Goal: Task Accomplishment & Management: Manage account settings

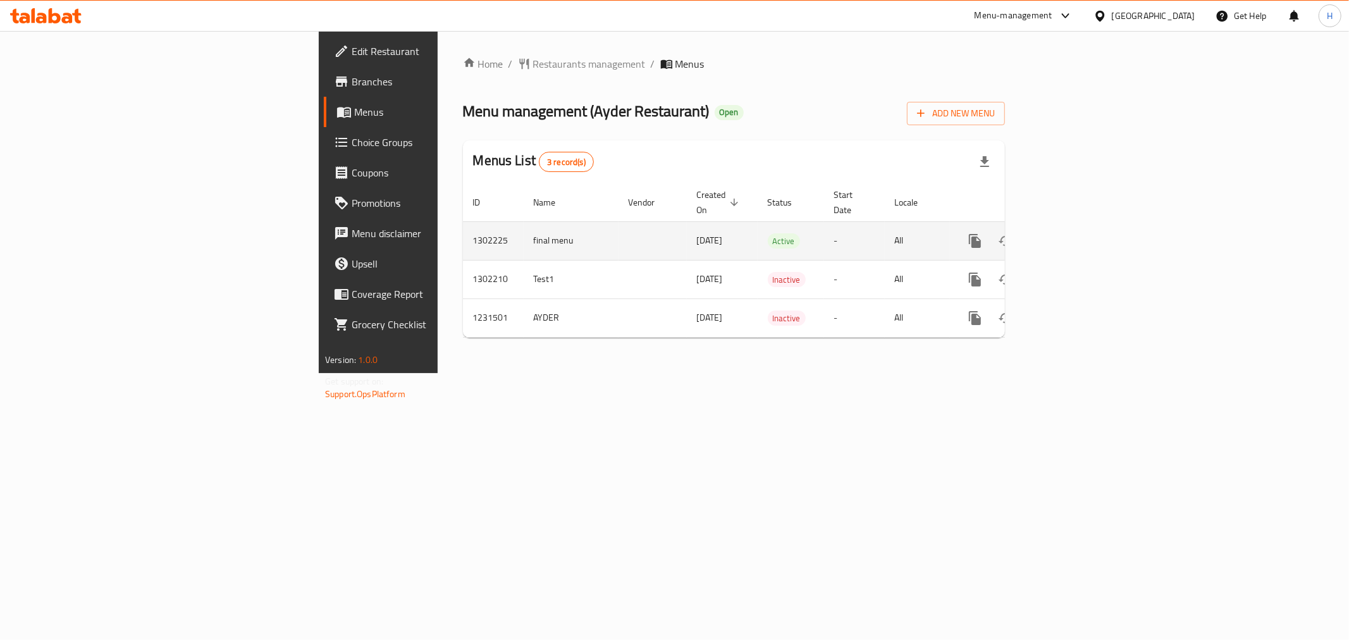
click at [1072, 235] on icon "enhanced table" at bounding box center [1065, 240] width 11 height 11
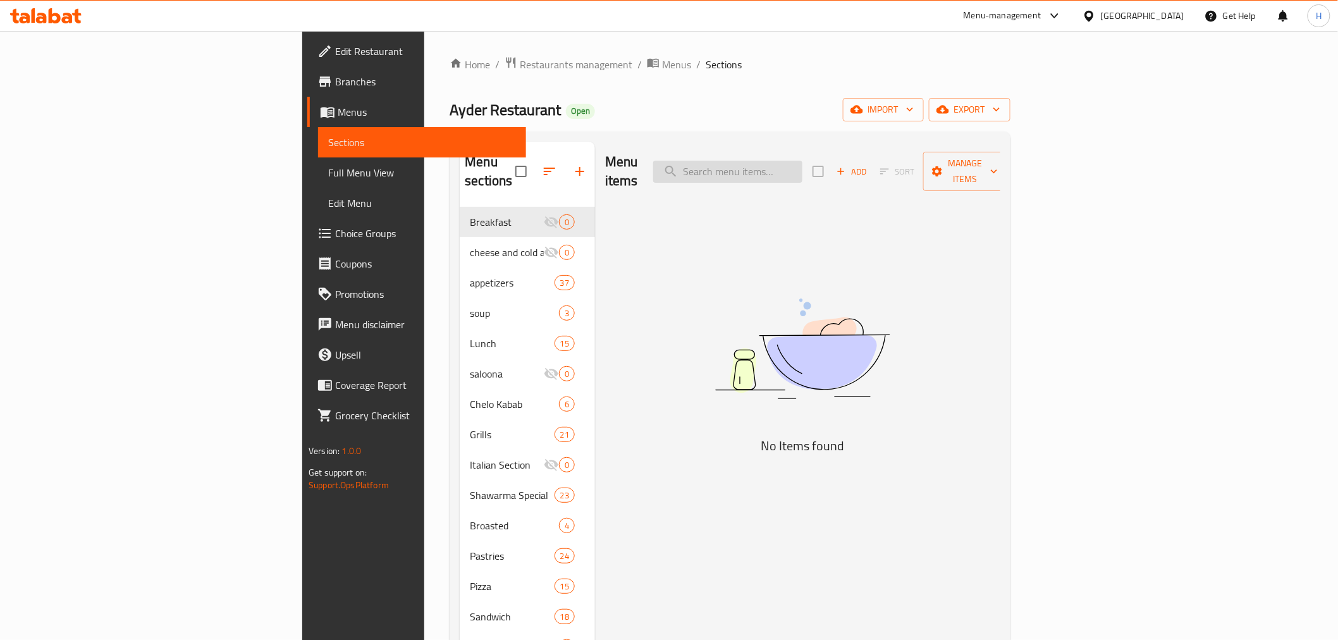
click at [802, 162] on input "search" at bounding box center [727, 172] width 149 height 22
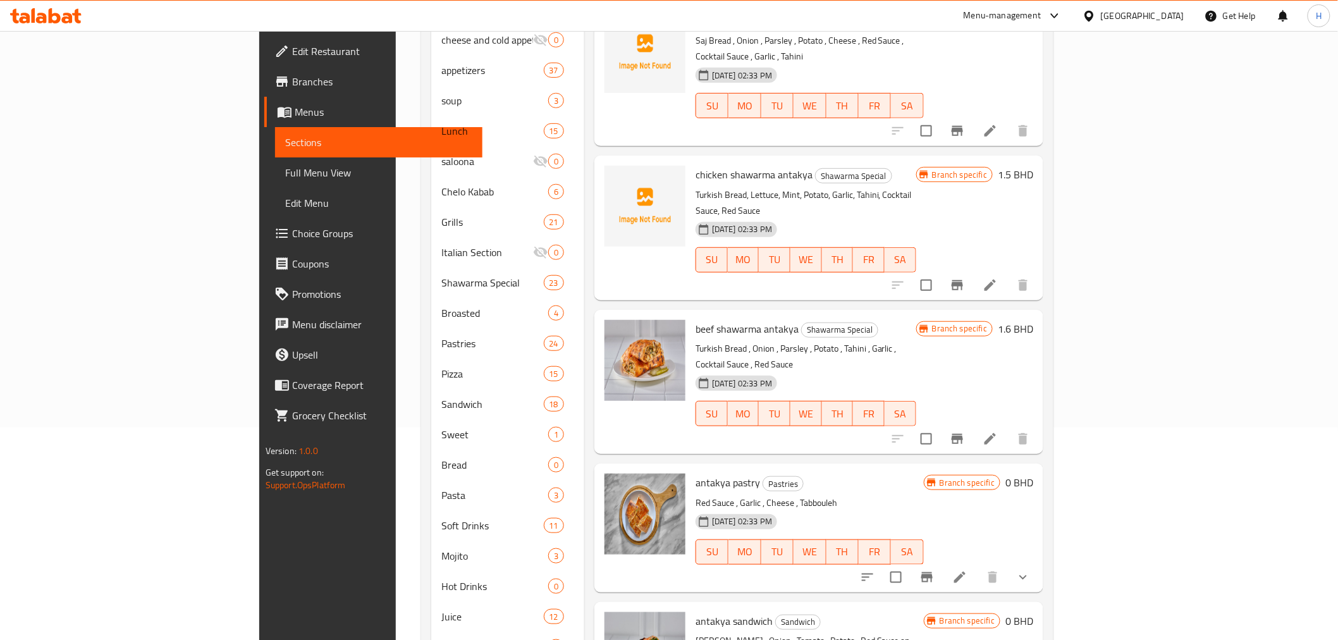
scroll to position [255, 0]
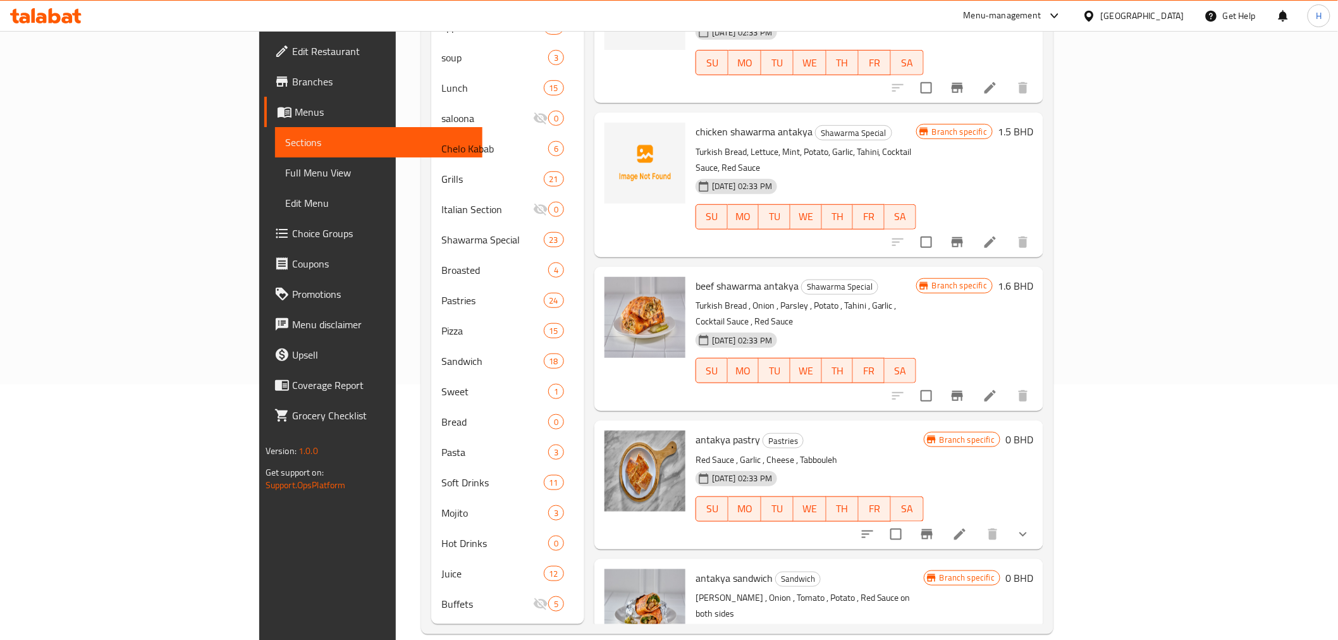
type input "anta"
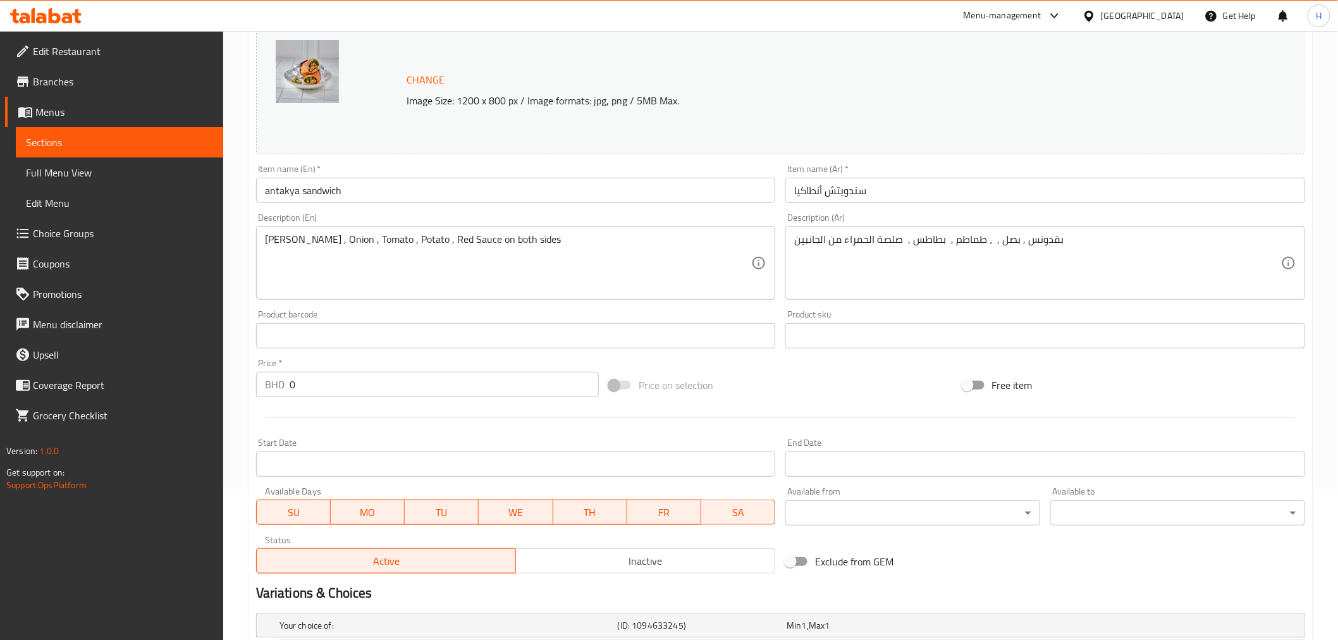
scroll to position [300, 0]
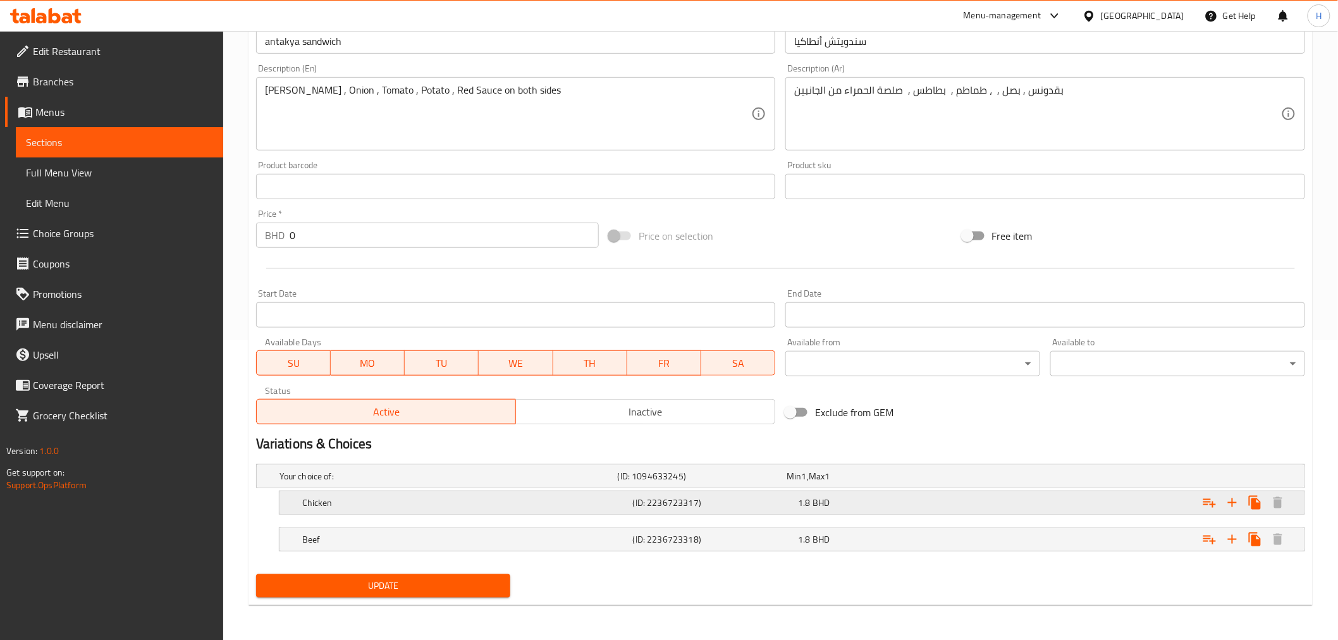
click at [789, 500] on h5 "(ID: 2236723317)" at bounding box center [713, 502] width 161 height 13
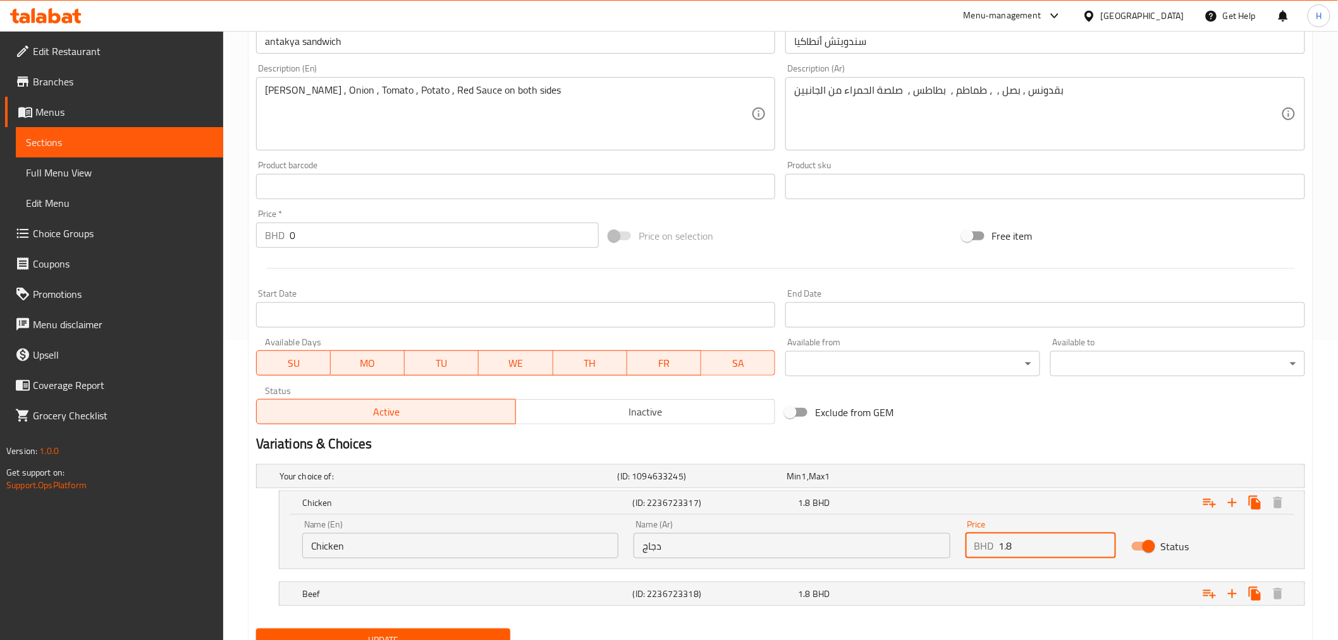
click at [1014, 546] on input "1.8" at bounding box center [1057, 545] width 117 height 25
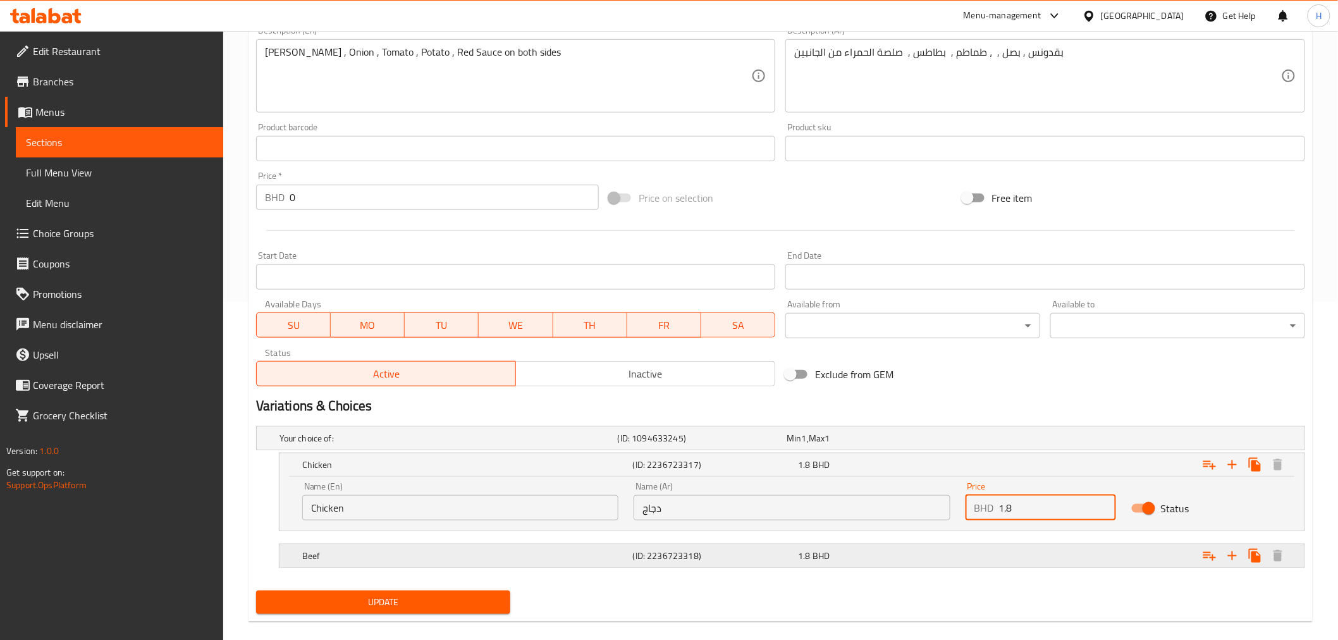
scroll to position [354, 0]
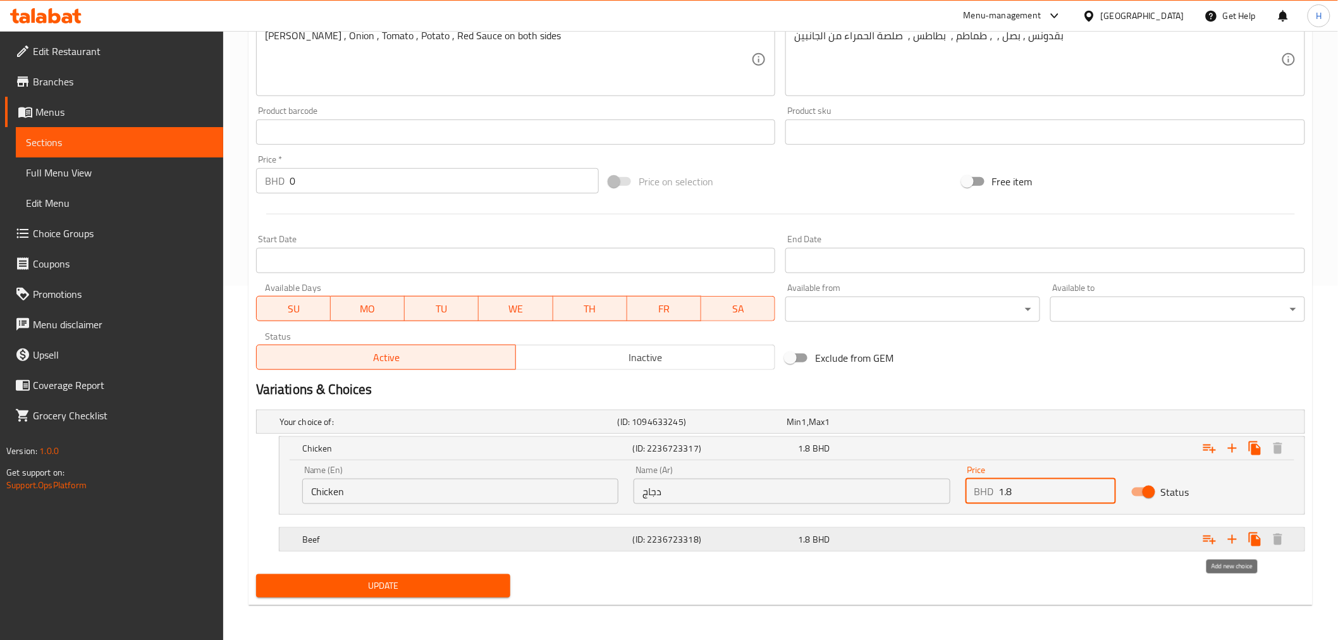
click at [1234, 536] on icon "Expand" at bounding box center [1232, 539] width 15 height 15
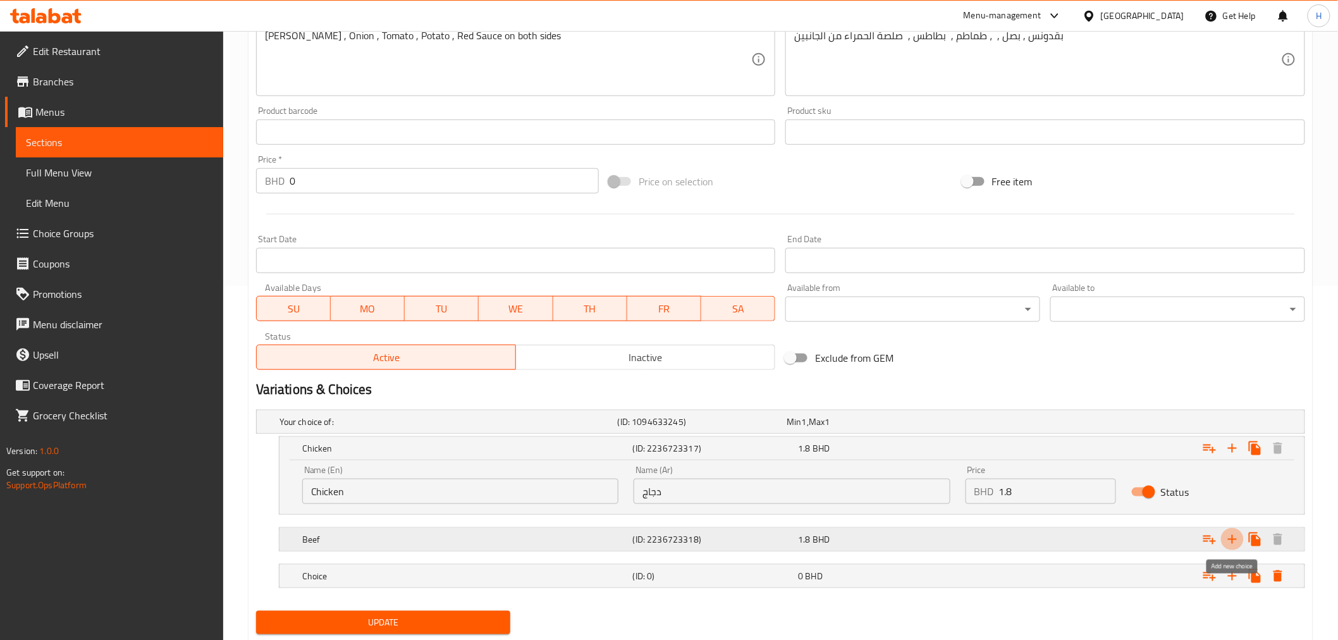
click at [1231, 537] on icon "Expand" at bounding box center [1232, 539] width 15 height 15
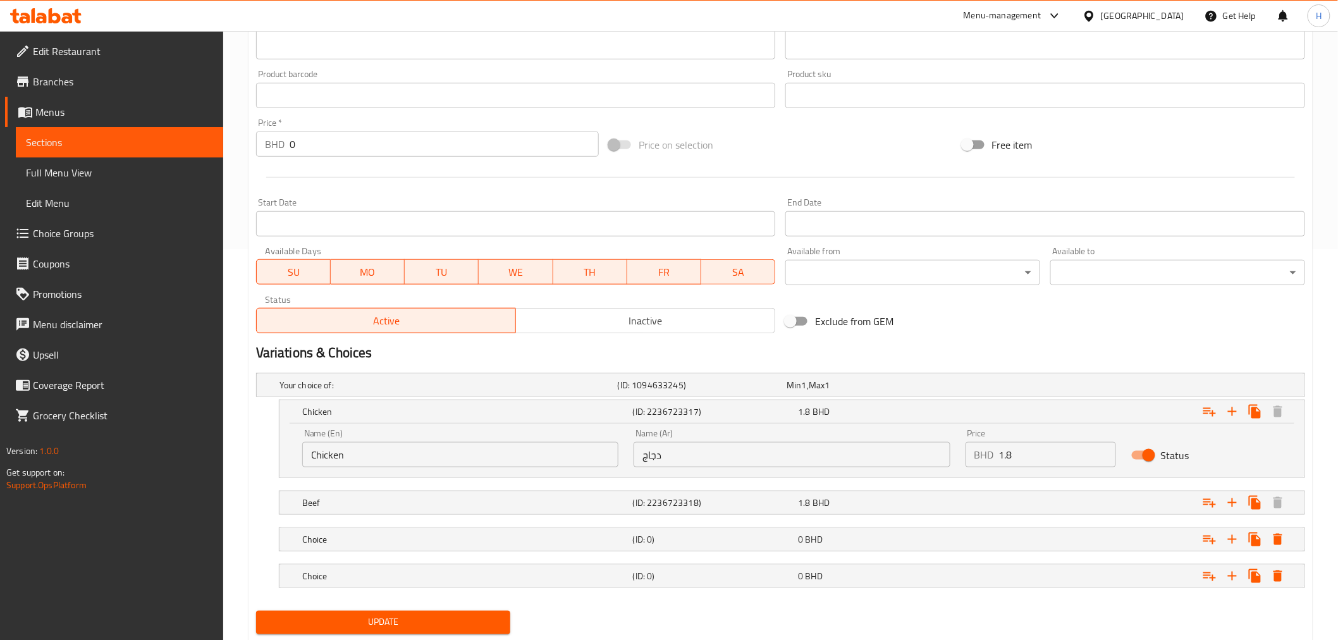
scroll to position [427, 0]
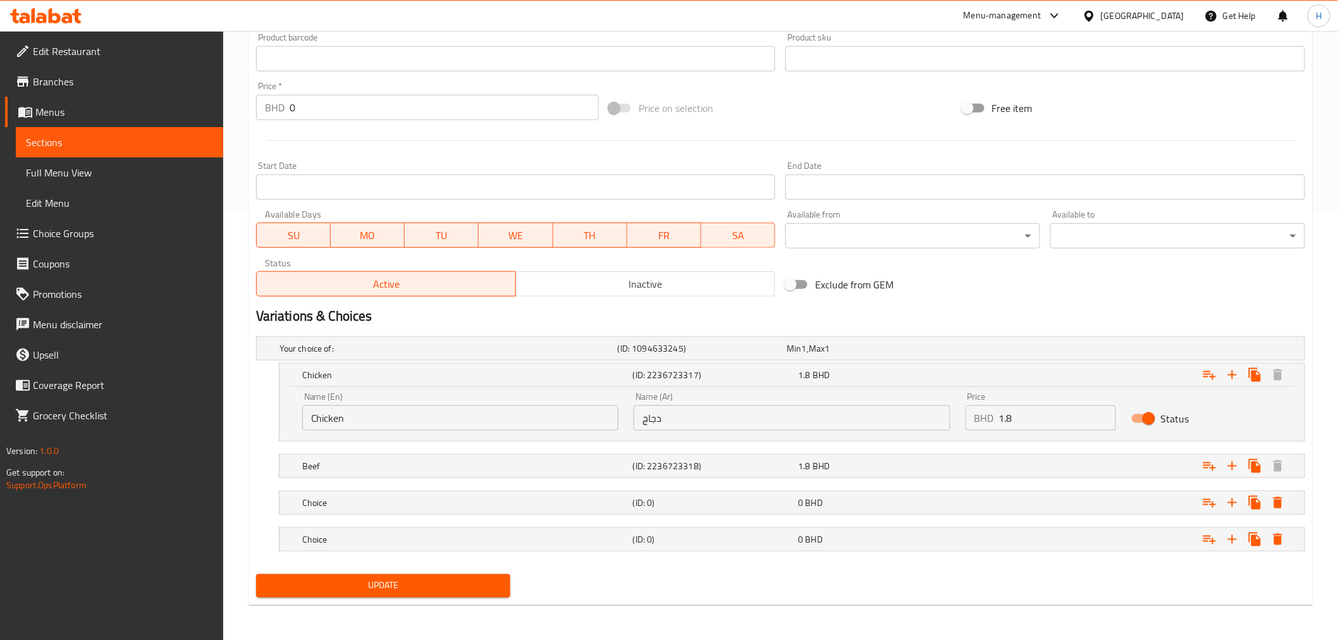
click at [779, 422] on input "دجاج" at bounding box center [792, 417] width 316 height 25
paste input "كباب لحم"
type input "كباب لحم"
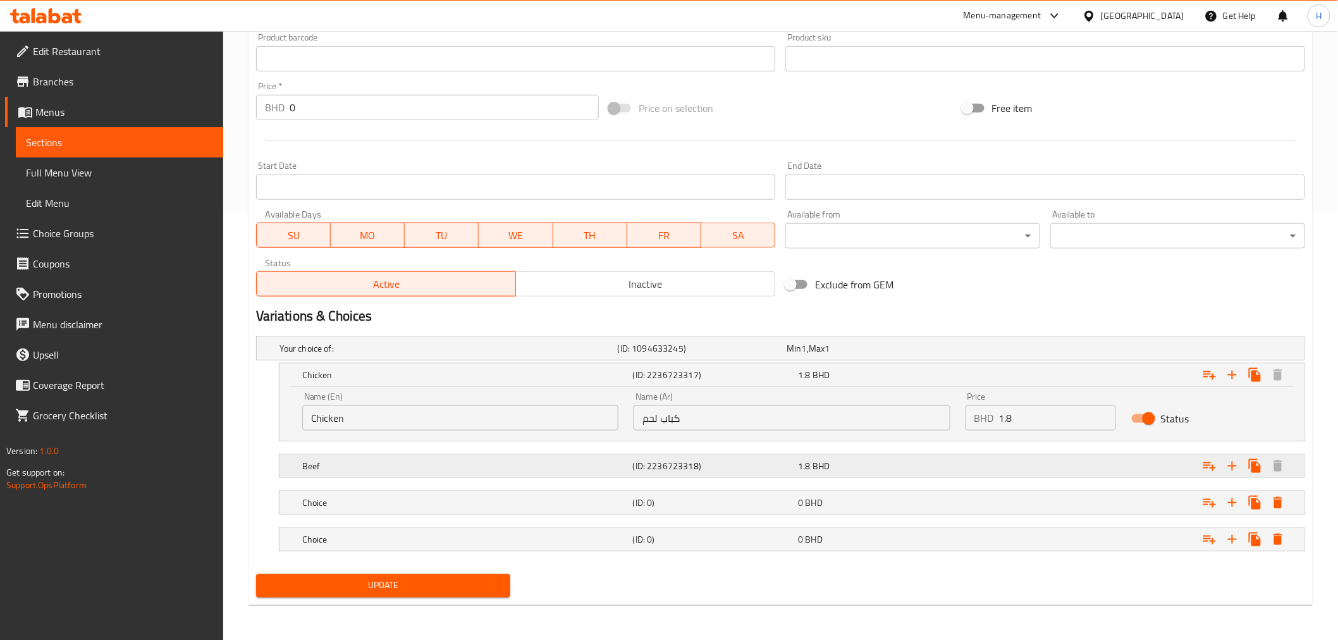
click at [763, 465] on h5 "(ID: 2236723318)" at bounding box center [713, 466] width 161 height 13
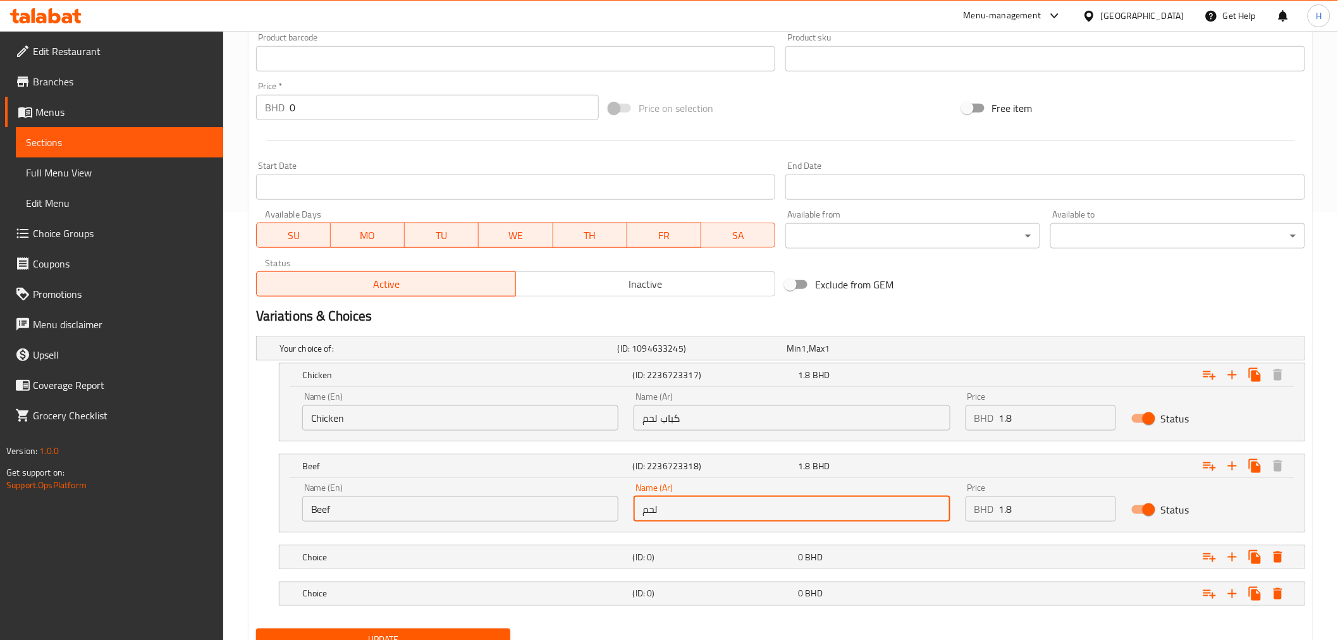
click at [678, 512] on input "لحم" at bounding box center [792, 508] width 316 height 25
paste input "باب دجاج"
type input "كباب دجاج"
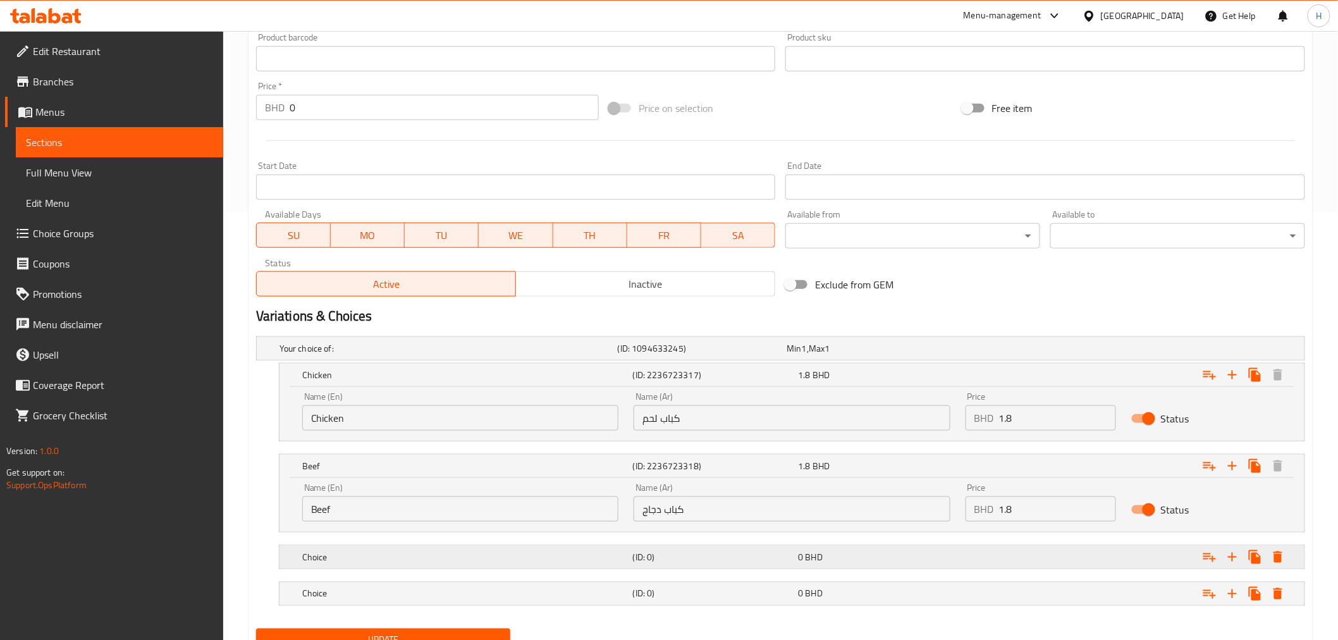
click at [794, 557] on div "(ID: 0)" at bounding box center [713, 557] width 166 height 18
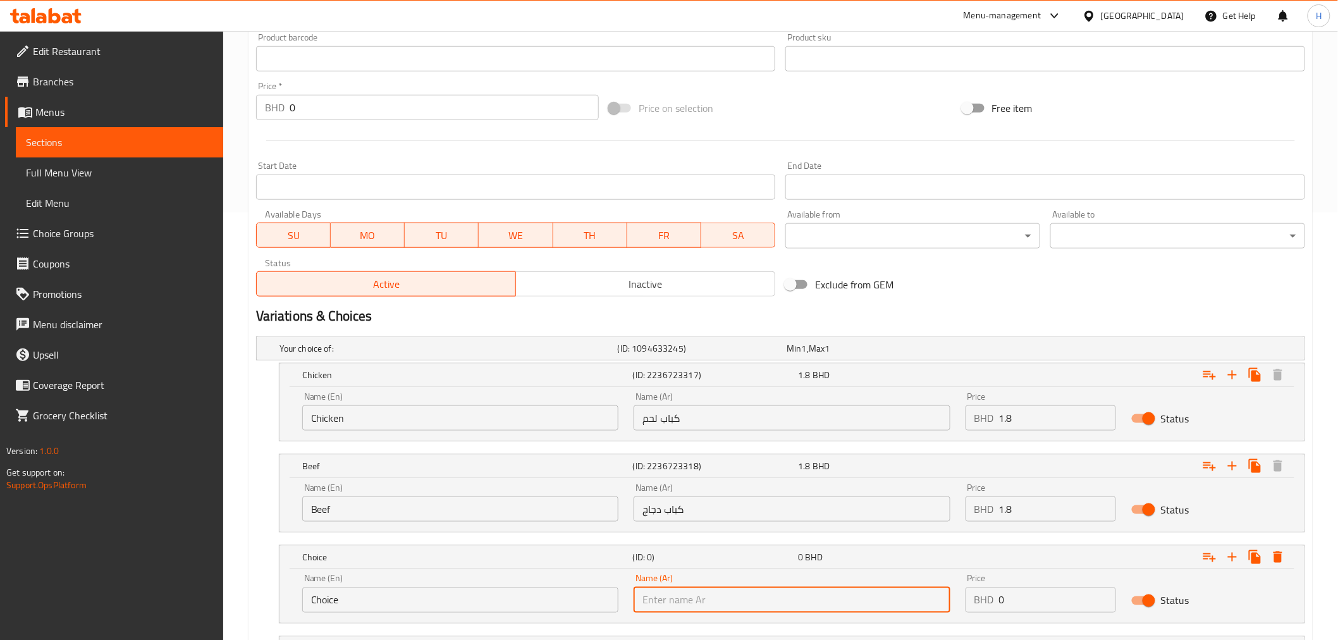
click at [728, 592] on input "text" at bounding box center [792, 599] width 316 height 25
paste input "شيش طاوق"
type input "شيش طاوق"
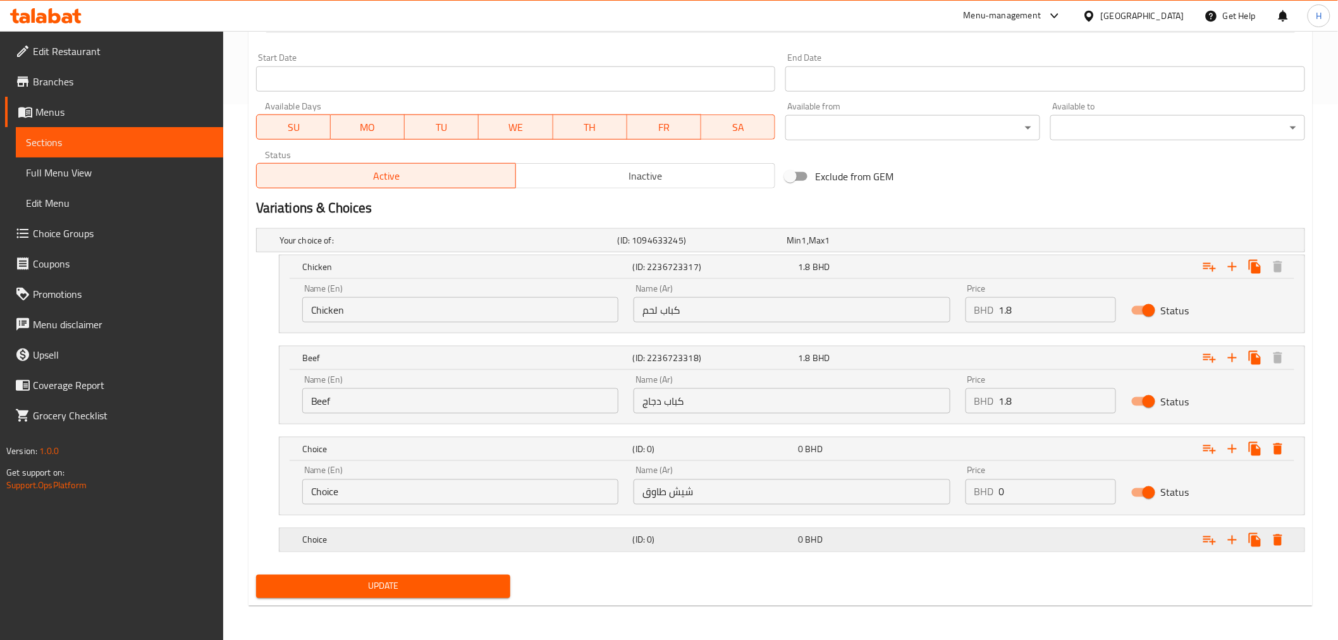
scroll to position [536, 0]
click at [685, 546] on div "(ID: 0)" at bounding box center [713, 539] width 166 height 18
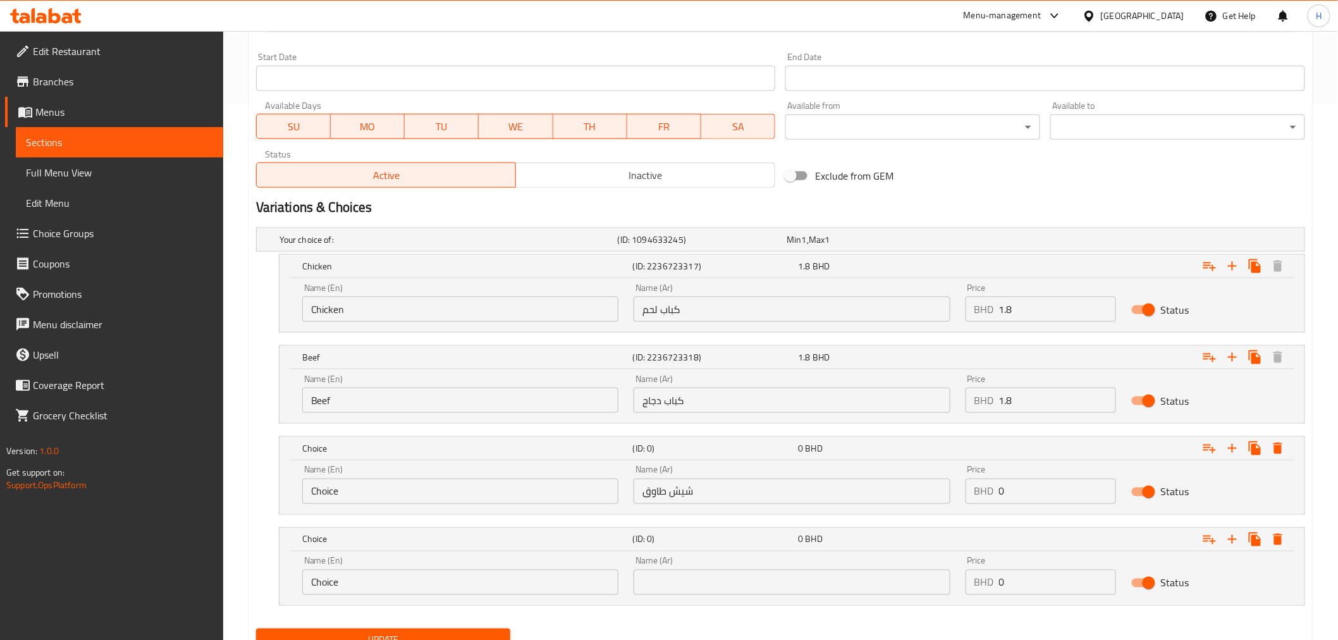
click at [684, 580] on input "text" at bounding box center [792, 582] width 316 height 25
paste input "تكة لحم"
type input "تكة لحم"
drag, startPoint x: 1025, startPoint y: 498, endPoint x: 952, endPoint y: 497, distance: 73.4
click at [952, 497] on div "Name (En) Choice Name (En) Name (Ar) شيش طاوق Name (Ar) Price BHD 0 Price Status" at bounding box center [792, 485] width 995 height 54
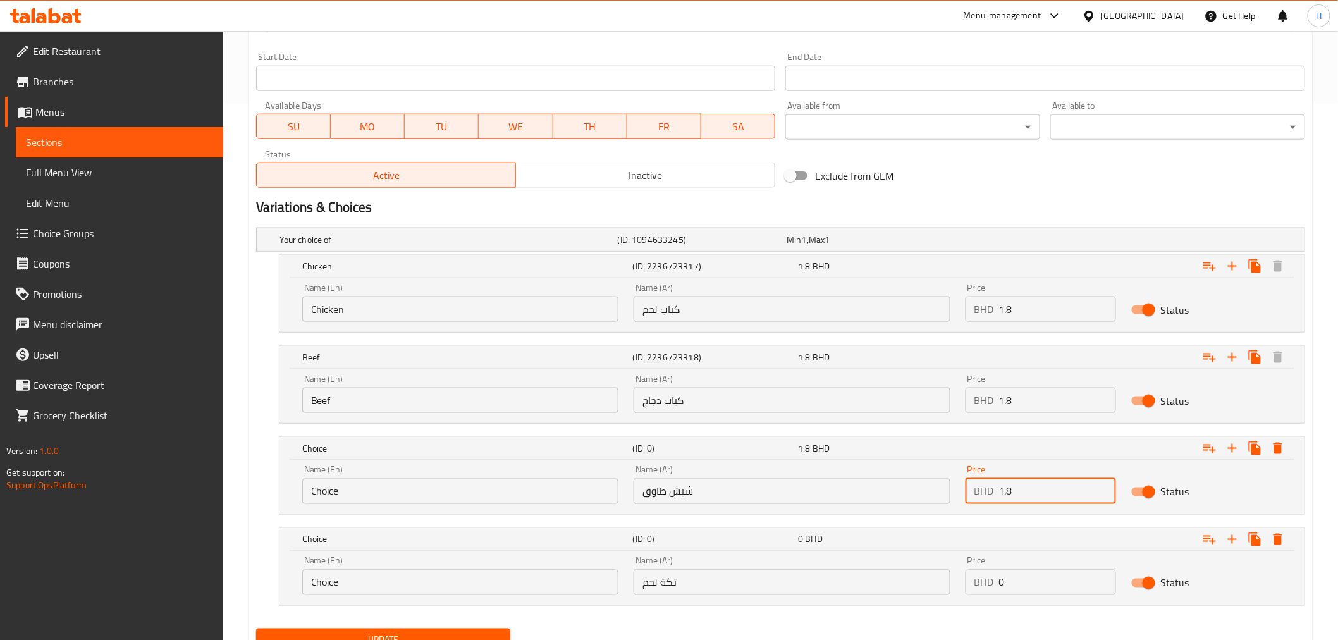
type input "1.8"
drag, startPoint x: 1023, startPoint y: 583, endPoint x: 932, endPoint y: 594, distance: 91.8
click at [932, 594] on div "Name (En) Choice Name (En) Name (Ar) تكة لحم Name (Ar) Price BHD 0 Price Status" at bounding box center [792, 576] width 995 height 54
type input "1.8"
click at [356, 310] on input "Chicken" at bounding box center [460, 309] width 316 height 25
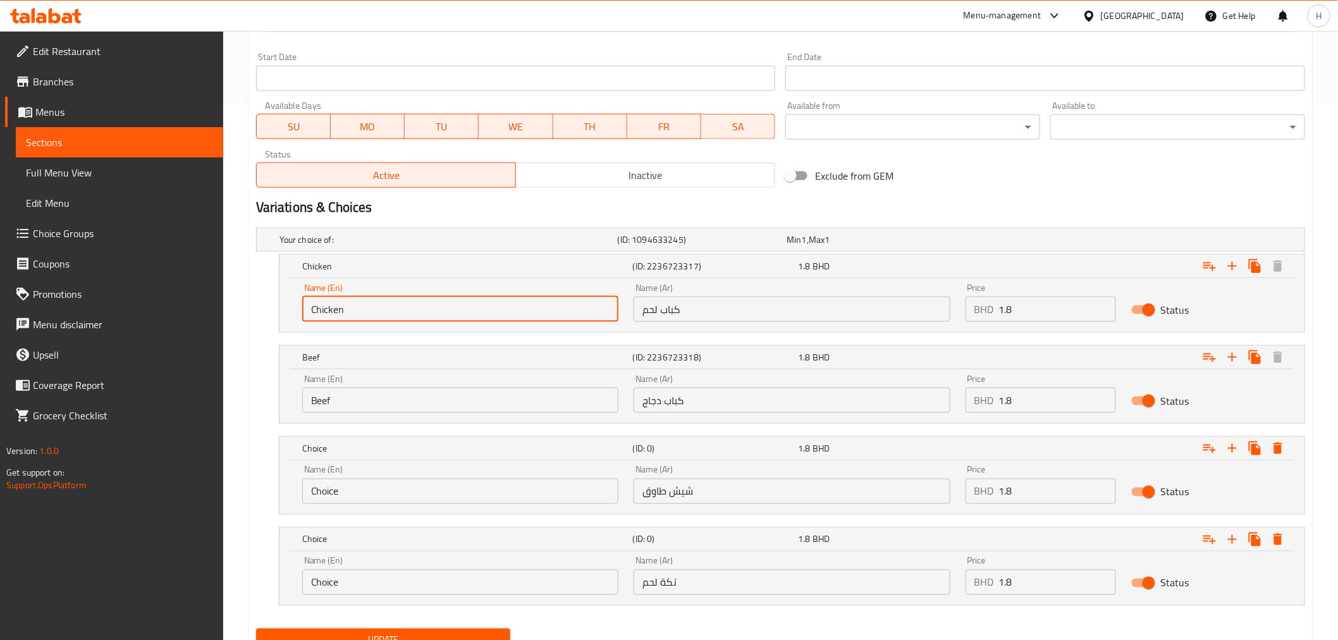
click at [356, 310] on input "Chicken" at bounding box center [460, 309] width 316 height 25
type input "Kebab meat"
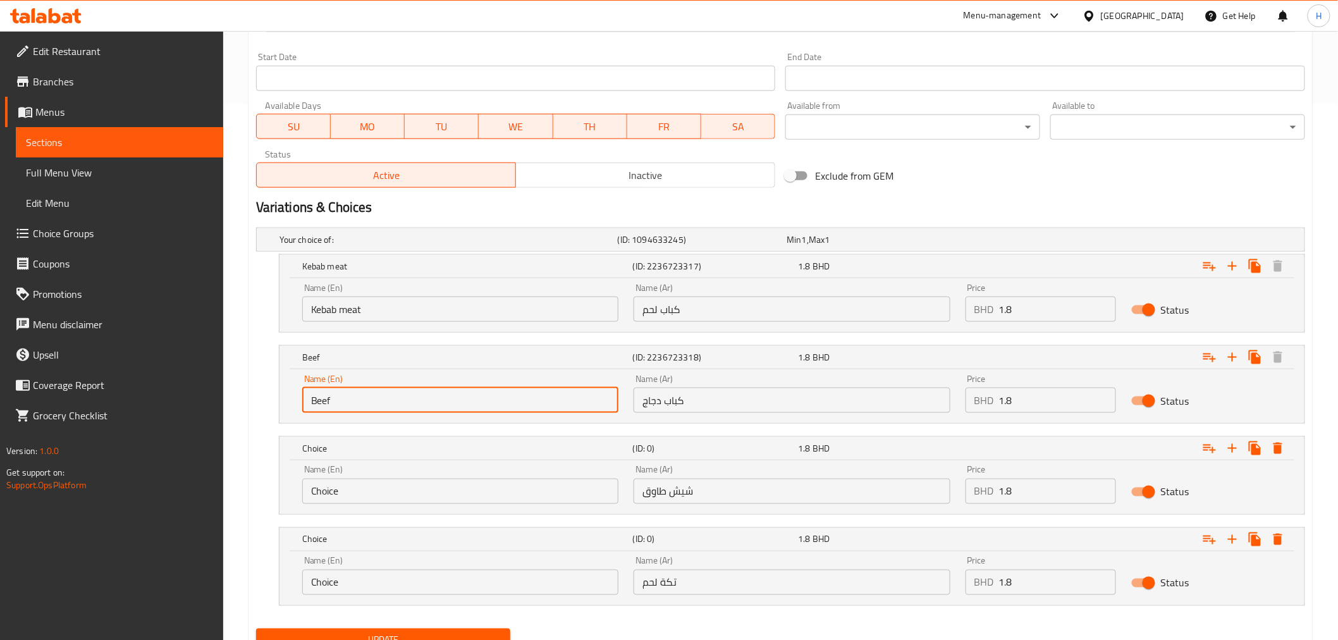
click at [318, 401] on input "Beef" at bounding box center [460, 400] width 316 height 25
type input "Kebab chicken"
click at [322, 486] on input "Choice" at bounding box center [460, 491] width 316 height 25
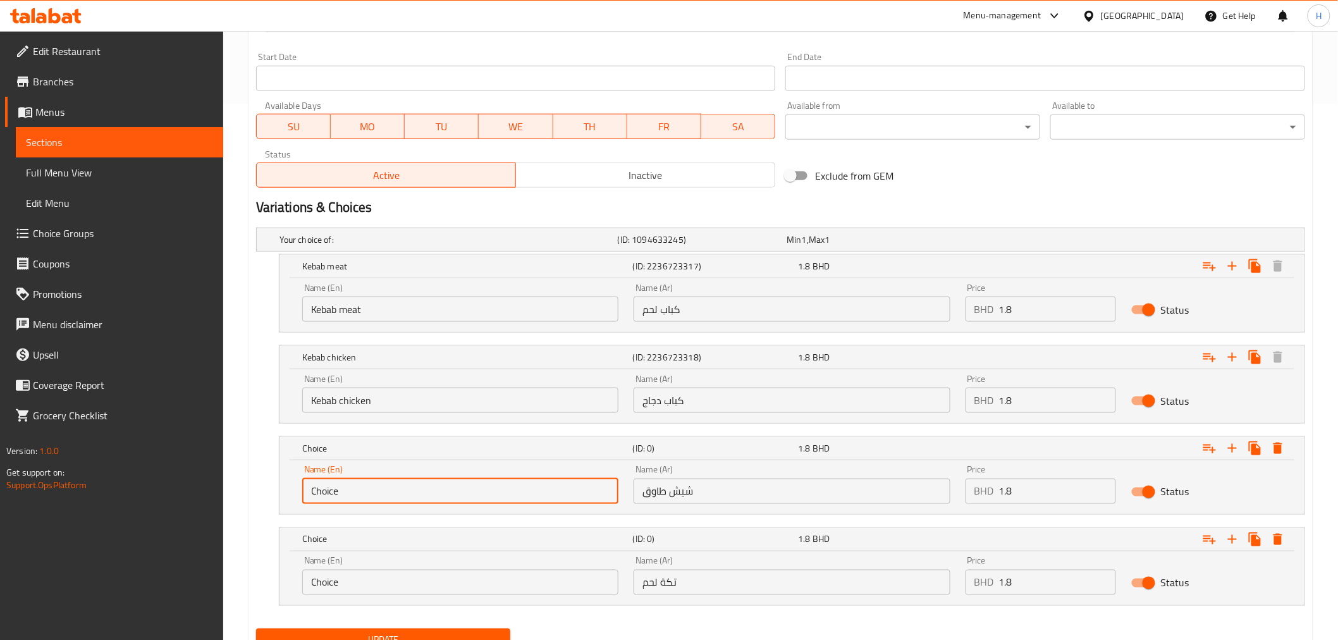
click at [322, 486] on input "Choice" at bounding box center [460, 491] width 316 height 25
type input "[PERSON_NAME]"
click at [321, 585] on input "Choice" at bounding box center [460, 582] width 316 height 25
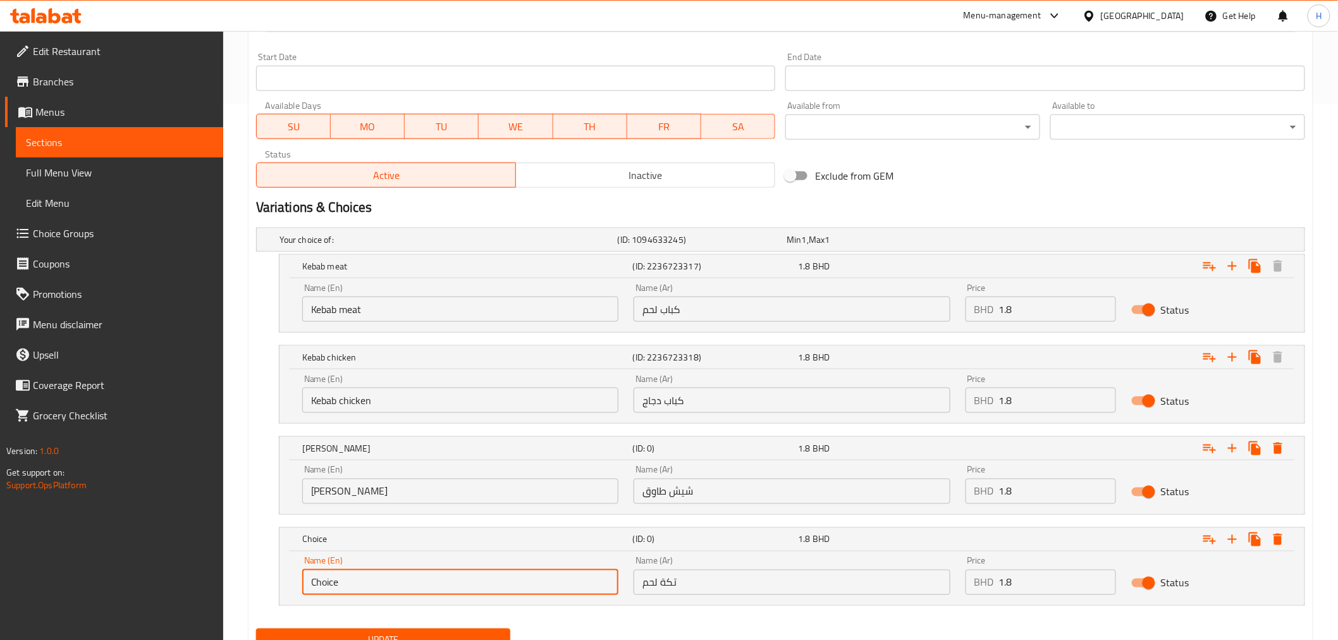
click at [321, 585] on input "Choice" at bounding box center [460, 582] width 316 height 25
type input "Tikka meat"
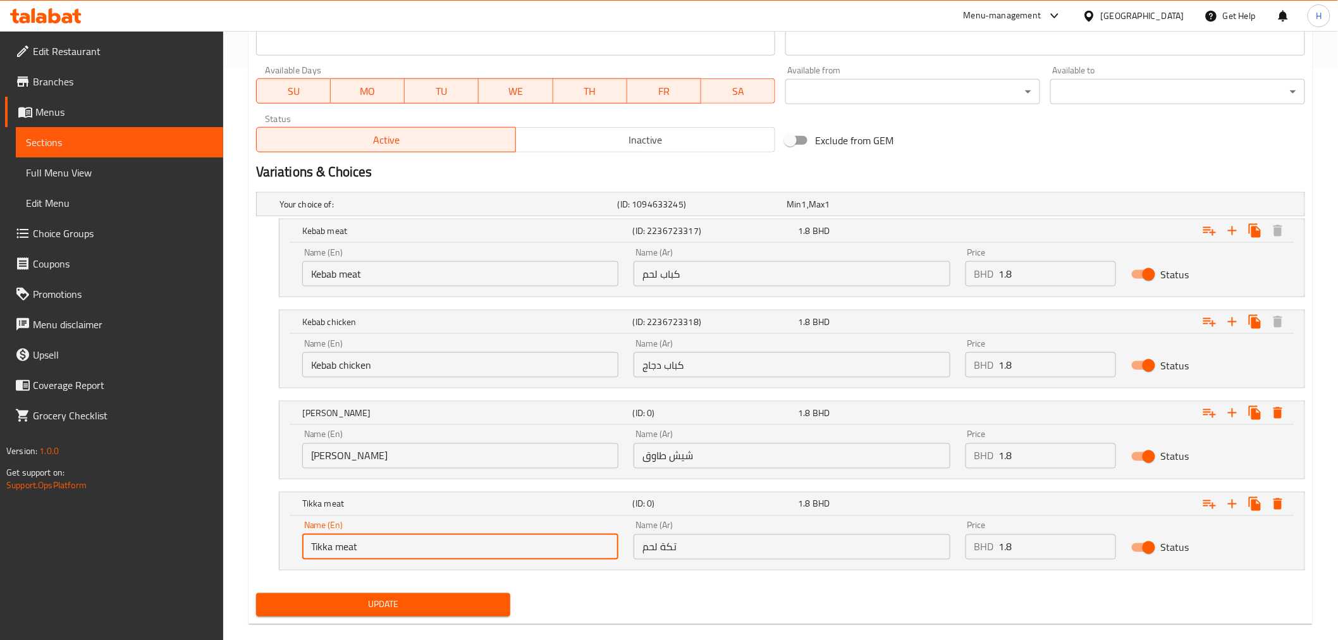
scroll to position [591, 0]
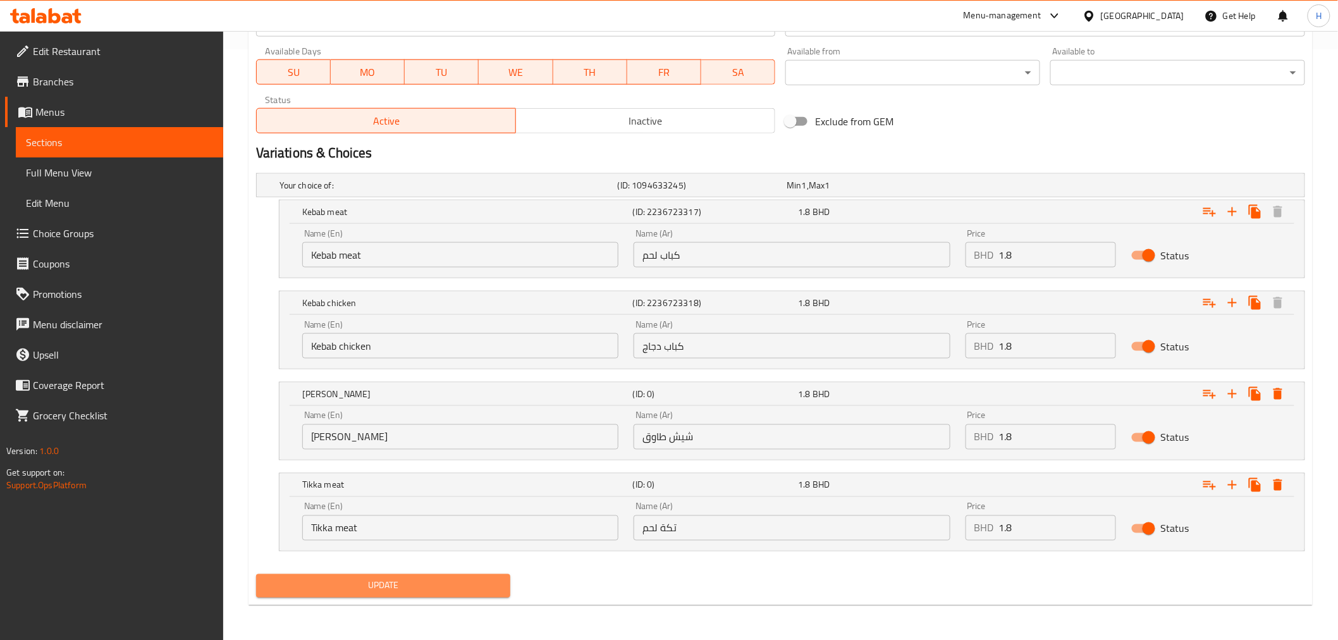
click at [291, 585] on span "Update" at bounding box center [383, 586] width 235 height 16
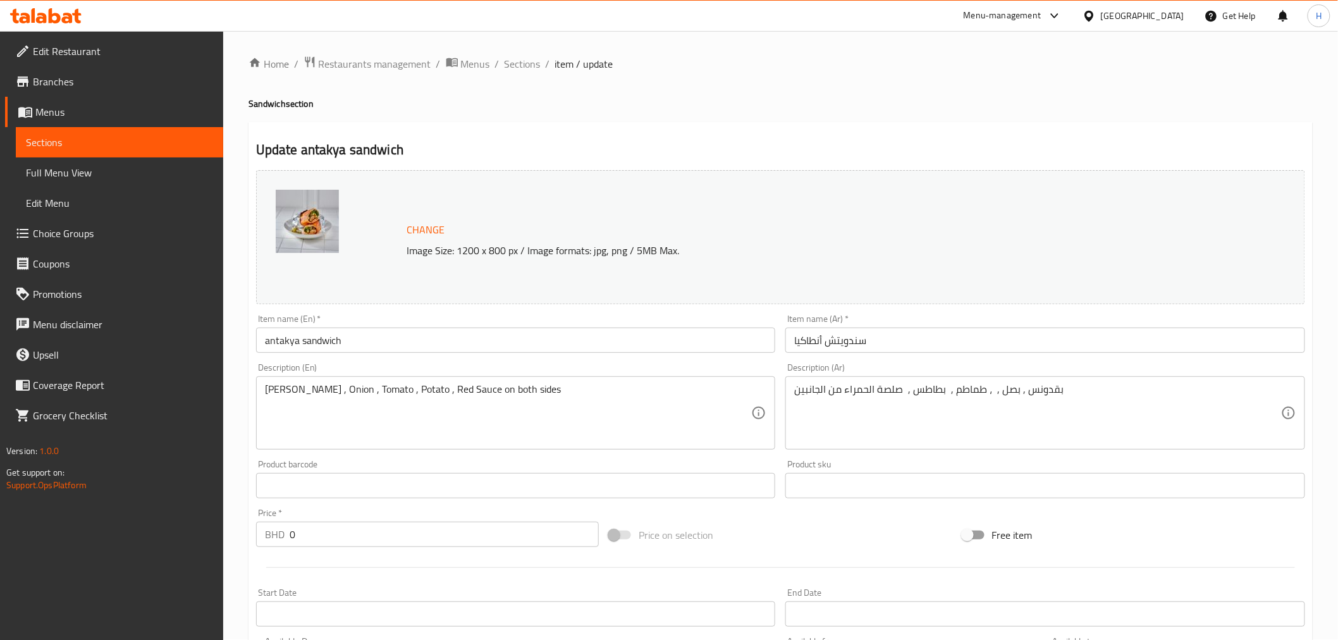
scroll to position [0, 0]
click at [521, 66] on span "Sections" at bounding box center [523, 64] width 36 height 15
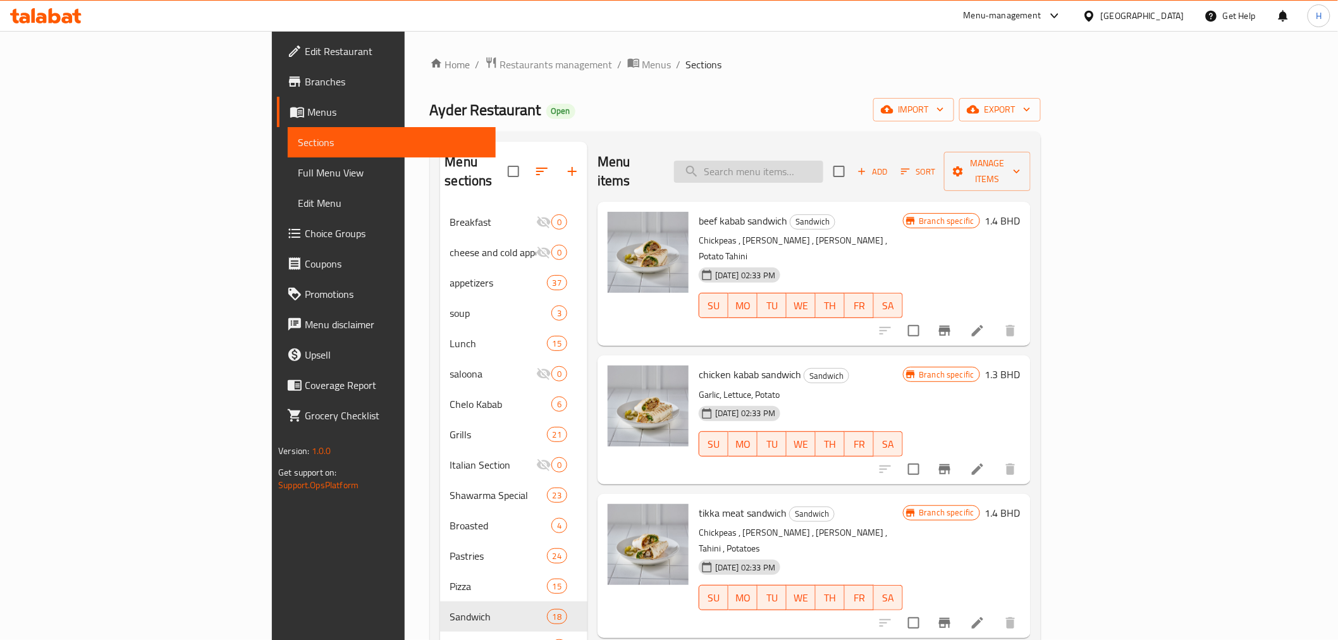
click at [823, 168] on input "search" at bounding box center [748, 172] width 149 height 22
click at [627, 64] on icon "breadcrumb" at bounding box center [632, 63] width 11 height 9
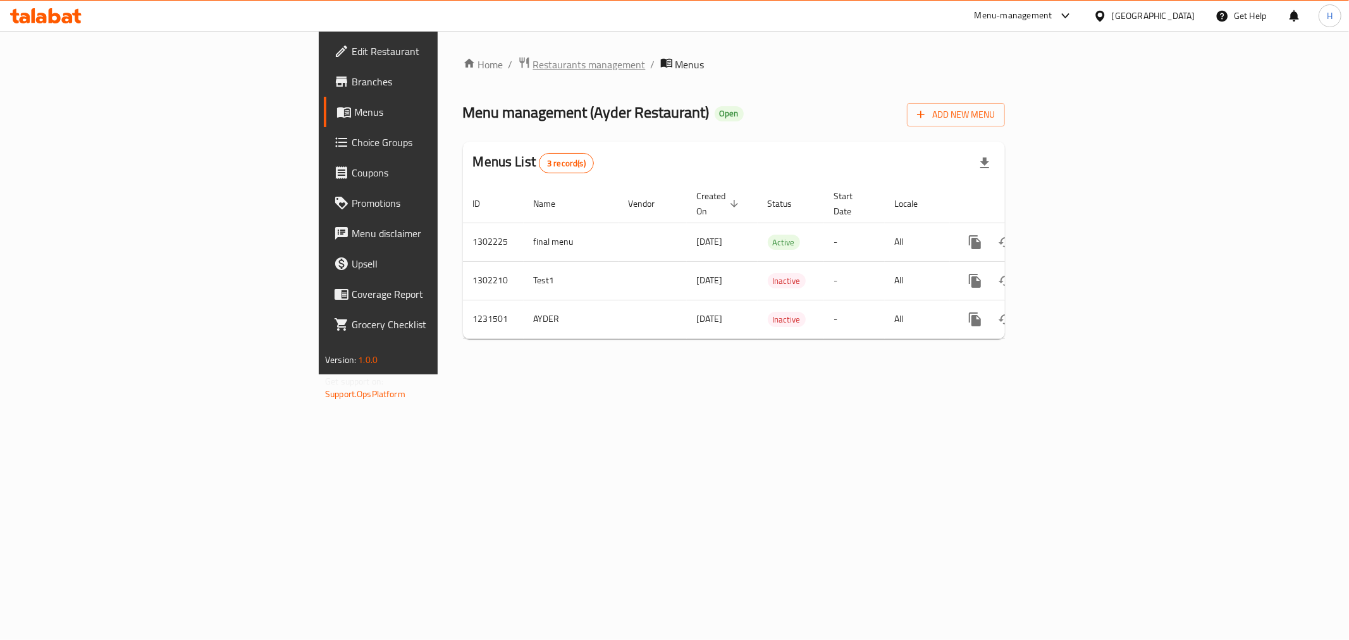
click at [533, 64] on span "Restaurants management" at bounding box center [589, 64] width 113 height 15
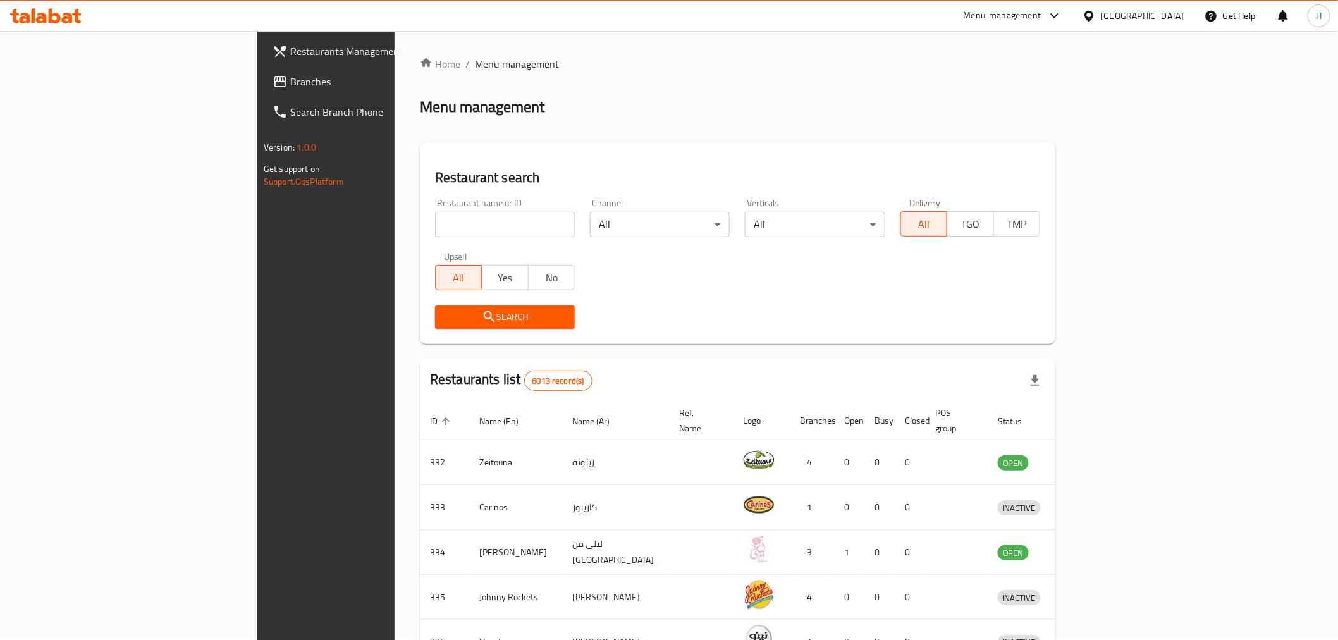
click at [435, 223] on input "search" at bounding box center [505, 224] width 140 height 25
type input "[PERSON_NAME]"
click button "Search" at bounding box center [505, 316] width 140 height 23
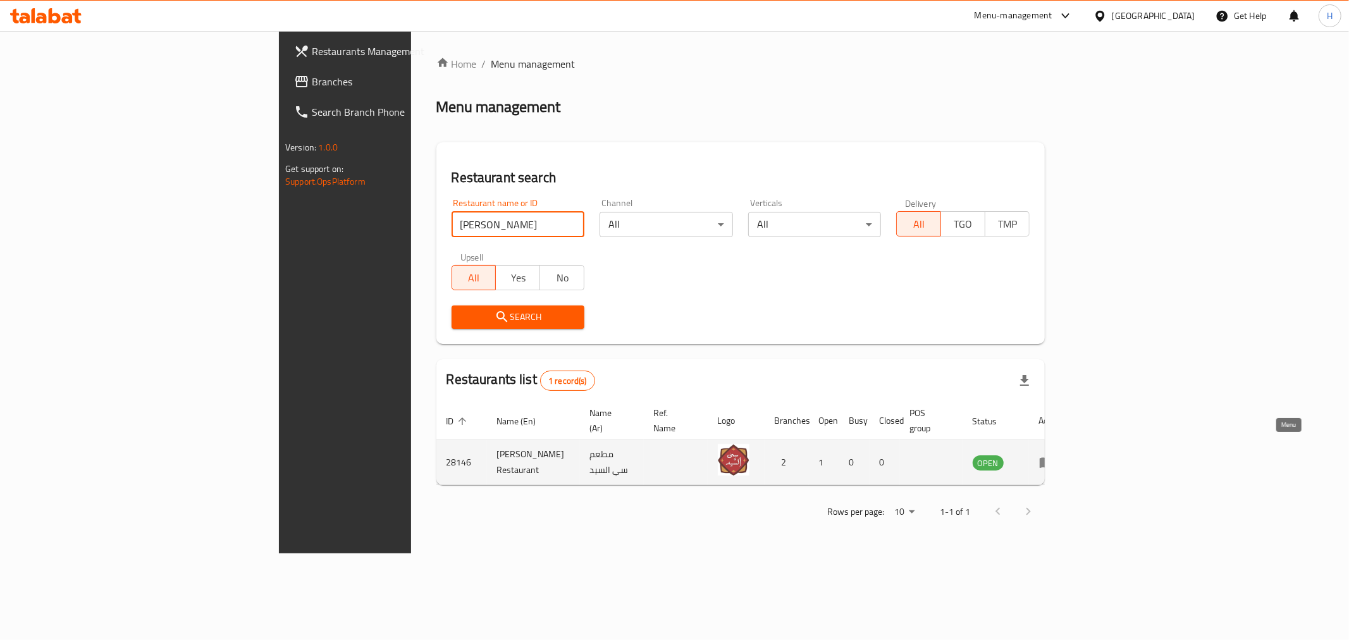
click at [1054, 455] on icon "enhanced table" at bounding box center [1046, 462] width 15 height 15
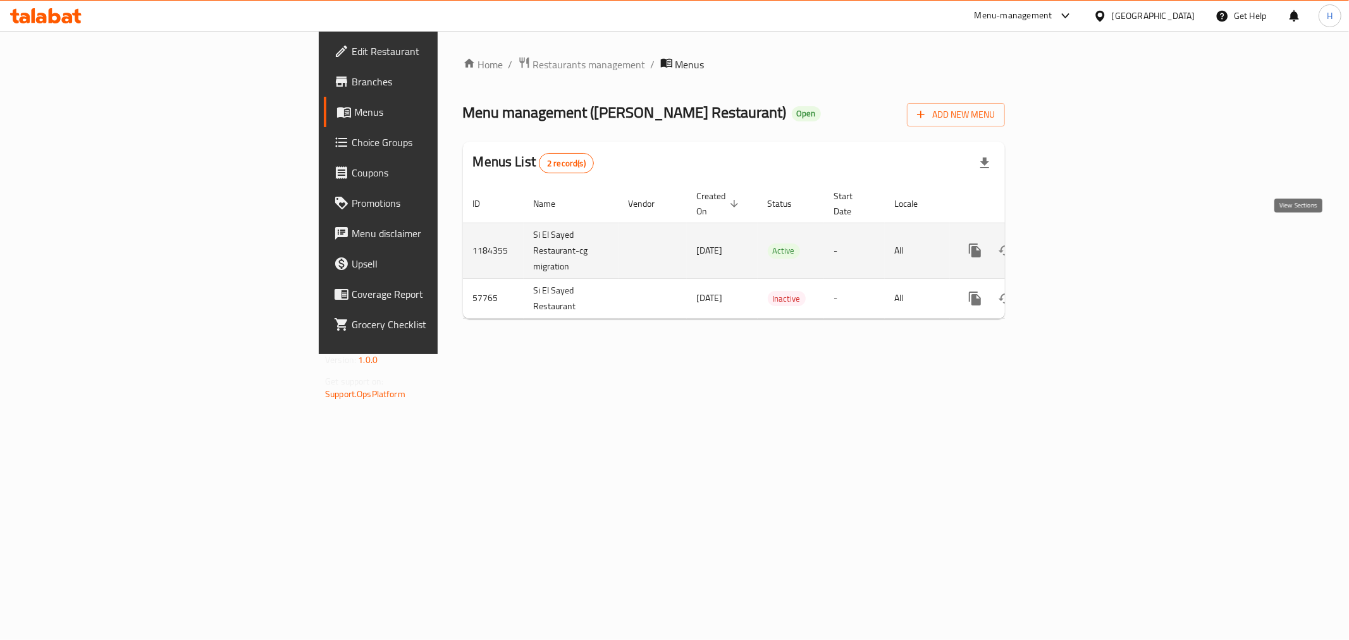
click at [1074, 243] on icon "enhanced table" at bounding box center [1065, 250] width 15 height 15
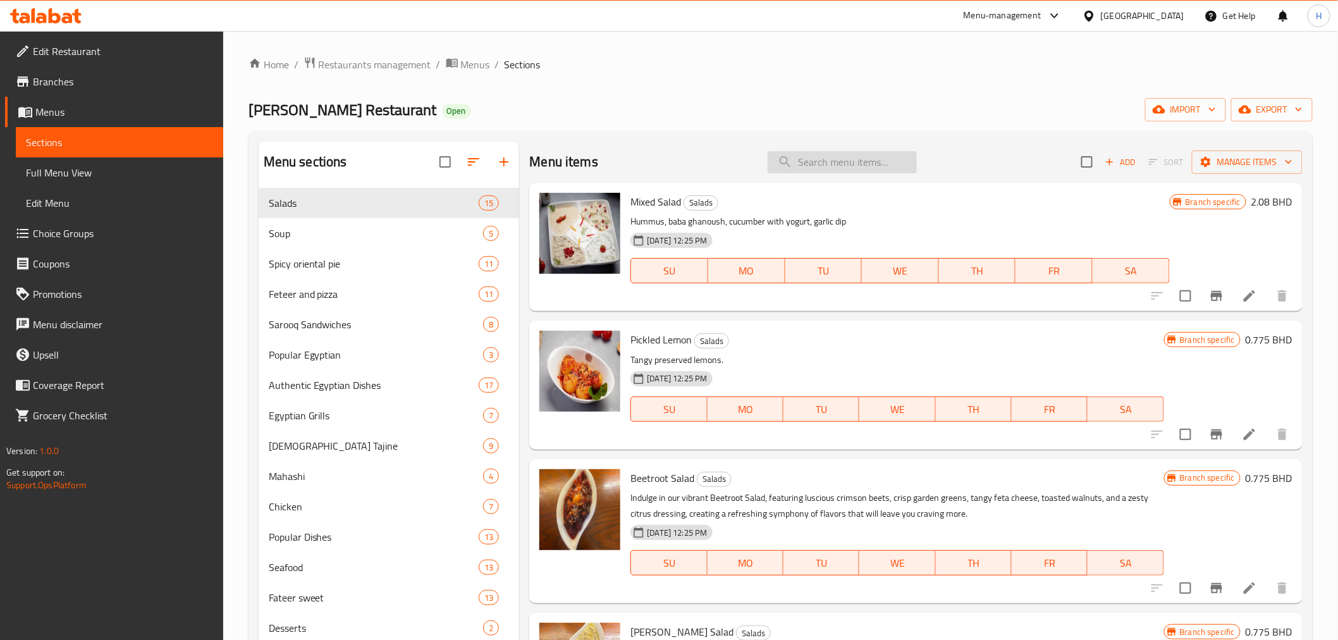
click at [811, 159] on input "search" at bounding box center [842, 162] width 149 height 22
type input "لحم"
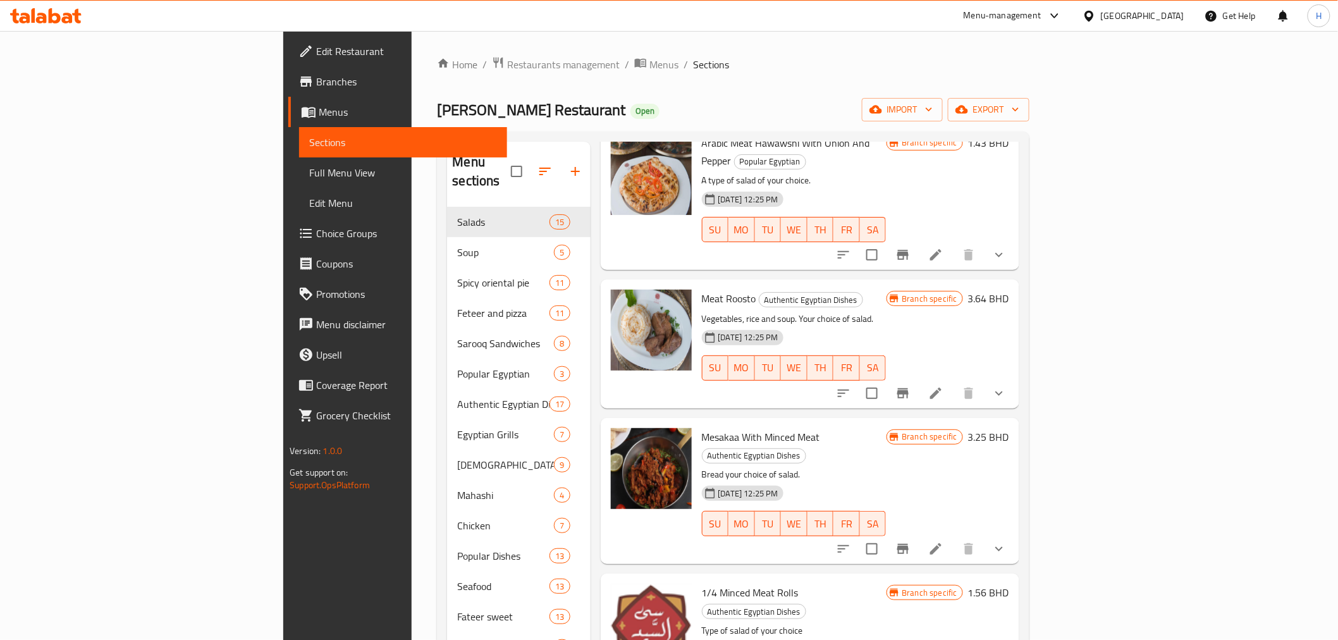
scroll to position [702, 0]
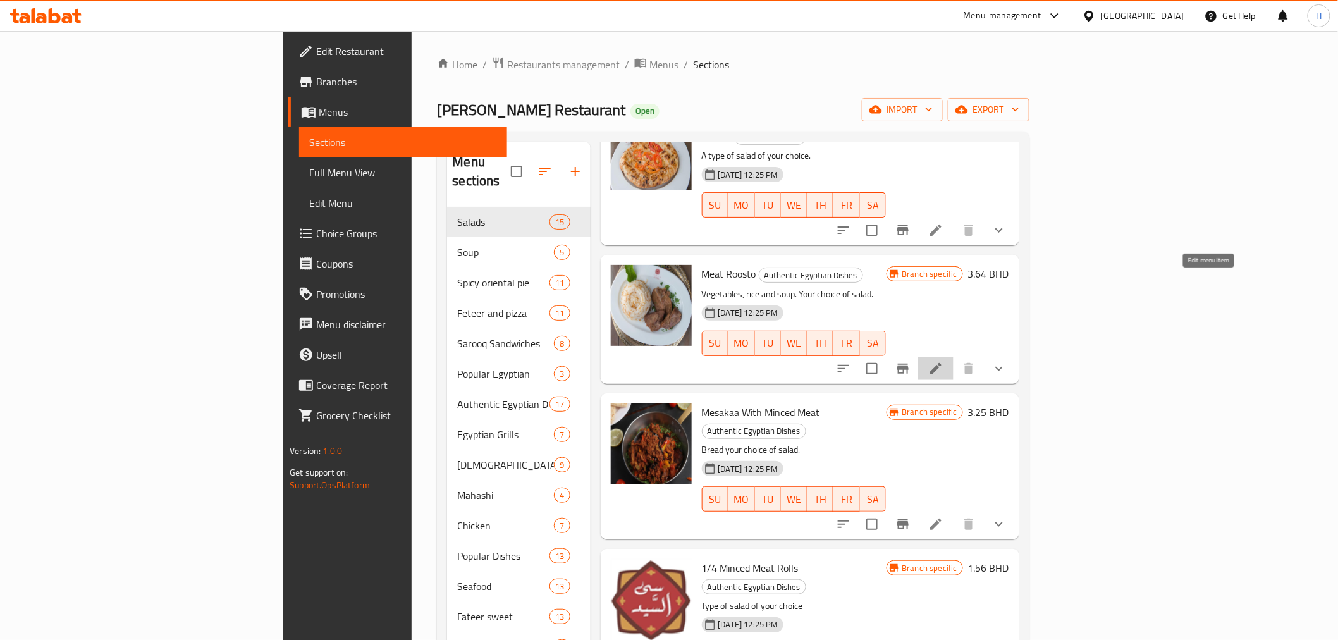
click at [941, 363] on icon at bounding box center [935, 368] width 11 height 11
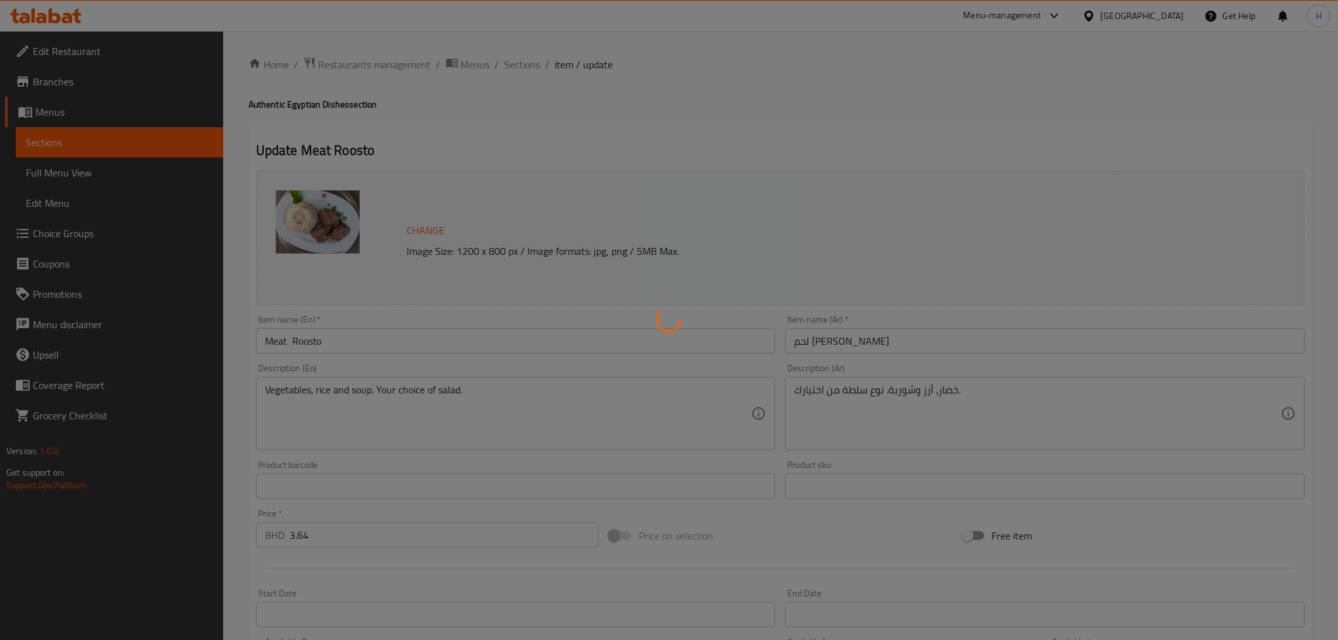
type input "إختيارك من السلطة:"
type input "1"
type input "خضراوات من اختيارك"
type input "1"
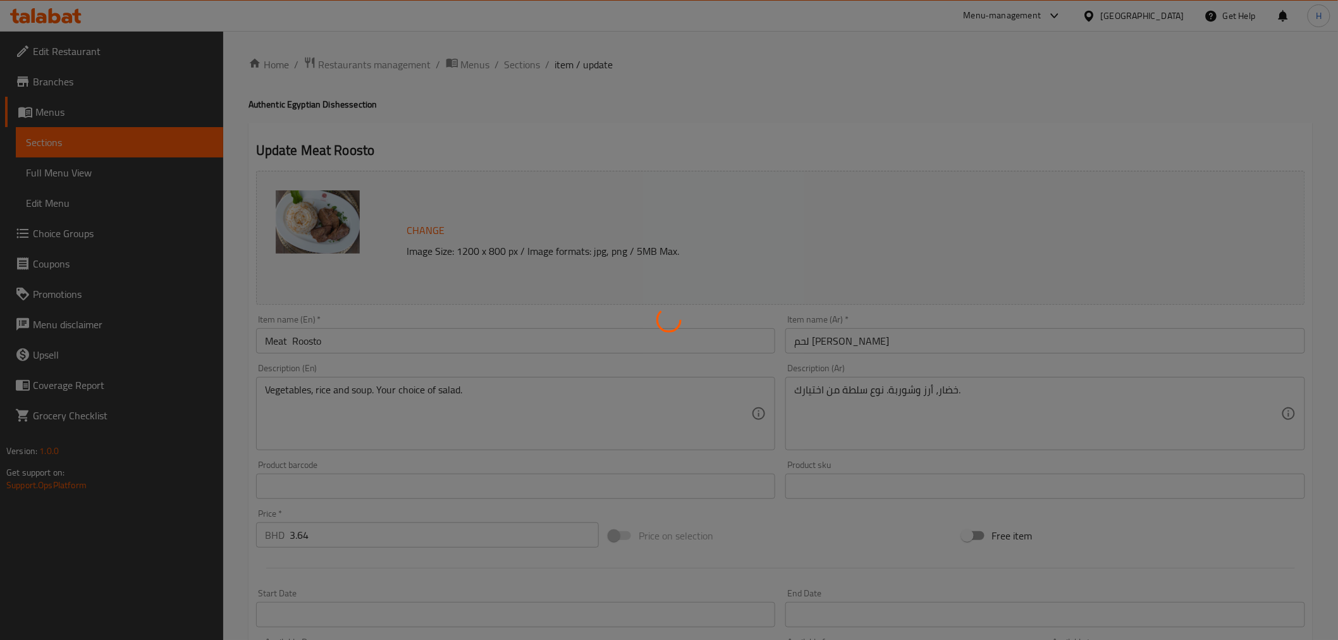
type input "1"
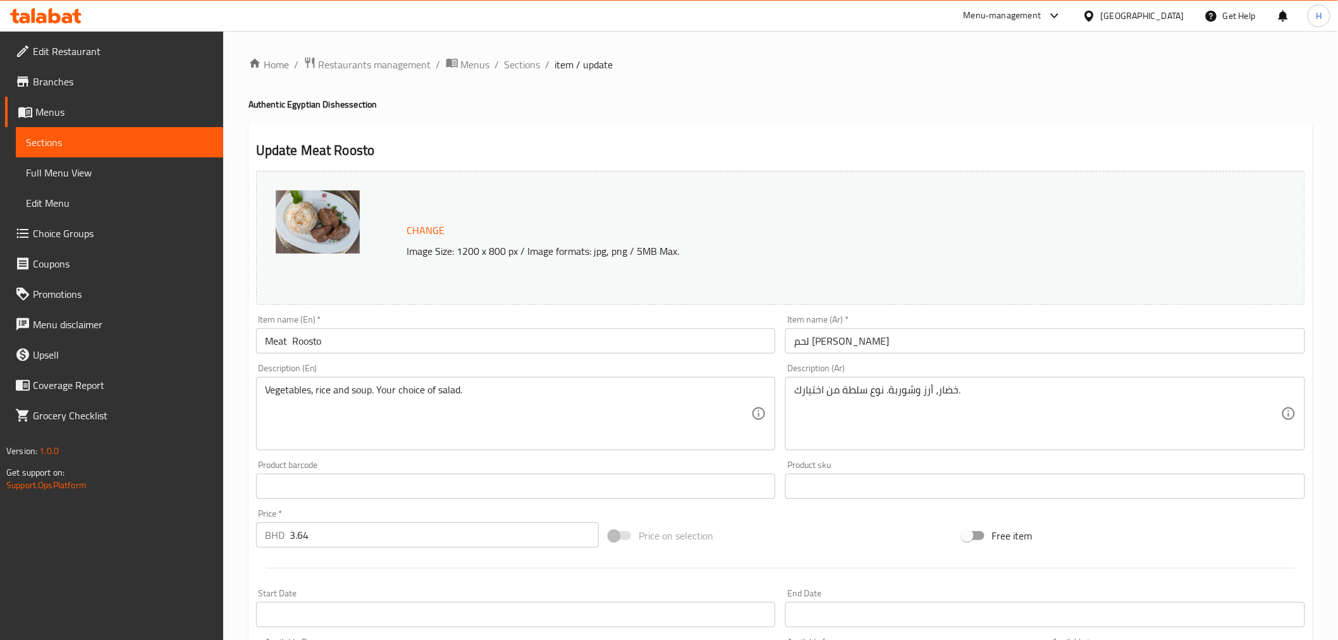
click at [821, 344] on input "لحم [PERSON_NAME]" at bounding box center [1045, 340] width 520 height 25
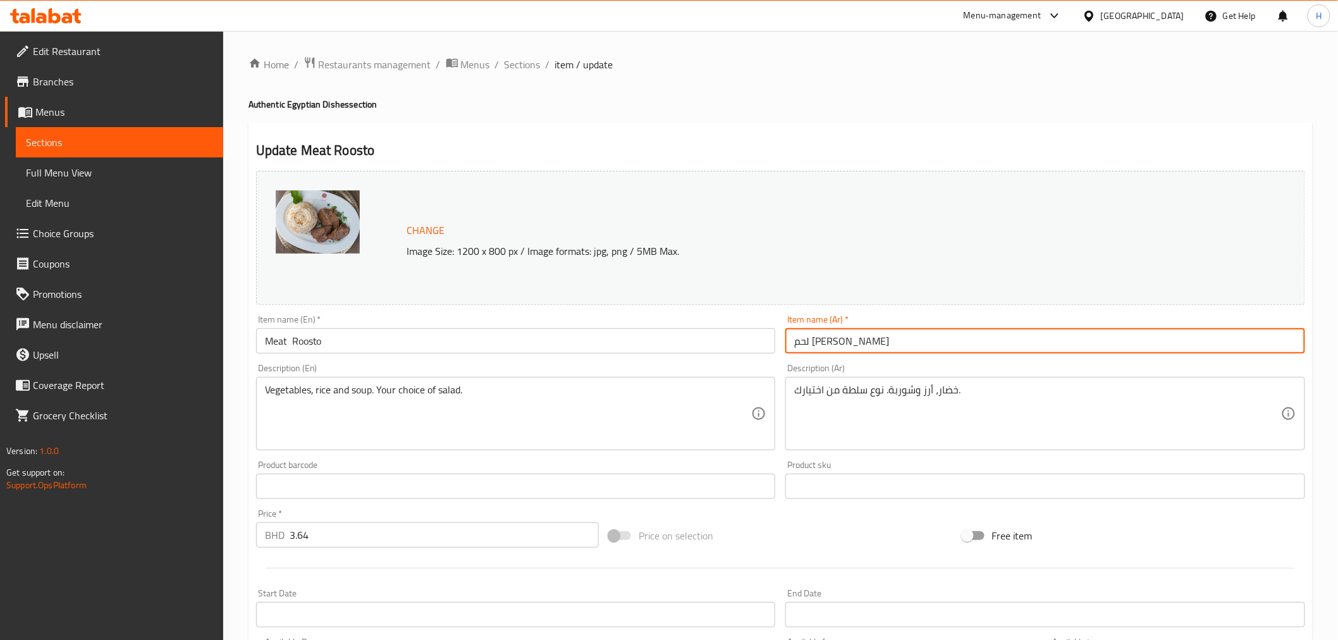
click at [821, 344] on input "لحم [PERSON_NAME]" at bounding box center [1045, 340] width 520 height 25
type input "وجبة لحمة محمرة"
click at [292, 346] on input "Meat Roosto" at bounding box center [516, 340] width 520 height 25
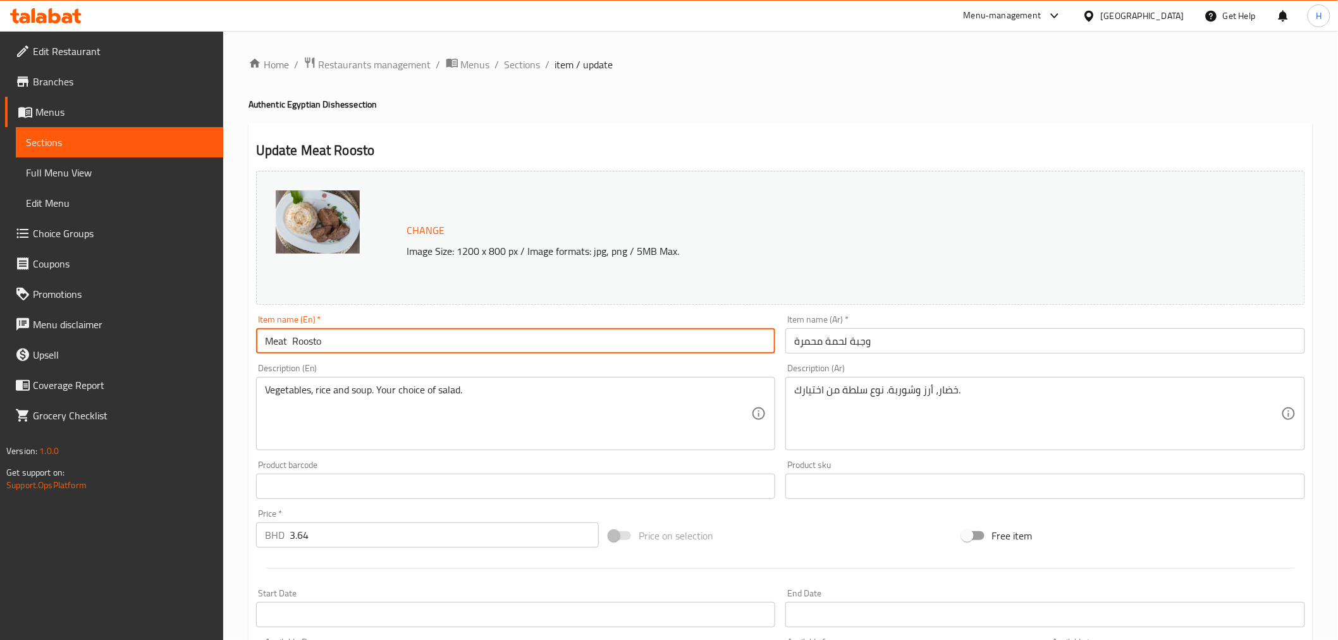
click at [292, 346] on input "Meat Roosto" at bounding box center [516, 340] width 520 height 25
paste input "roast beef meal"
type input "roast beef meal"
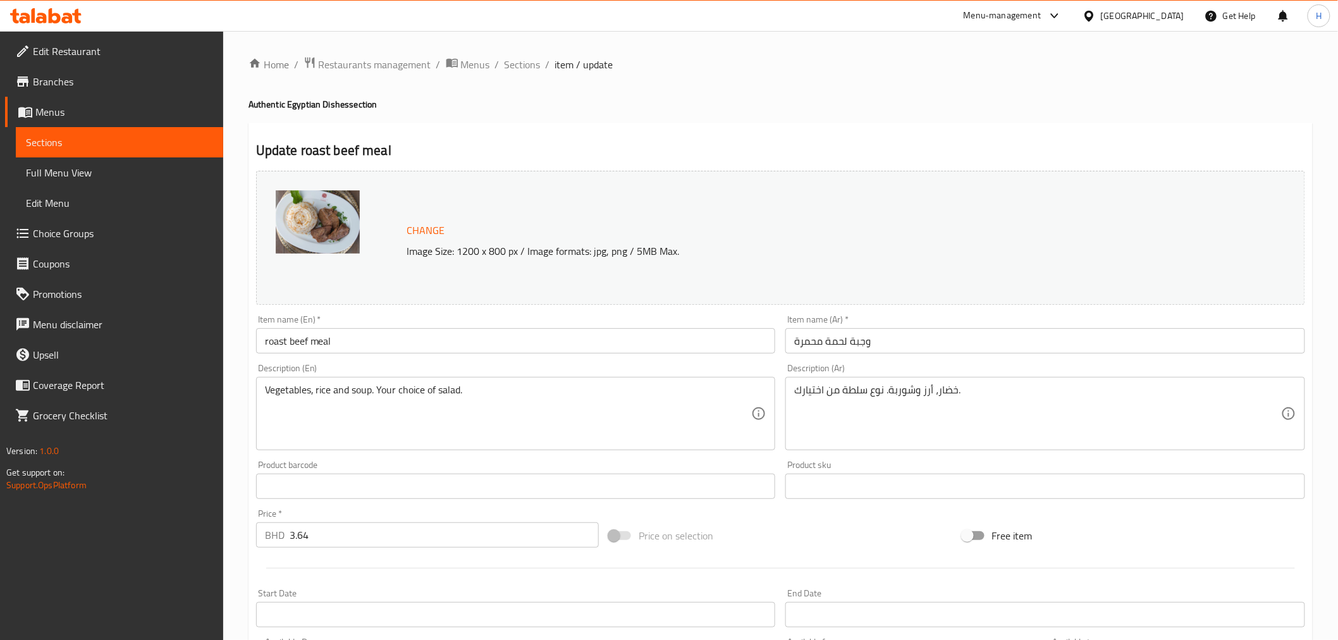
click at [242, 281] on div "Home / Restaurants management / Menus / Sections / item / update Authentic Egyp…" at bounding box center [780, 507] width 1115 height 953
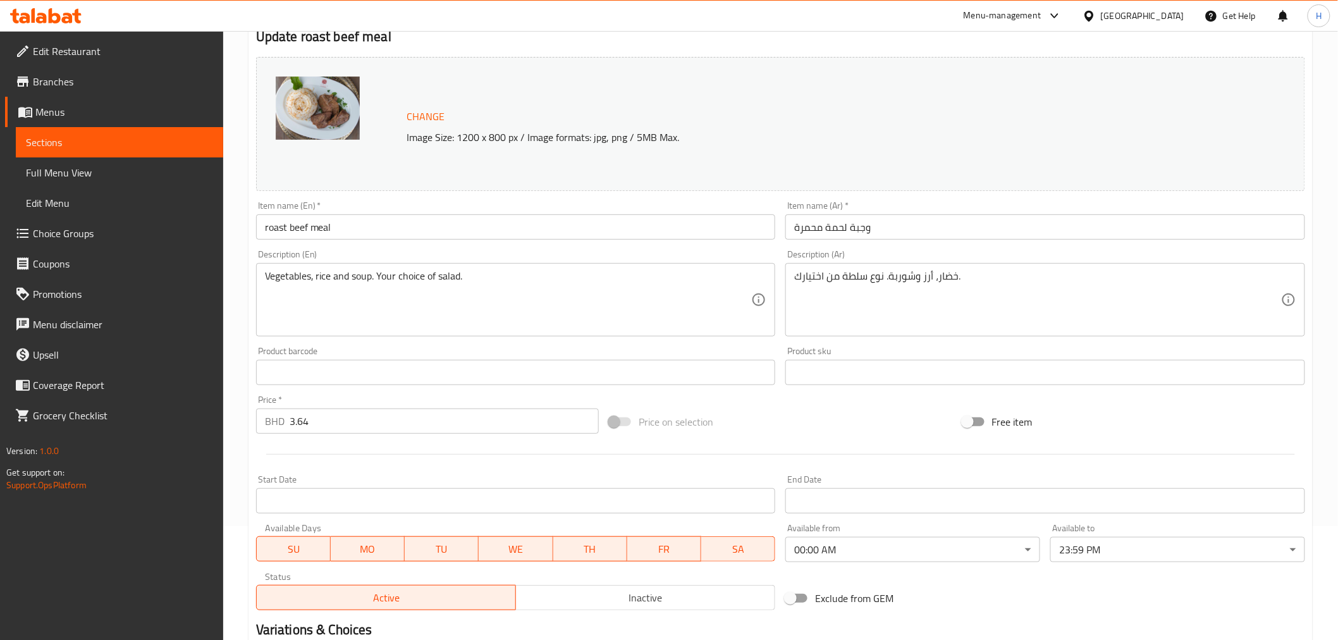
scroll to position [343, 0]
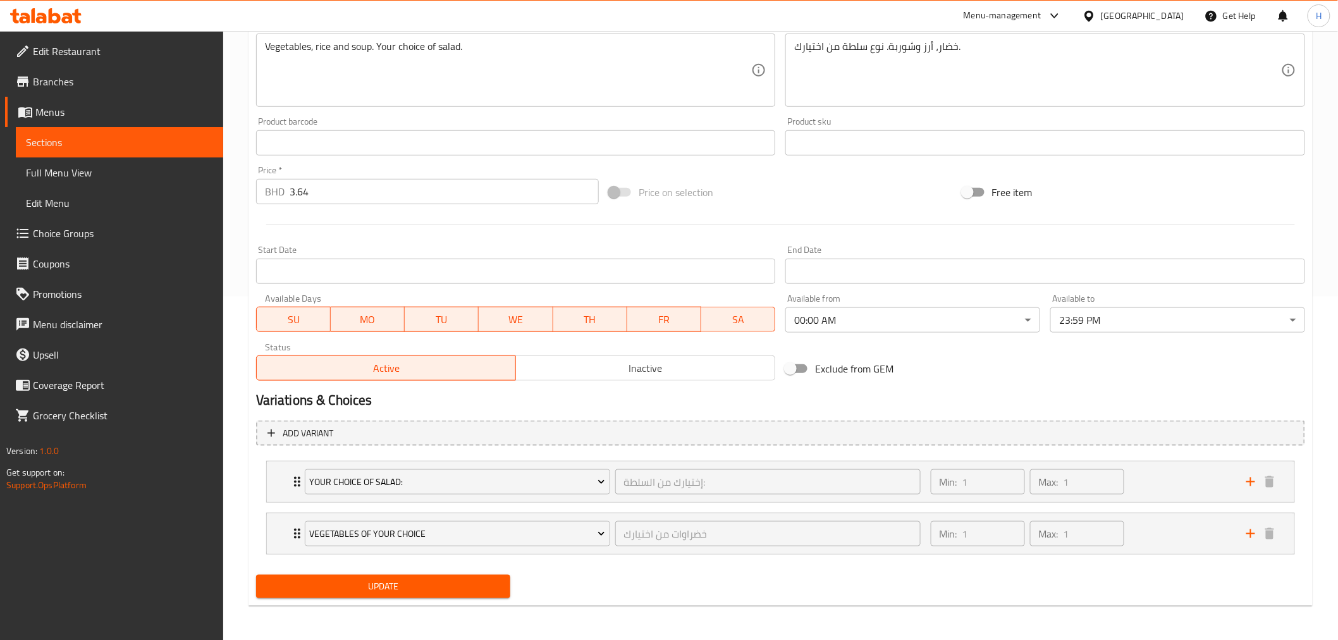
click at [311, 582] on span "Update" at bounding box center [383, 587] width 235 height 16
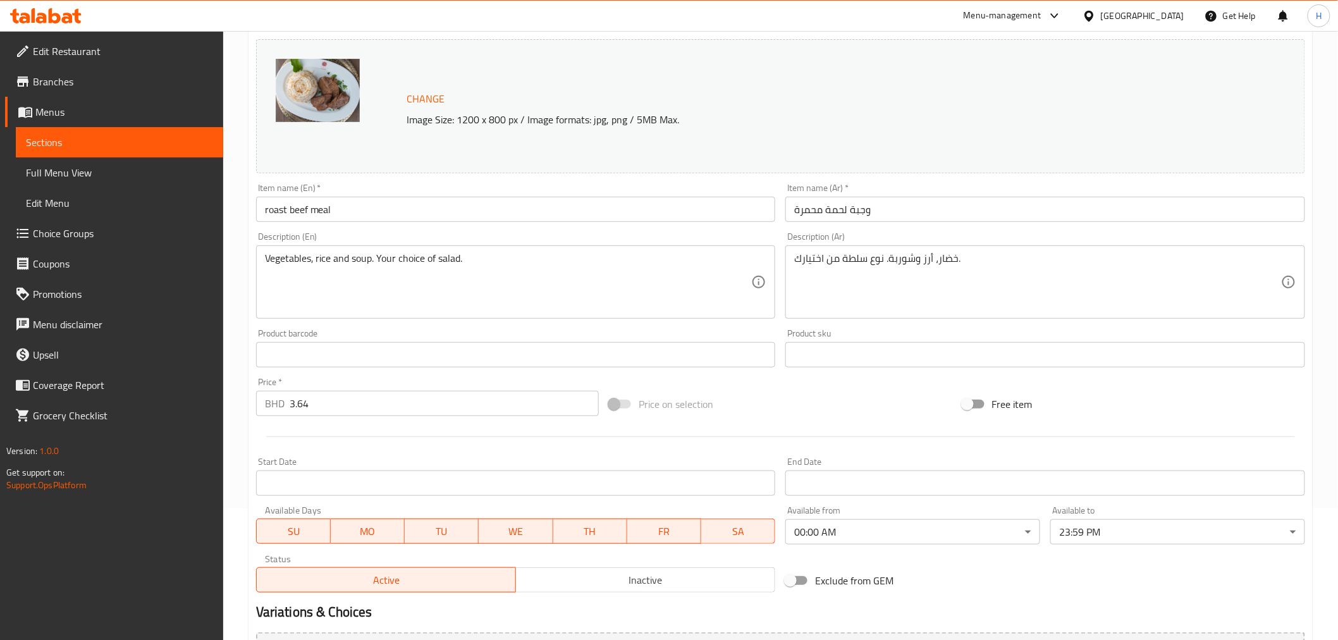
scroll to position [0, 0]
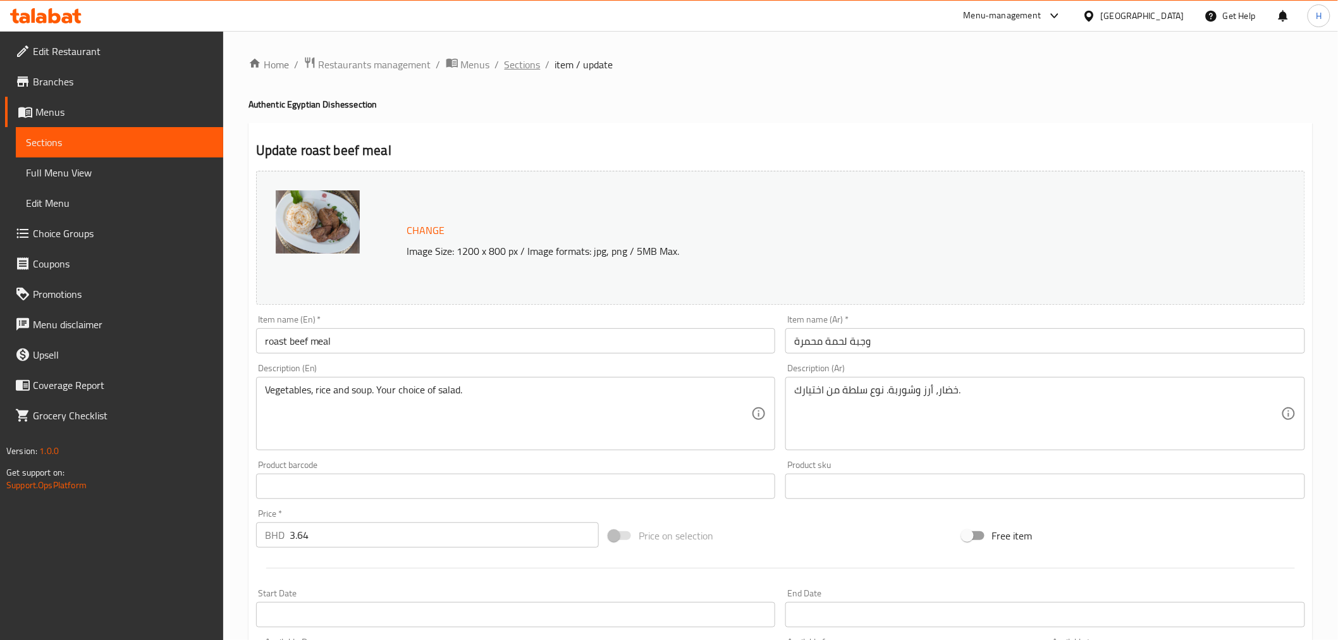
click at [520, 65] on span "Sections" at bounding box center [523, 64] width 36 height 15
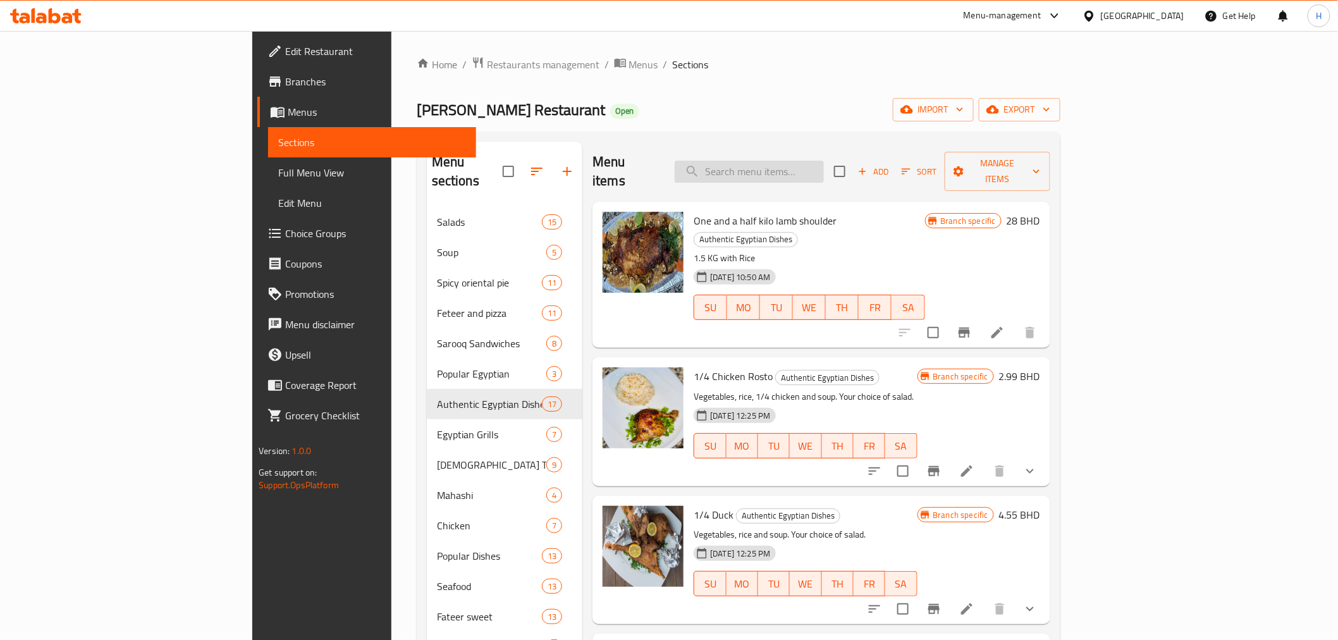
click at [806, 165] on input "search" at bounding box center [749, 172] width 149 height 22
click at [807, 164] on input "شغيثق" at bounding box center [749, 172] width 149 height 22
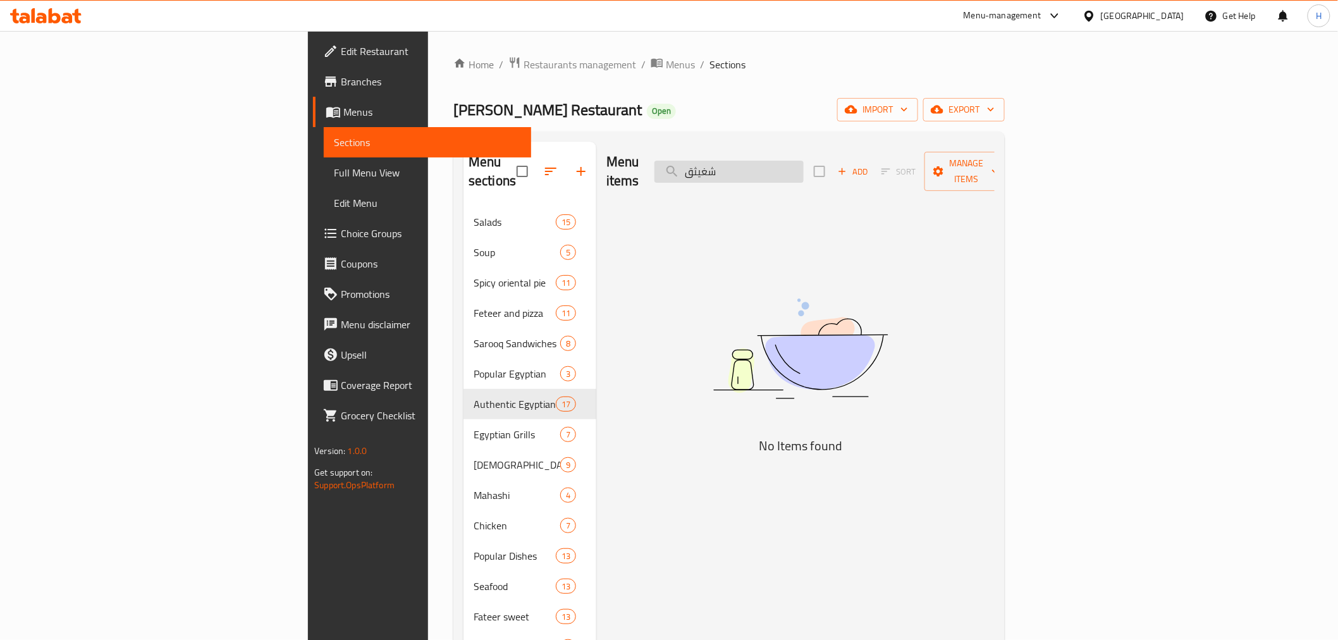
click at [804, 164] on input "شغيثق" at bounding box center [728, 172] width 149 height 22
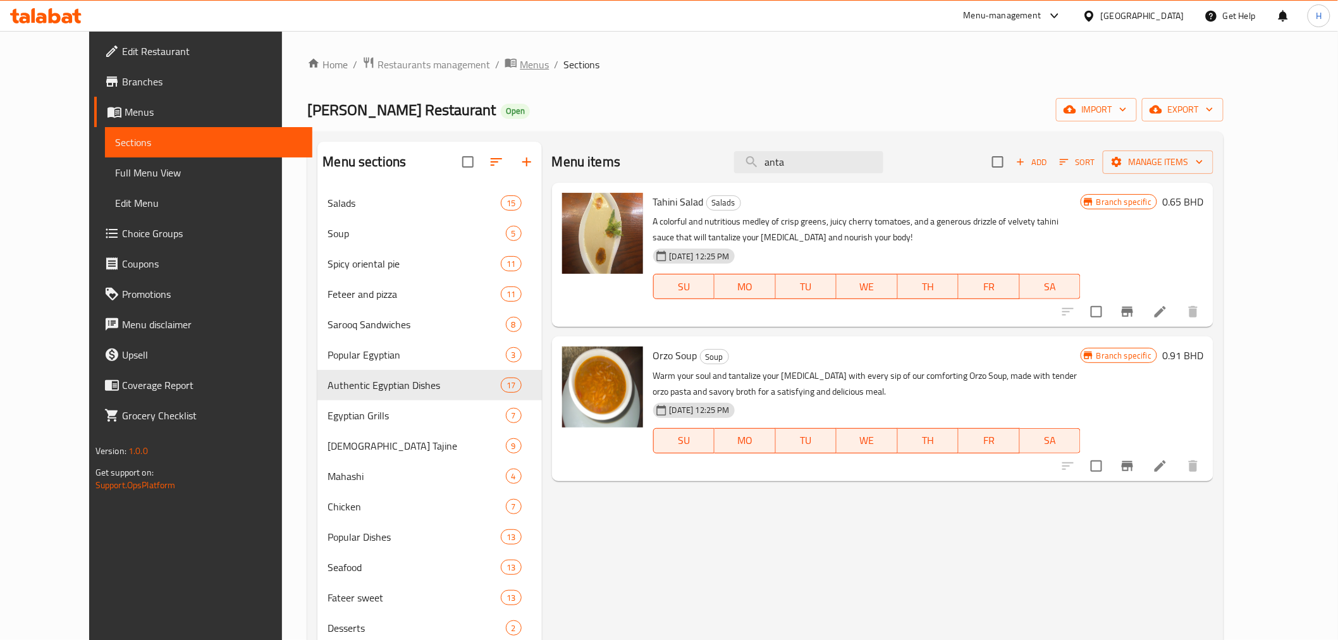
type input "anta"
click at [520, 62] on span "Menus" at bounding box center [534, 64] width 29 height 15
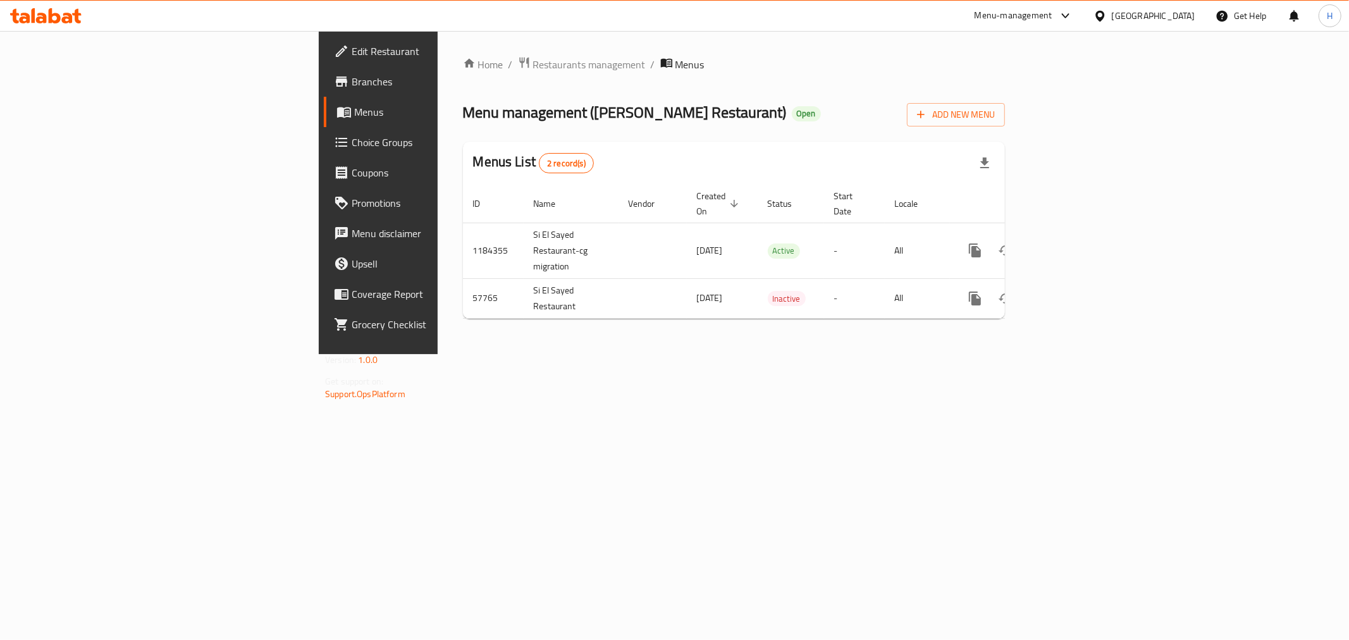
click at [438, 51] on div "Home / Restaurants management / Menus Menu management ( [PERSON_NAME] Restauran…" at bounding box center [734, 192] width 592 height 323
click at [533, 59] on span "Restaurants management" at bounding box center [589, 64] width 113 height 15
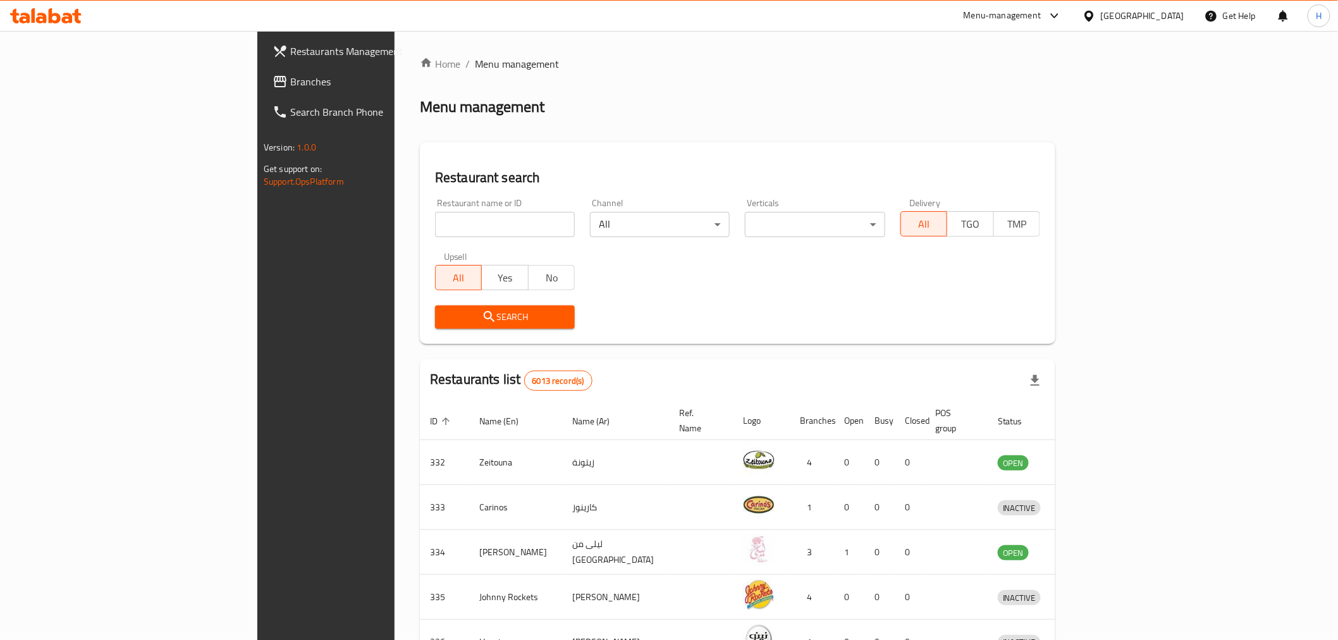
drag, startPoint x: 400, startPoint y: 211, endPoint x: 396, endPoint y: 219, distance: 9.3
click at [435, 215] on div "Restaurant name or ID Restaurant name or ID" at bounding box center [505, 218] width 140 height 39
click at [435, 224] on input "search" at bounding box center [505, 224] width 140 height 25
type input "ayder"
click button "Search" at bounding box center [505, 316] width 140 height 23
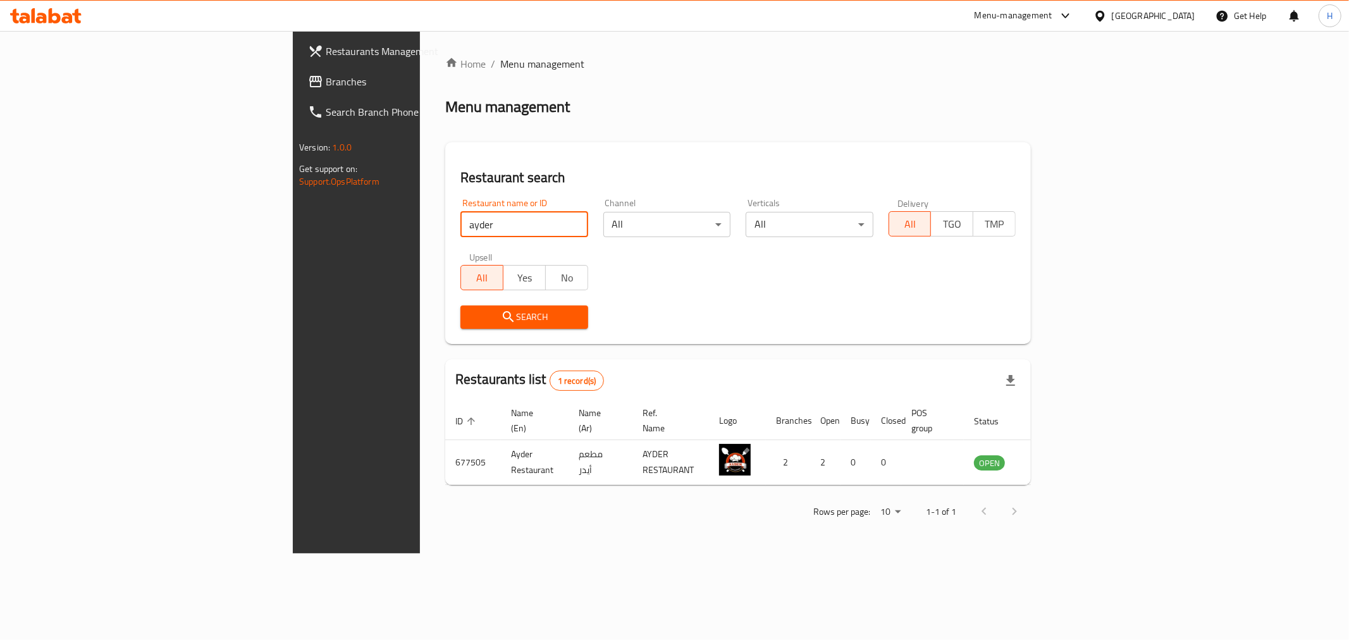
click at [1055, 458] on icon "enhanced table" at bounding box center [1048, 463] width 14 height 11
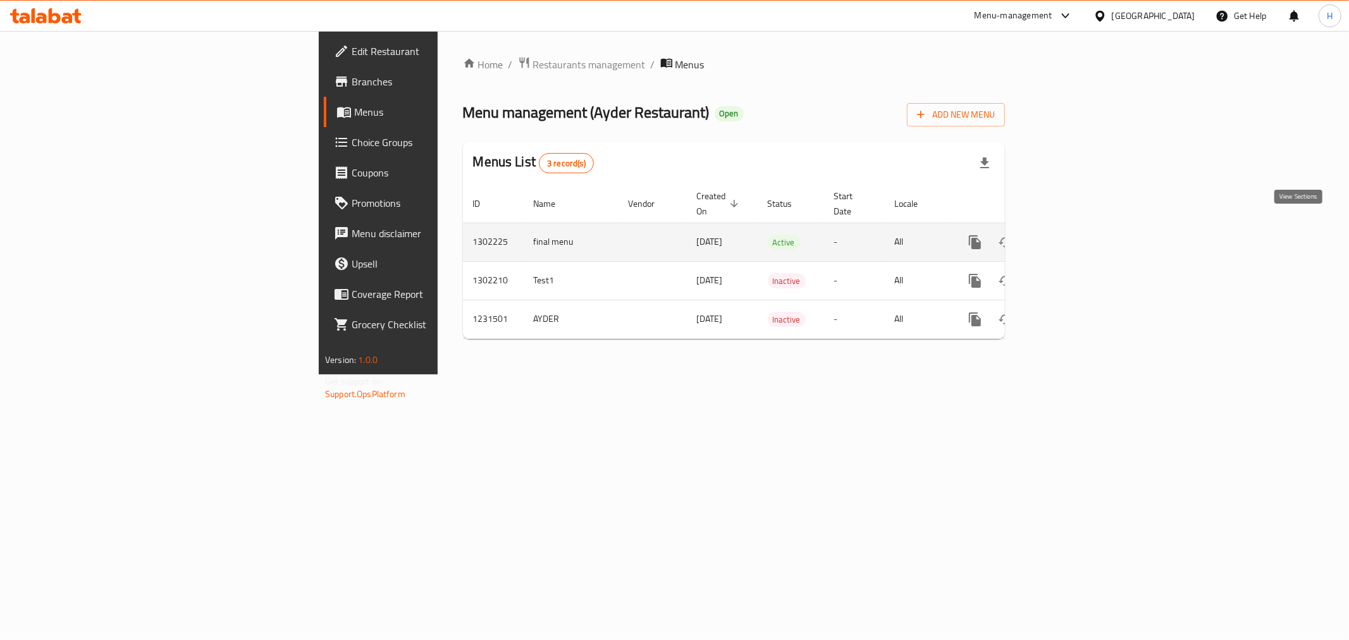
click at [1074, 235] on icon "enhanced table" at bounding box center [1065, 242] width 15 height 15
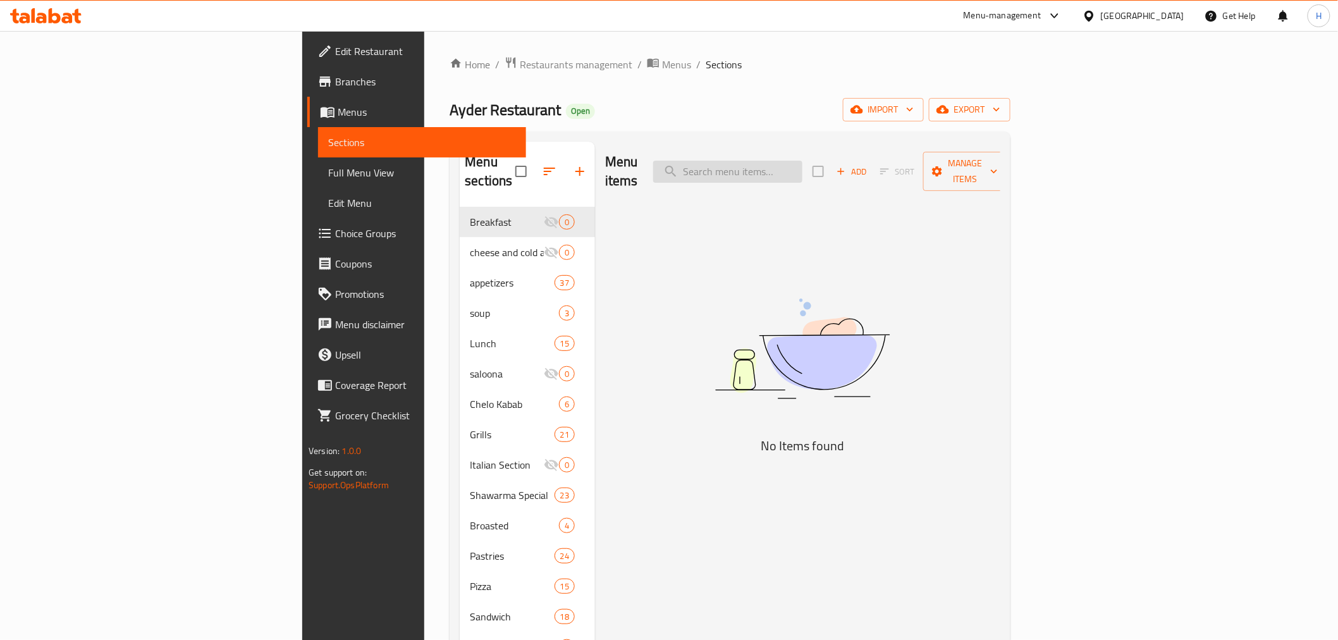
click at [802, 161] on input "search" at bounding box center [727, 172] width 149 height 22
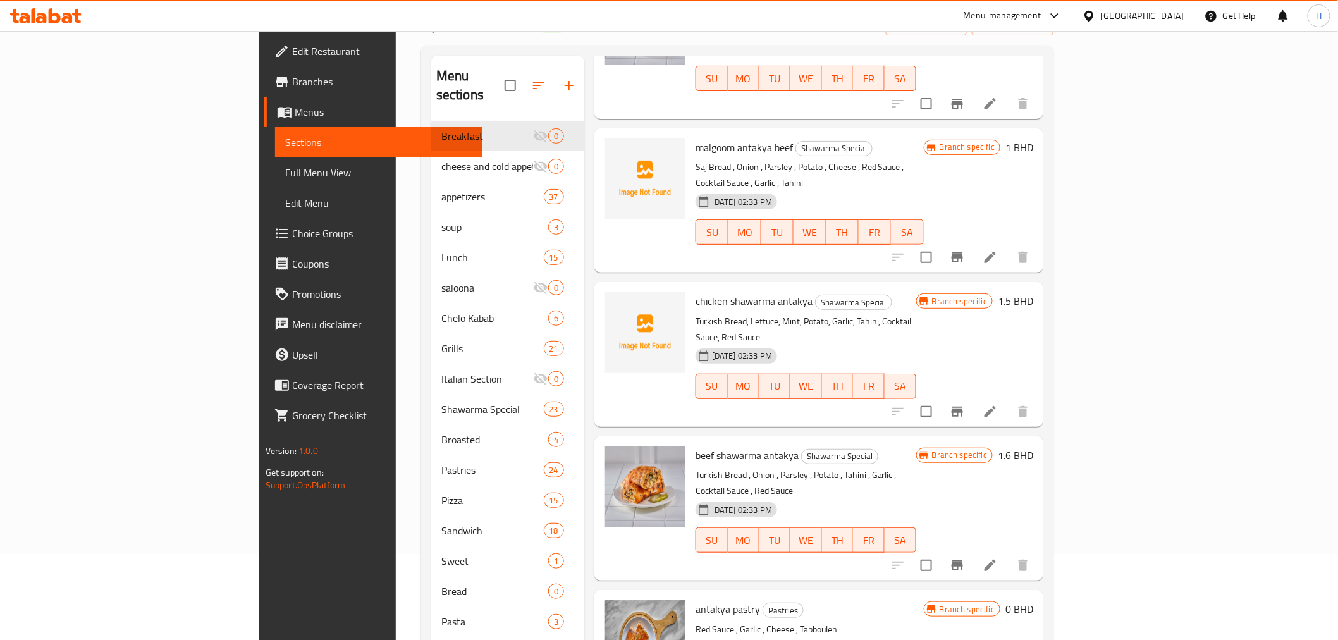
scroll to position [255, 0]
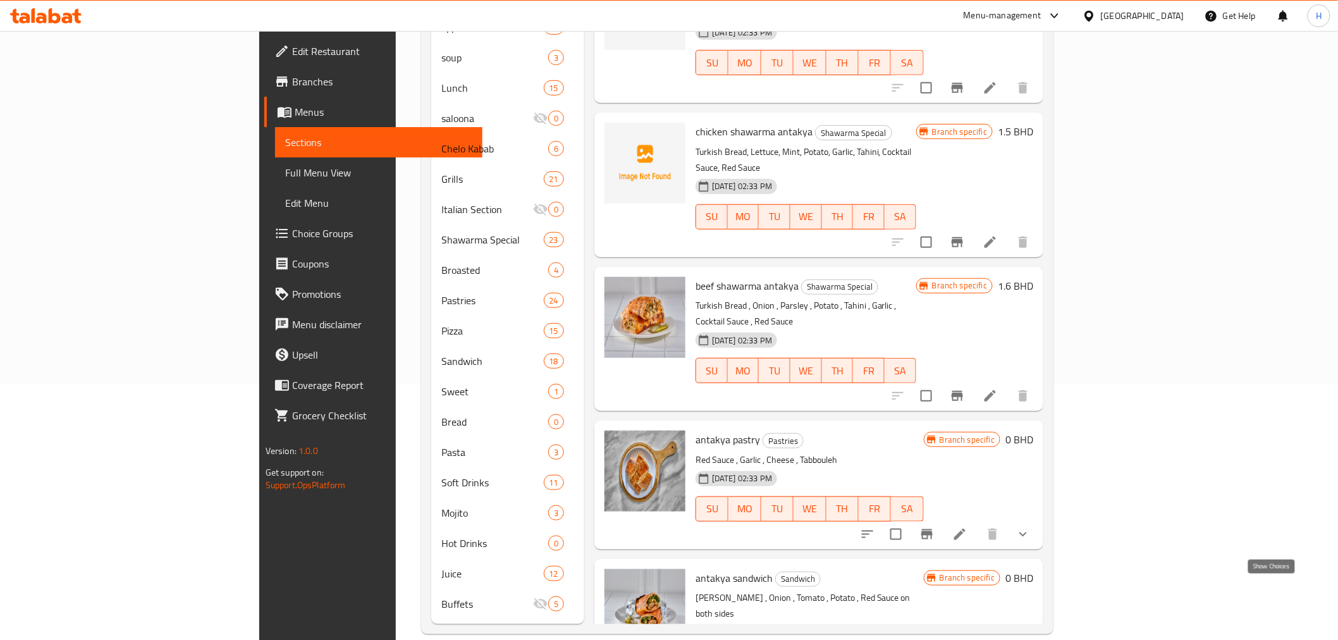
type input "anta"
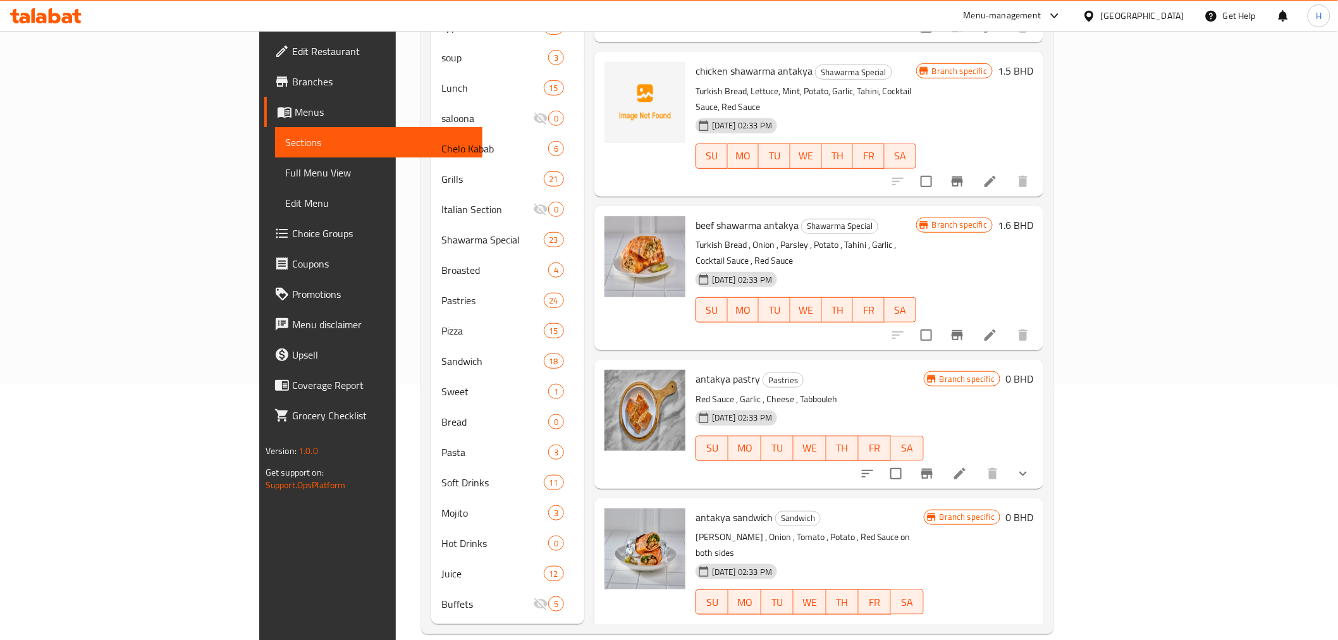
scroll to position [416, 0]
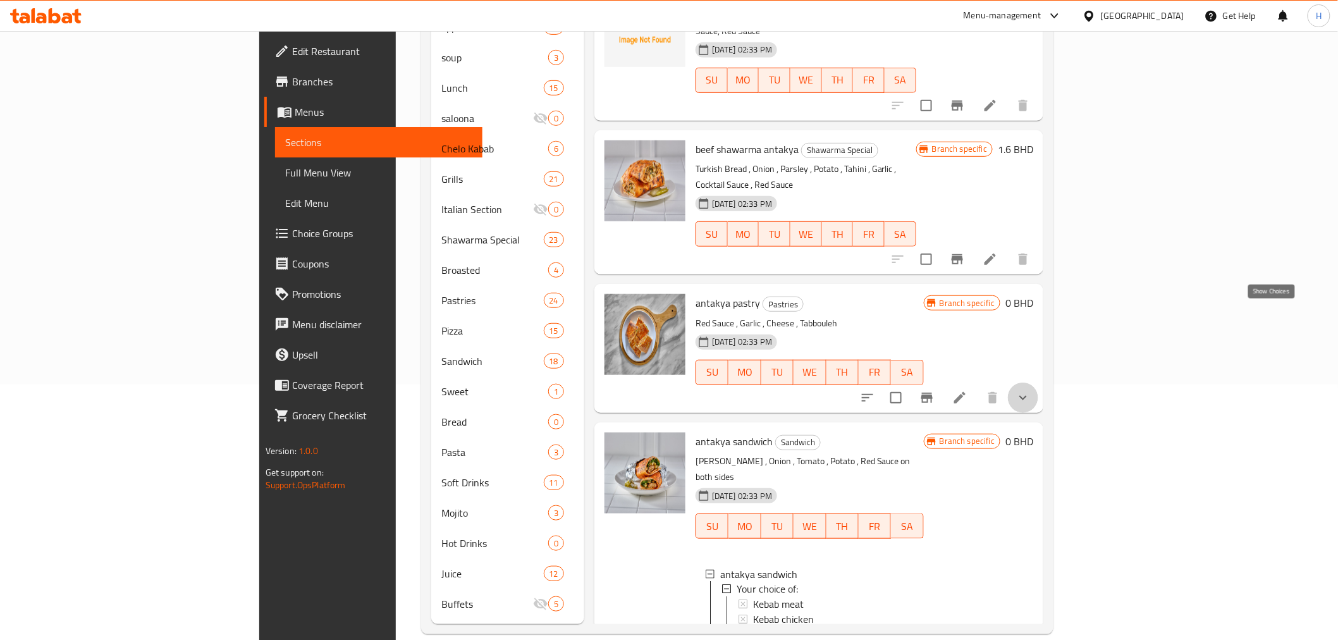
click at [1031, 390] on icon "show more" at bounding box center [1022, 397] width 15 height 15
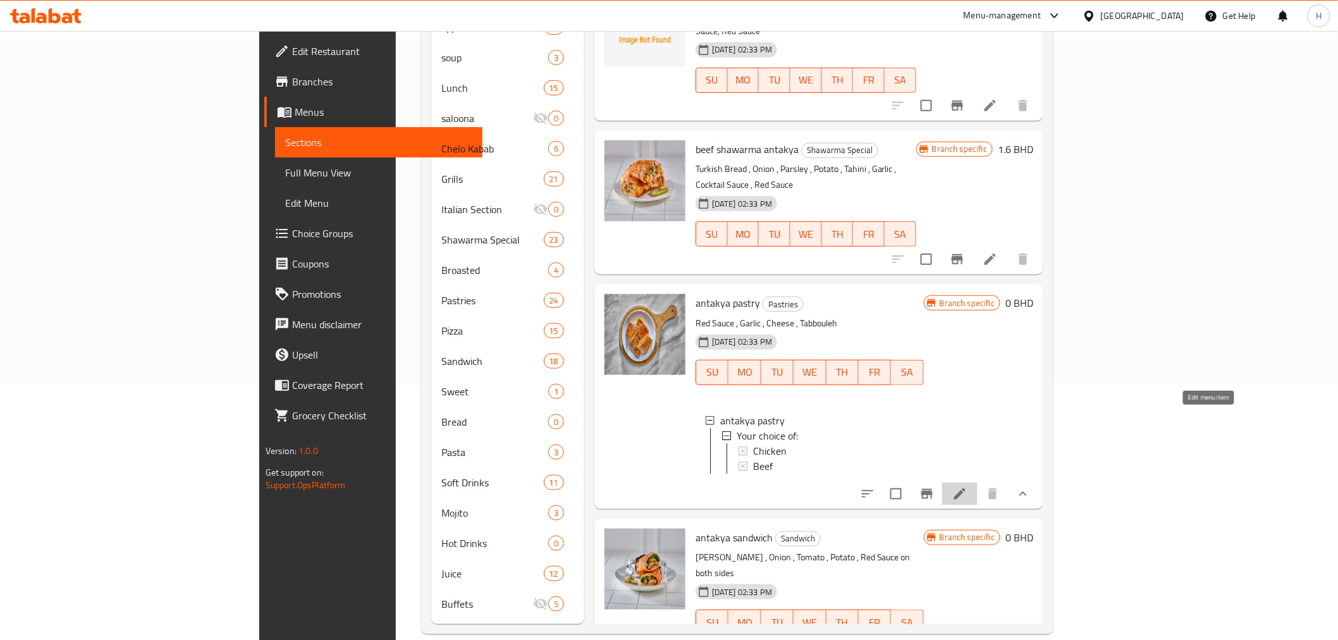
click at [967, 486] on icon at bounding box center [959, 493] width 15 height 15
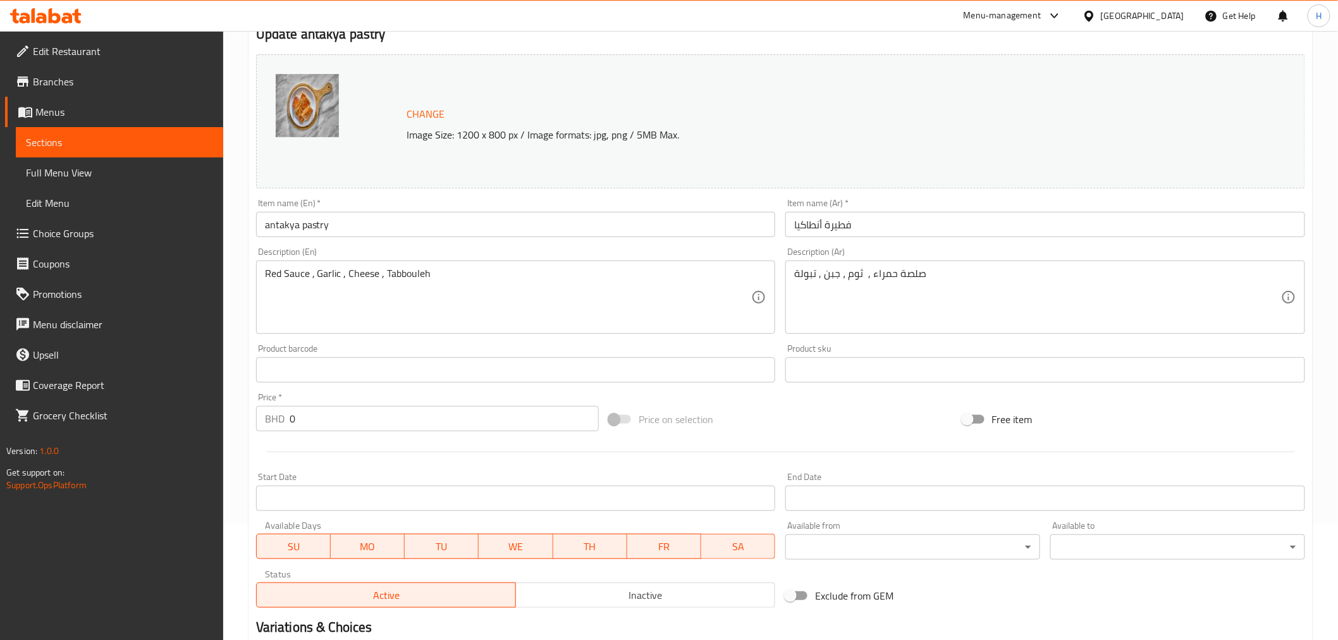
scroll to position [300, 0]
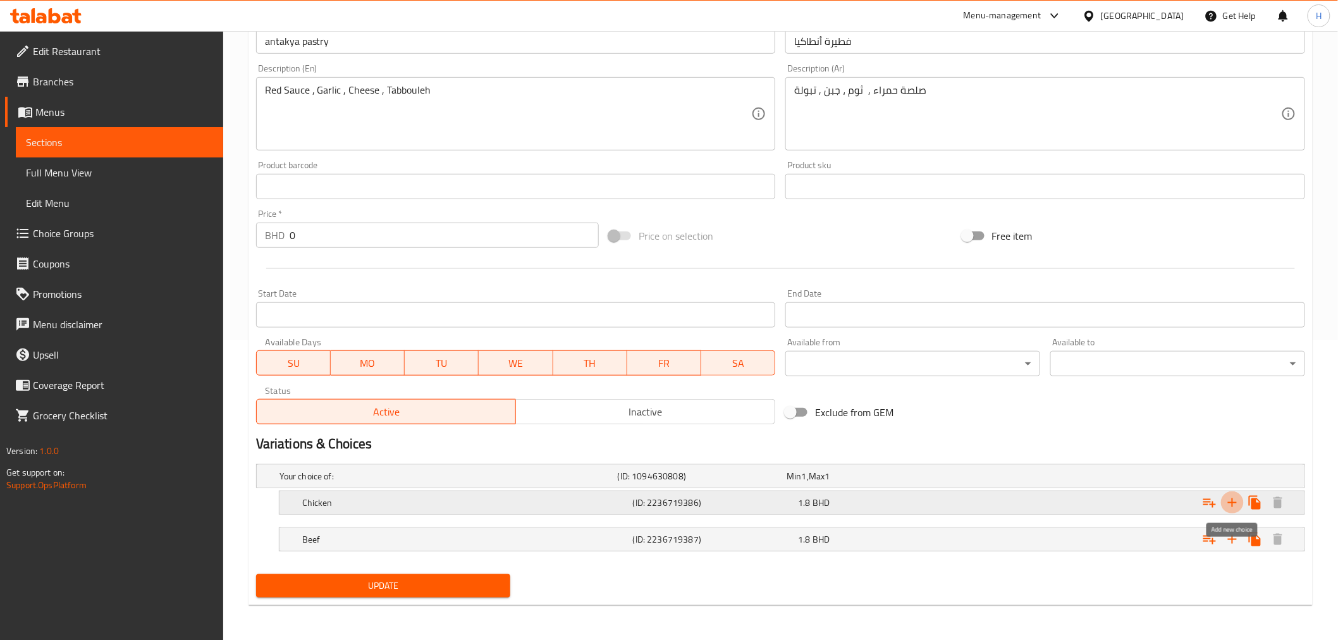
click at [1233, 503] on icon "Expand" at bounding box center [1232, 502] width 9 height 9
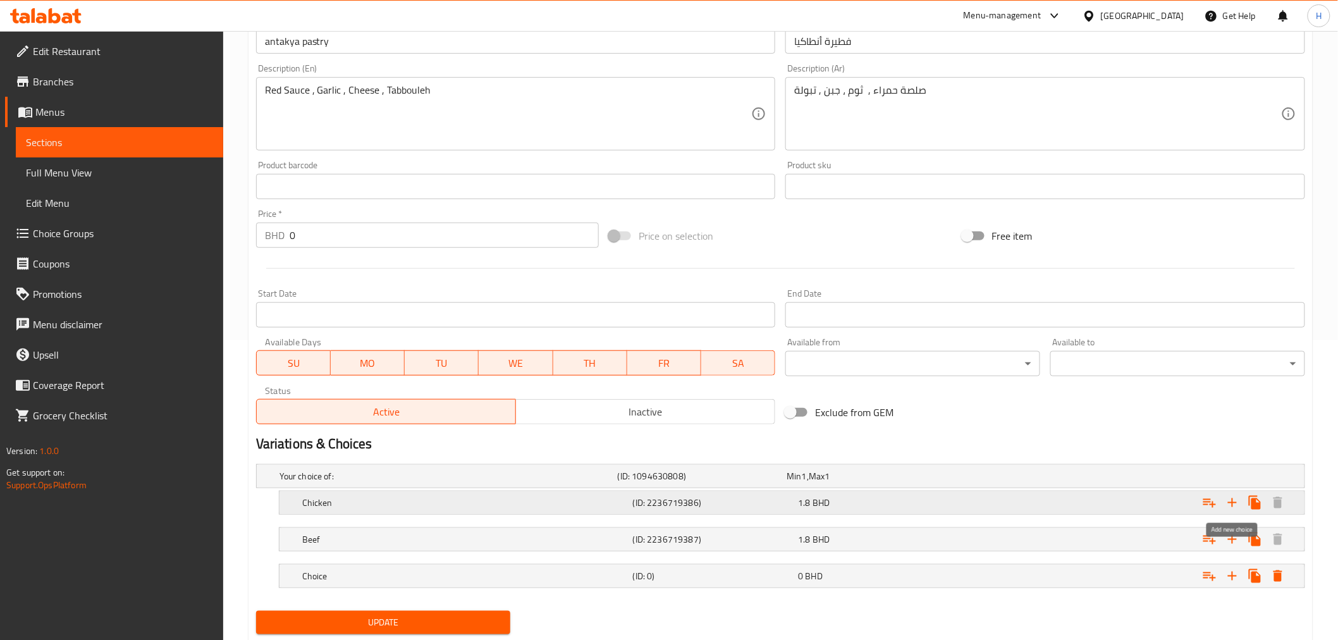
click at [1233, 503] on icon "Expand" at bounding box center [1232, 502] width 9 height 9
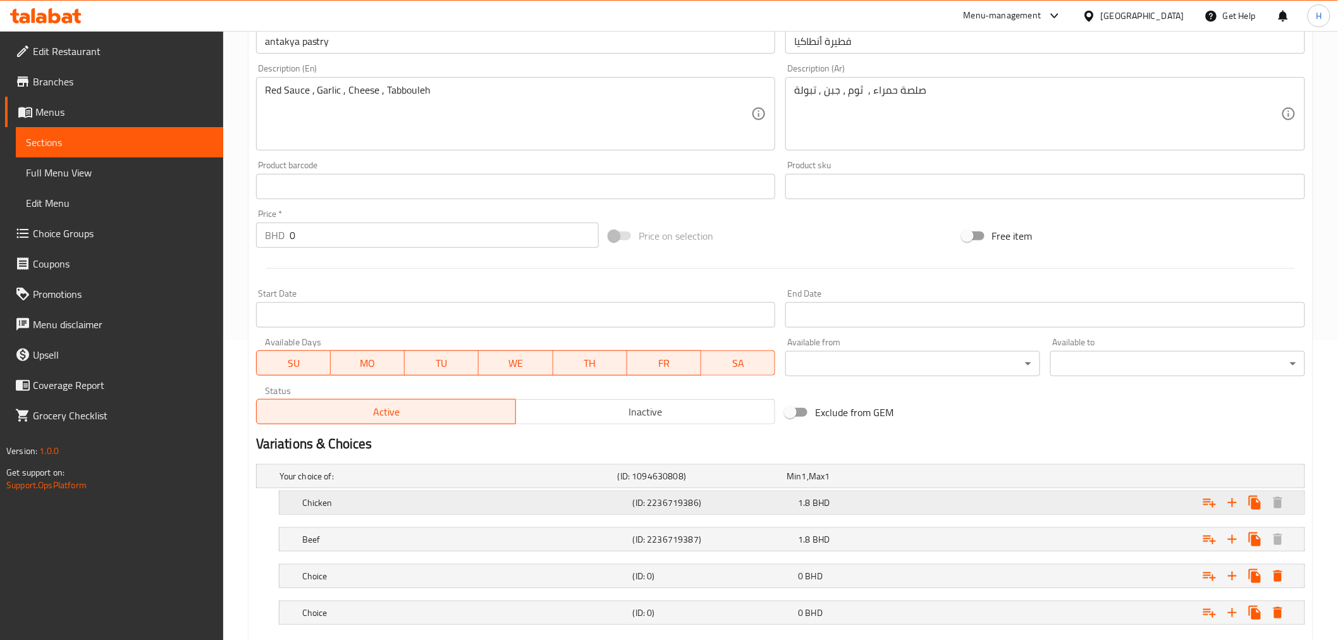
click at [322, 504] on h5 "Chicken" at bounding box center [465, 502] width 326 height 13
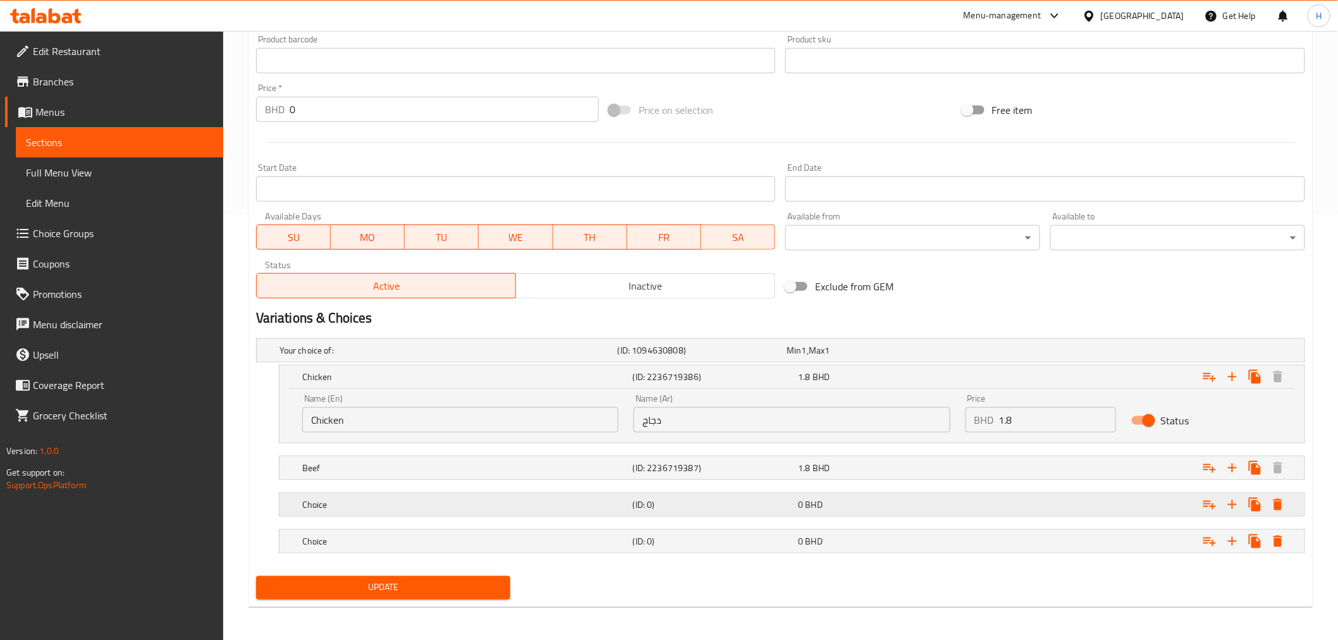
scroll to position [427, 0]
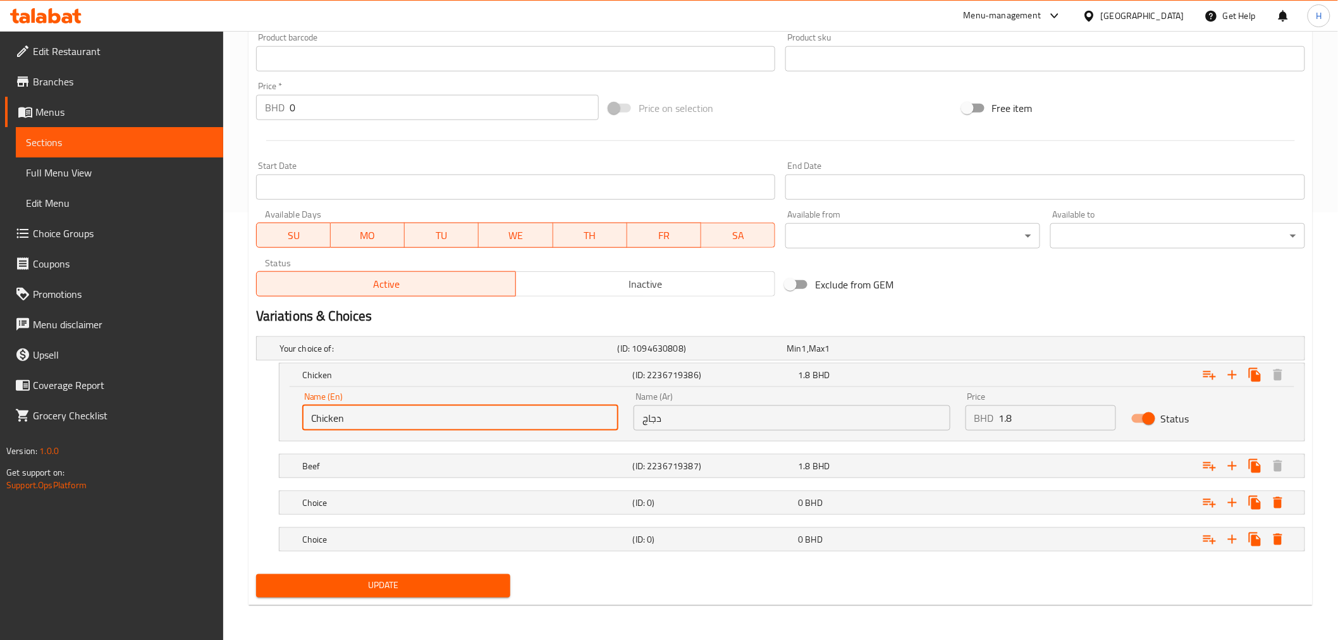
click at [364, 414] on input "Chicken" at bounding box center [460, 417] width 316 height 25
type input "Kebab Meat"
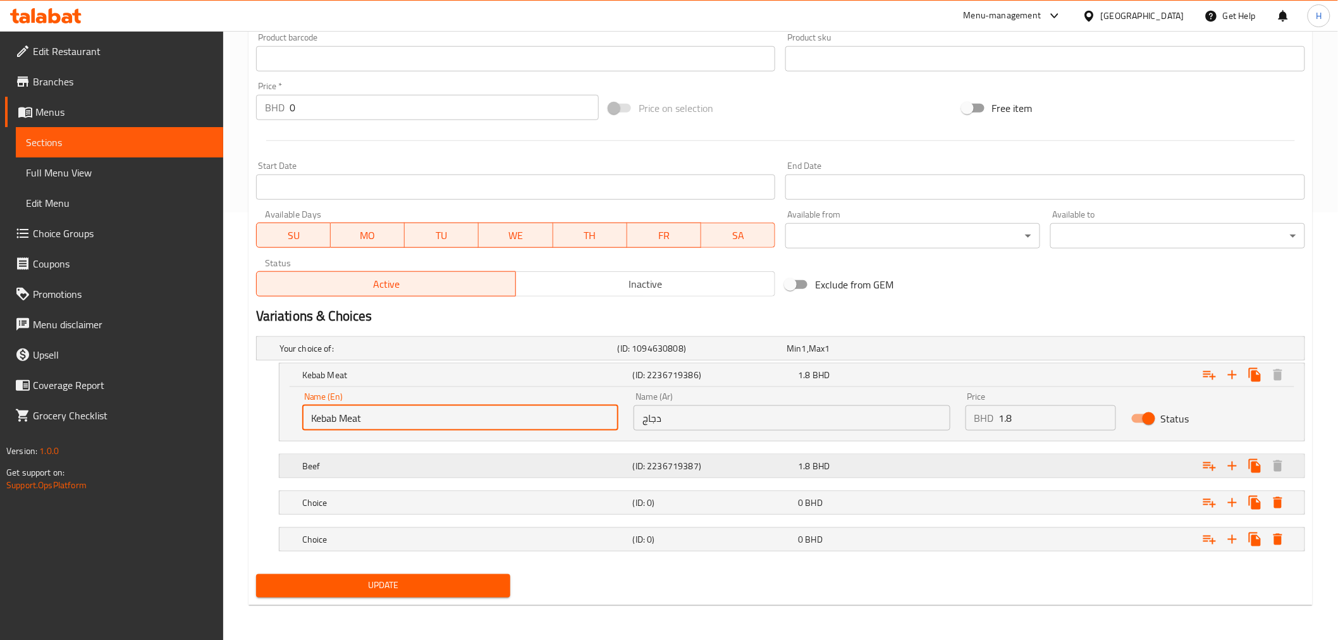
click at [338, 468] on h5 "Beef" at bounding box center [465, 466] width 326 height 13
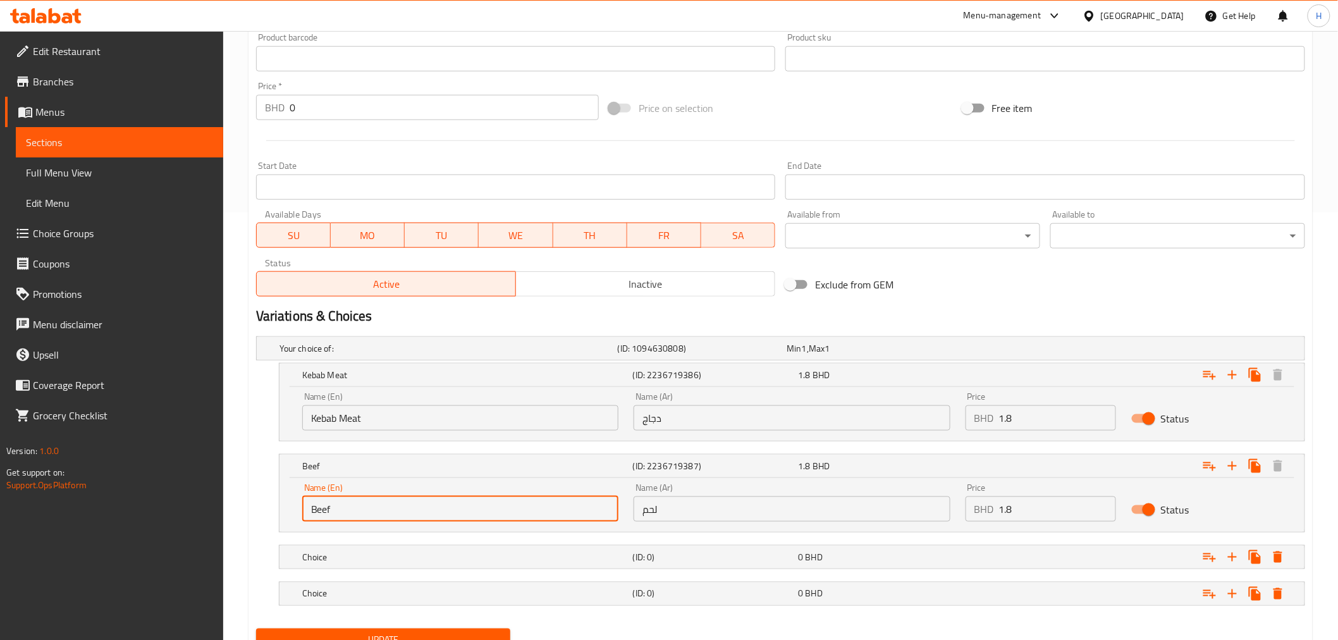
click at [323, 509] on input "Beef" at bounding box center [460, 508] width 316 height 25
type input "Kebab Chicken"
click at [311, 553] on h5 "Choice" at bounding box center [465, 557] width 326 height 13
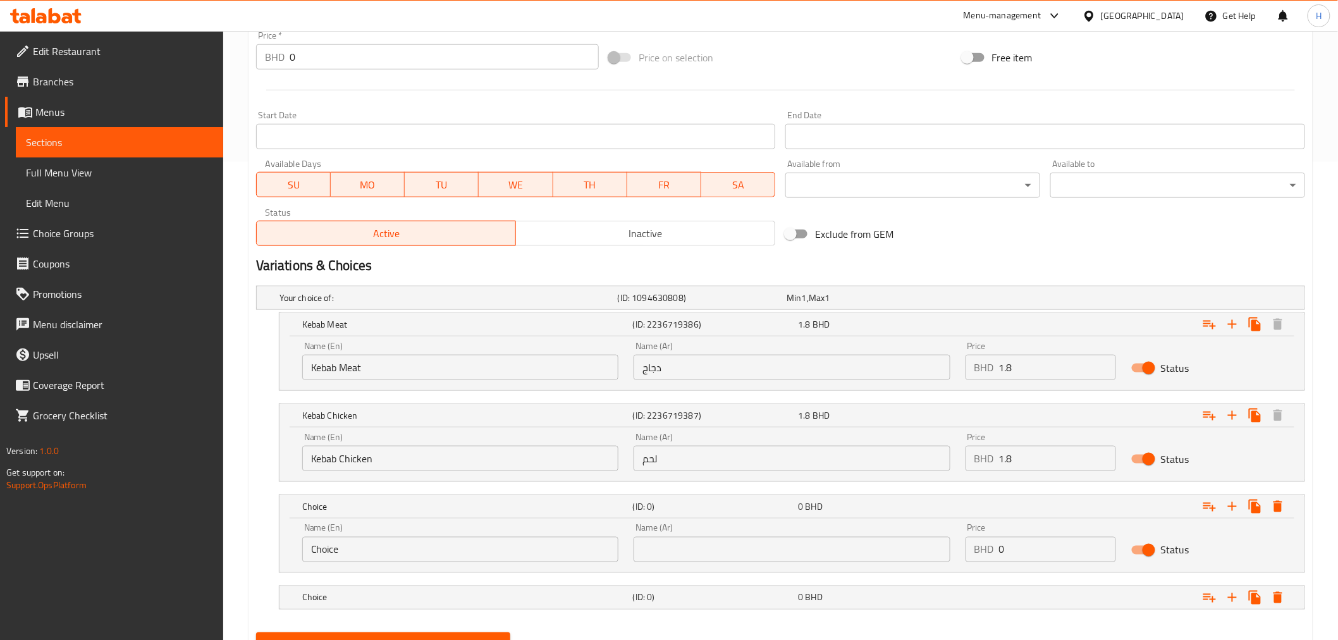
scroll to position [536, 0]
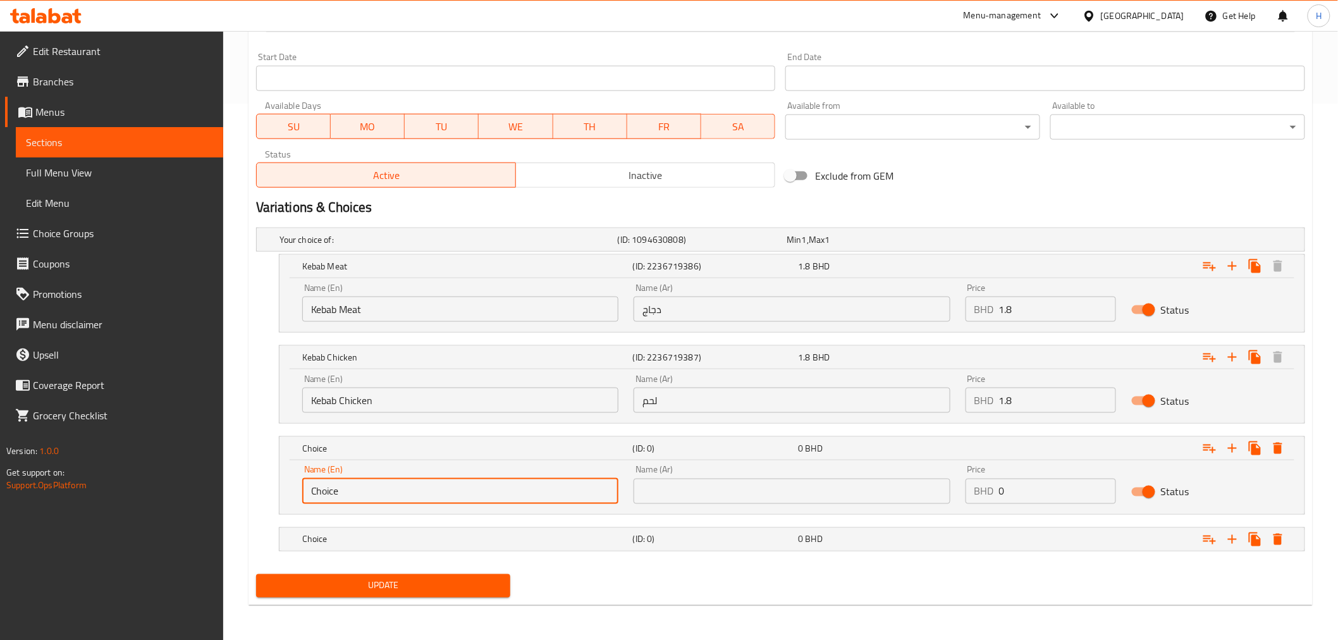
click at [319, 493] on input "Choice" at bounding box center [460, 491] width 316 height 25
type input "[PERSON_NAME]"
click at [375, 542] on h5 "Choice" at bounding box center [465, 539] width 326 height 13
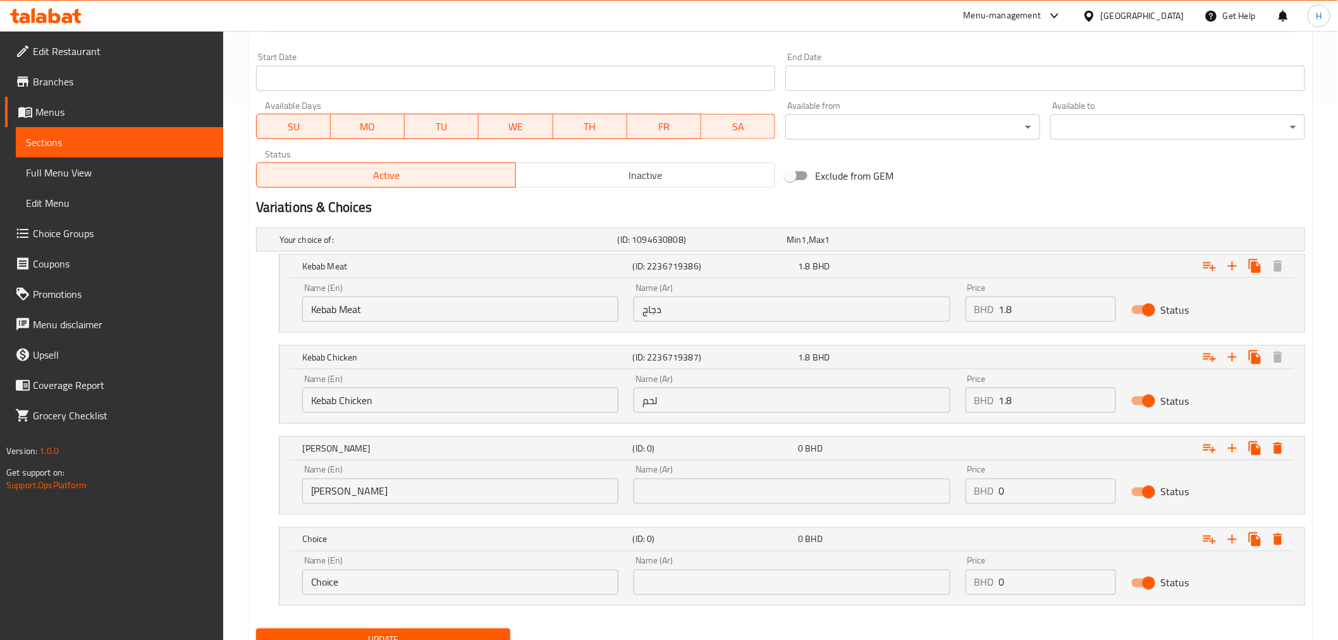
click at [319, 584] on input "Choice" at bounding box center [460, 582] width 316 height 25
type input "Tikka meat"
drag, startPoint x: 1019, startPoint y: 496, endPoint x: 941, endPoint y: 484, distance: 79.3
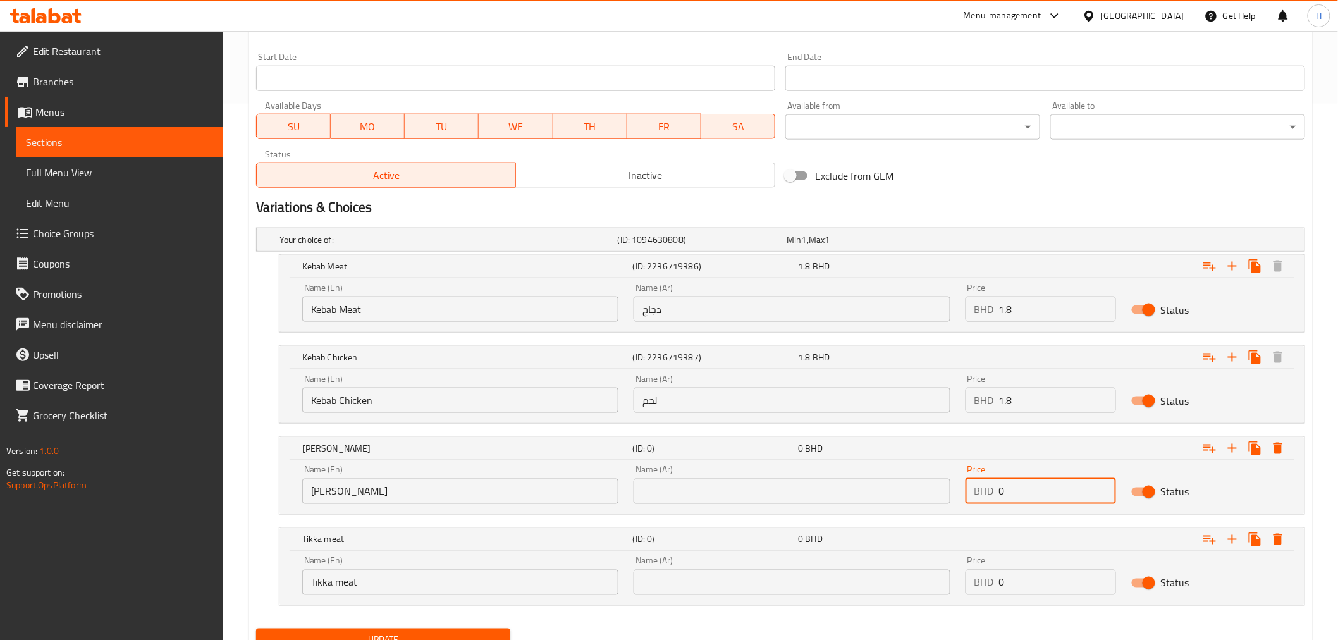
click at [941, 484] on div "Name (En) [PERSON_NAME] Name (En) Name (Ar) Name (Ar) Price BHD 0 Price Status" at bounding box center [792, 485] width 995 height 54
type input "1.8"
drag, startPoint x: 1006, startPoint y: 582, endPoint x: 906, endPoint y: 601, distance: 101.8
click at [906, 601] on div "Name (En) Tikka meat Name (En) Name (Ar) Name (Ar) Price BHD 0 Price Status" at bounding box center [792, 576] width 995 height 54
type input "1.8"
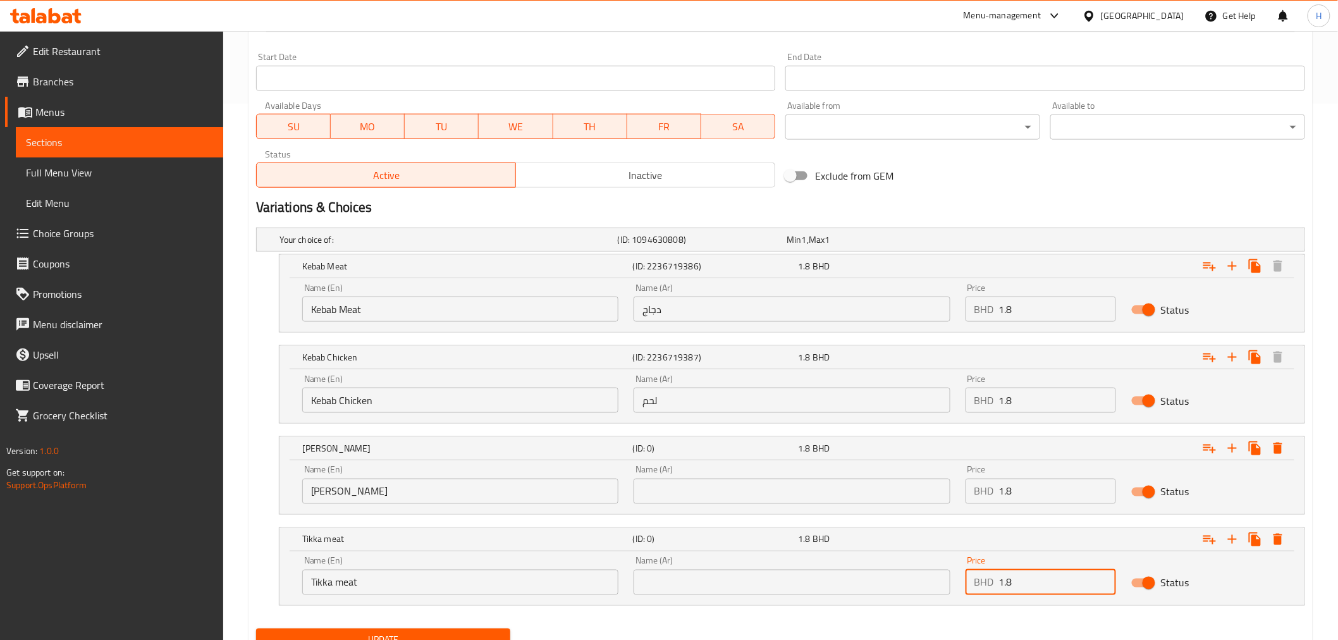
click at [666, 311] on input "دجاج" at bounding box center [792, 309] width 316 height 25
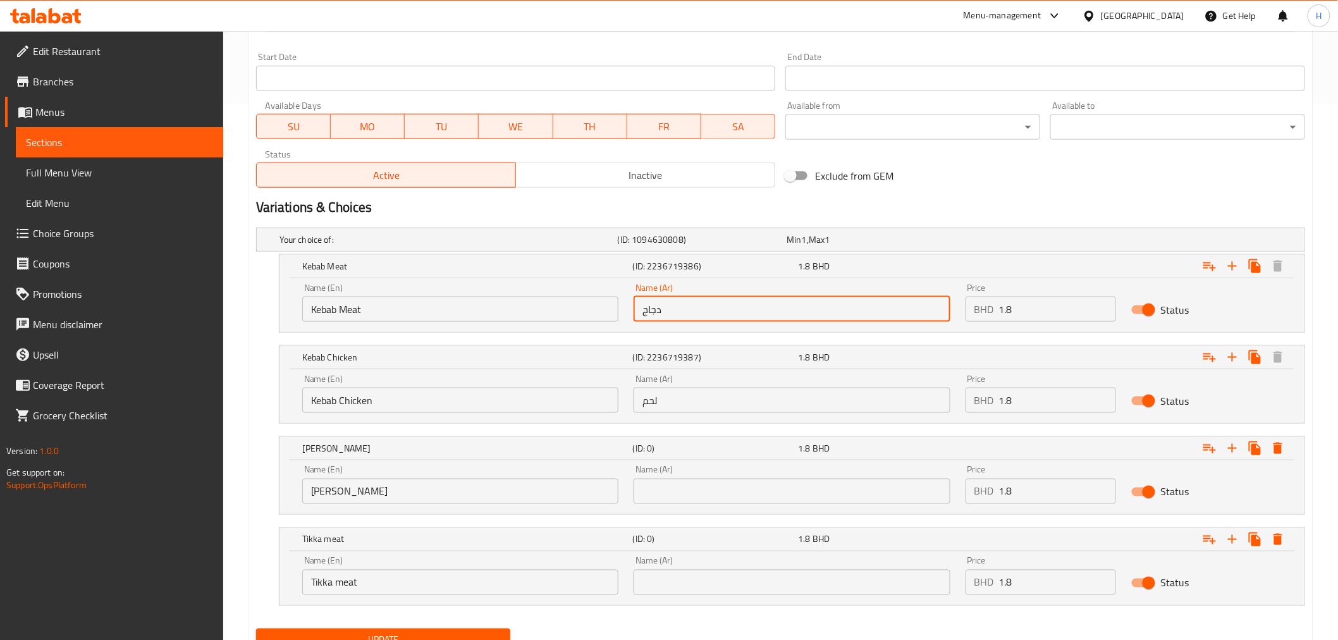
click at [666, 311] on input "دجاج" at bounding box center [792, 309] width 316 height 25
type input "كباب لحم"
click at [656, 403] on input "لحم" at bounding box center [792, 400] width 316 height 25
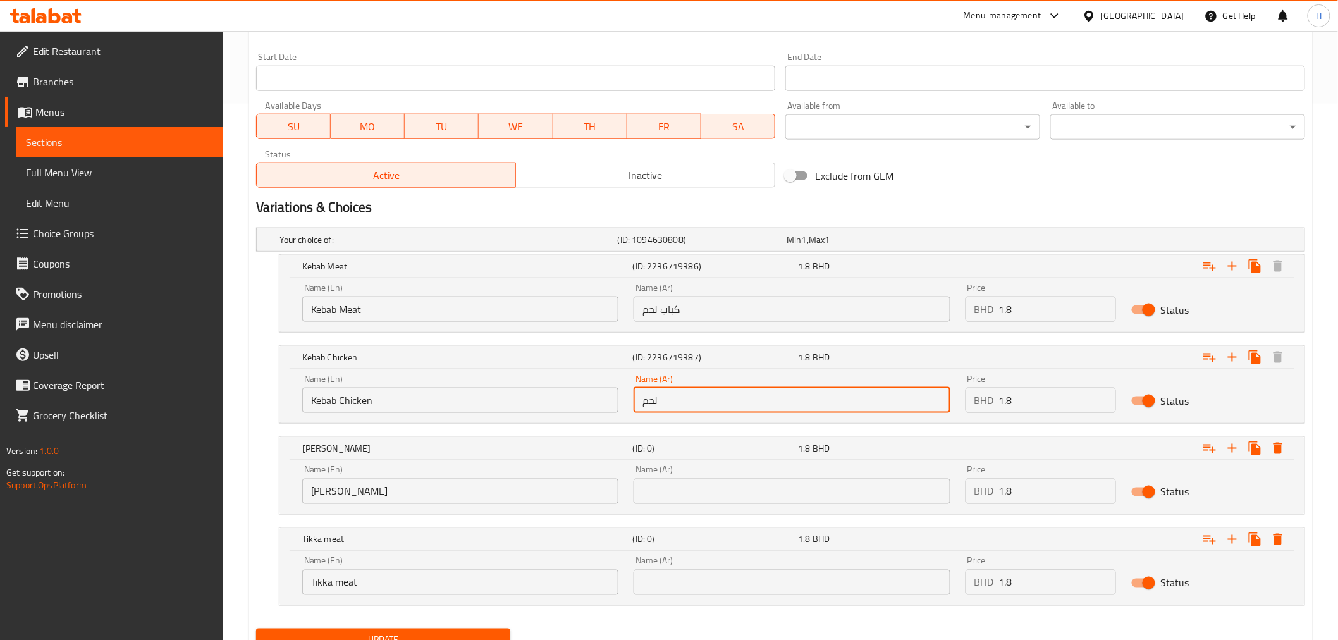
click at [656, 403] on input "لحم" at bounding box center [792, 400] width 316 height 25
type input "كباب دجاج"
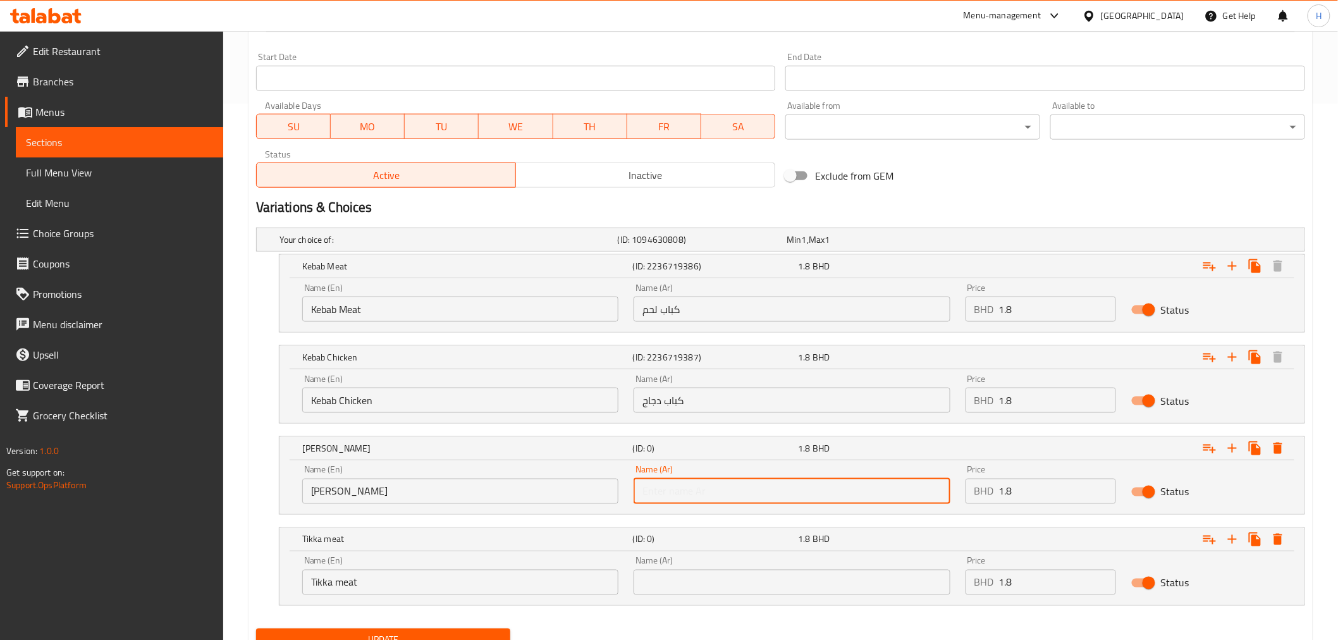
click at [660, 494] on input "text" at bounding box center [792, 491] width 316 height 25
type input "شيش تاووق"
click at [658, 582] on input "text" at bounding box center [792, 582] width 316 height 25
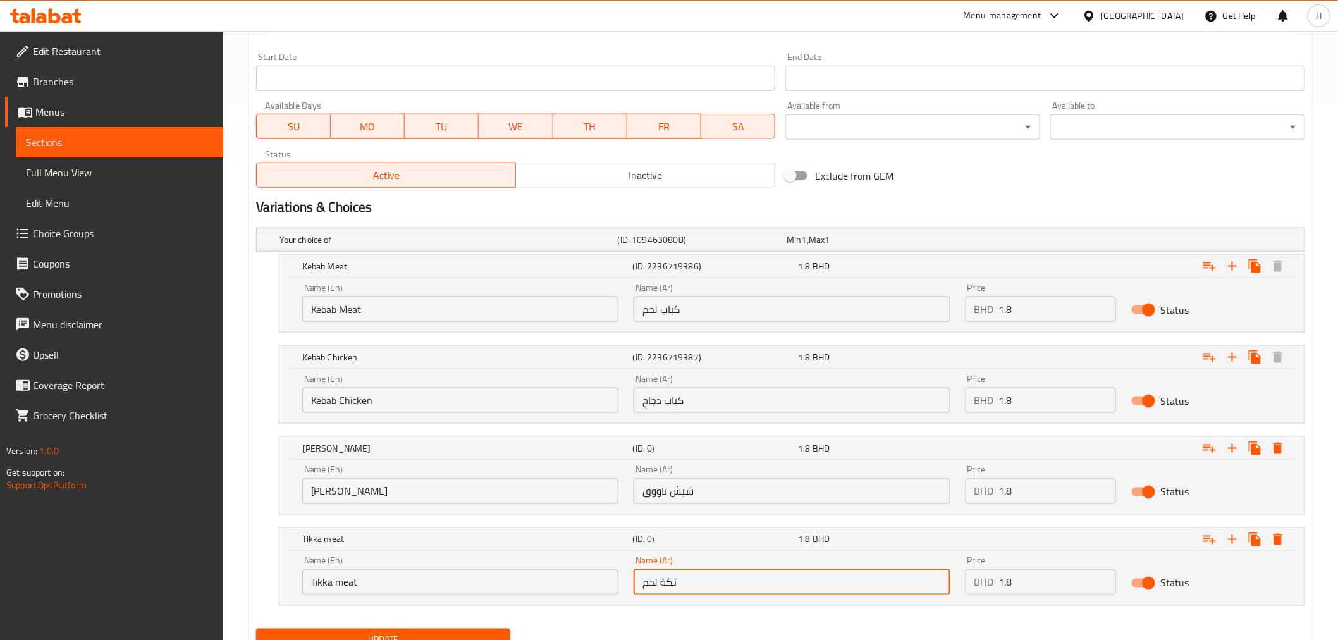
type input "تكة لحم"
click at [251, 490] on div "Your choice of: (ID: 1094630808) Min 1 , Max 1 Name (En) Your choice of: Name (…" at bounding box center [780, 423] width 1059 height 401
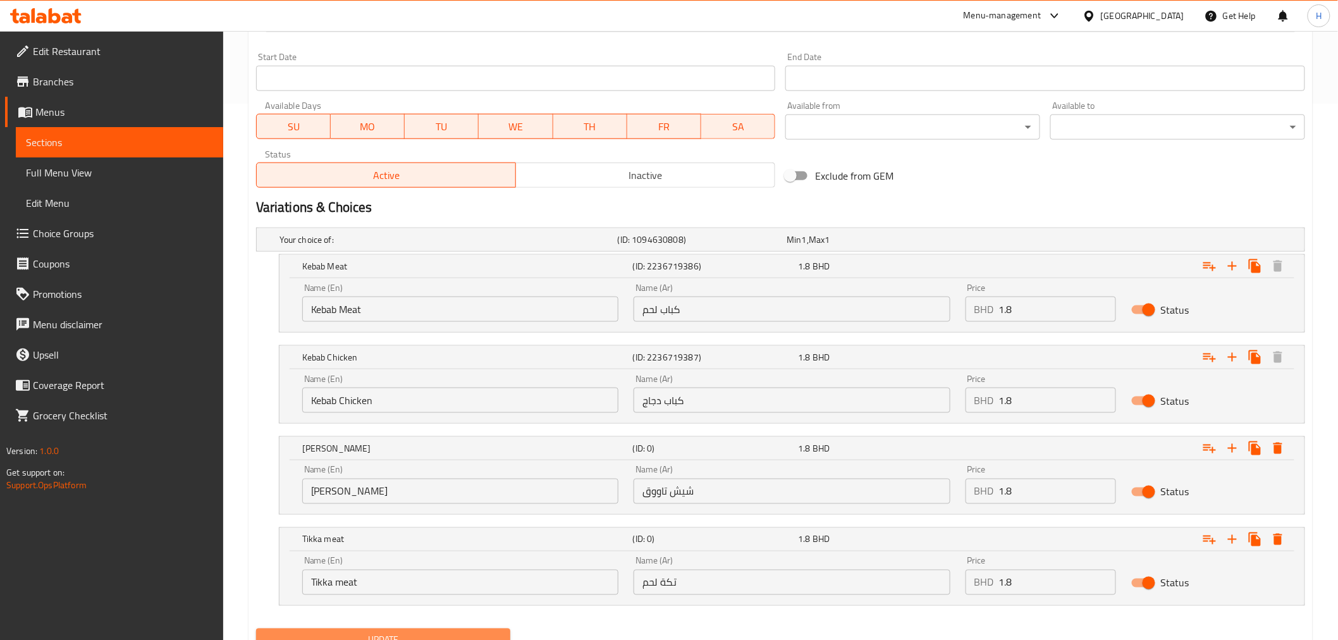
click at [310, 630] on button "Update" at bounding box center [383, 639] width 255 height 23
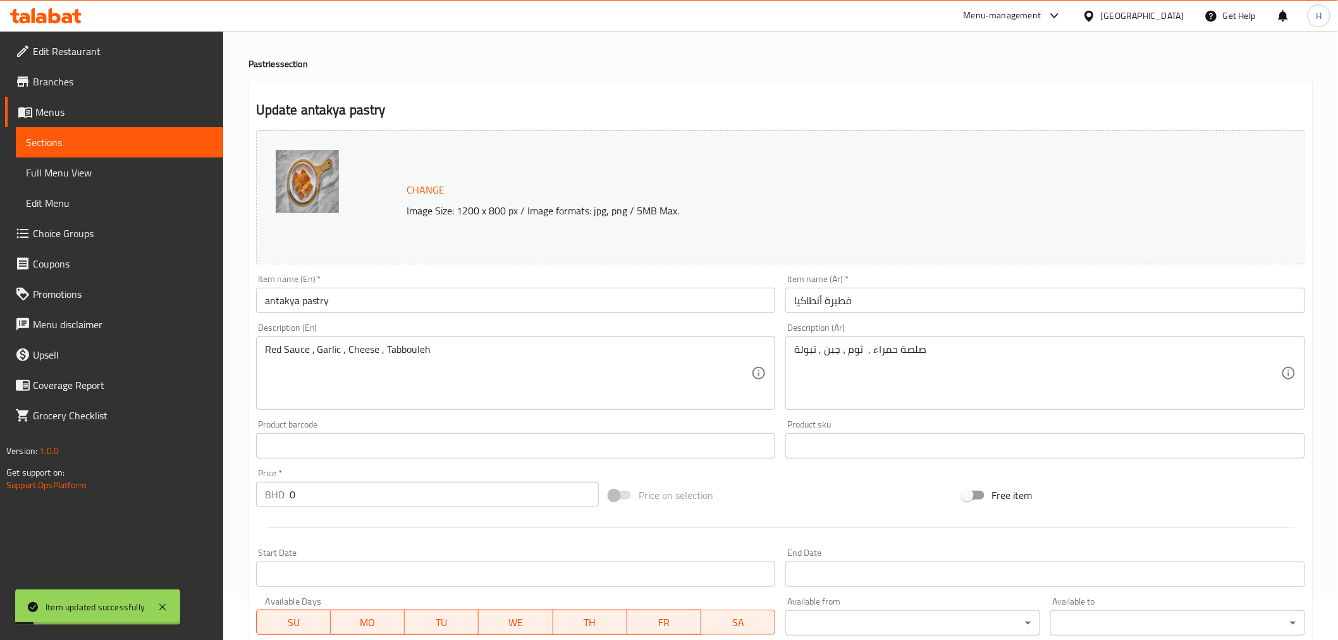
scroll to position [0, 0]
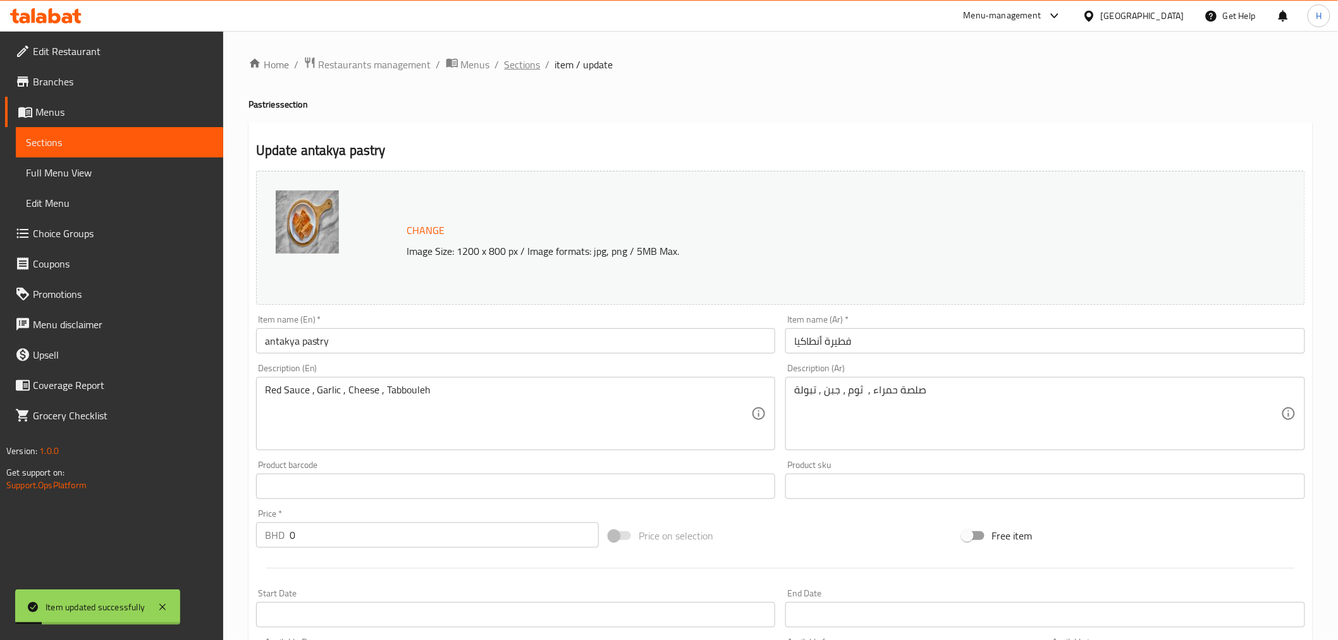
click at [525, 64] on span "Sections" at bounding box center [523, 64] width 36 height 15
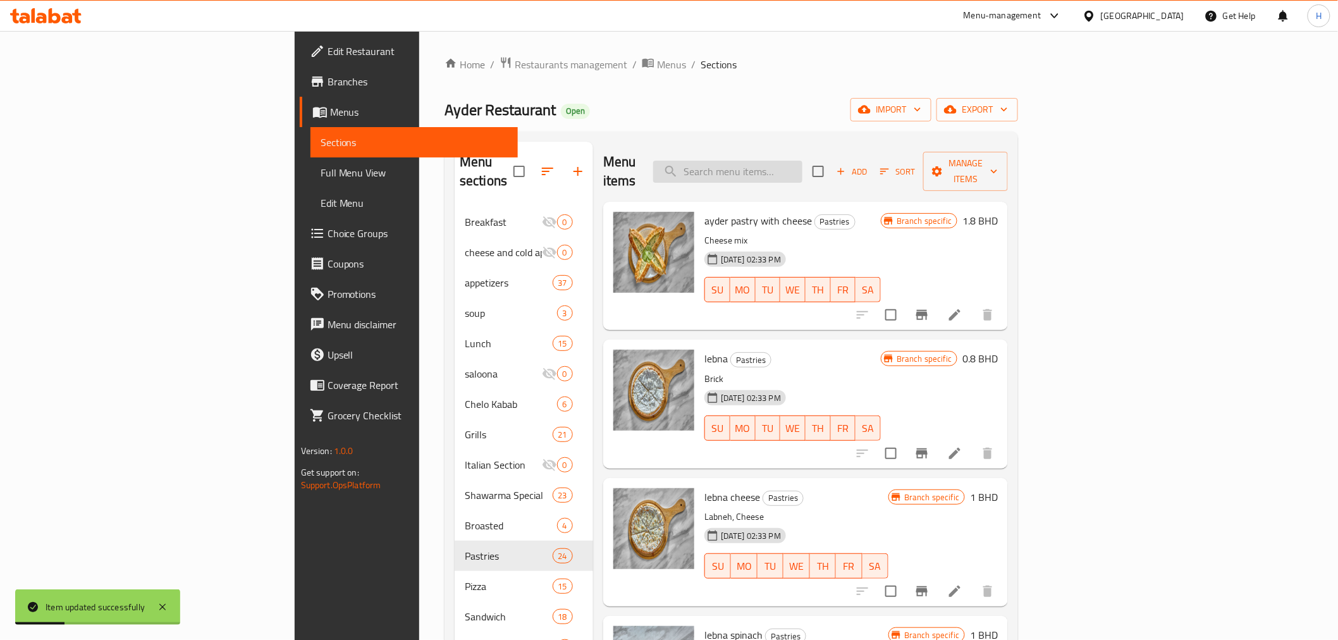
click at [802, 162] on input "search" at bounding box center [727, 172] width 149 height 22
click at [802, 161] on input "شىفسش" at bounding box center [727, 172] width 149 height 22
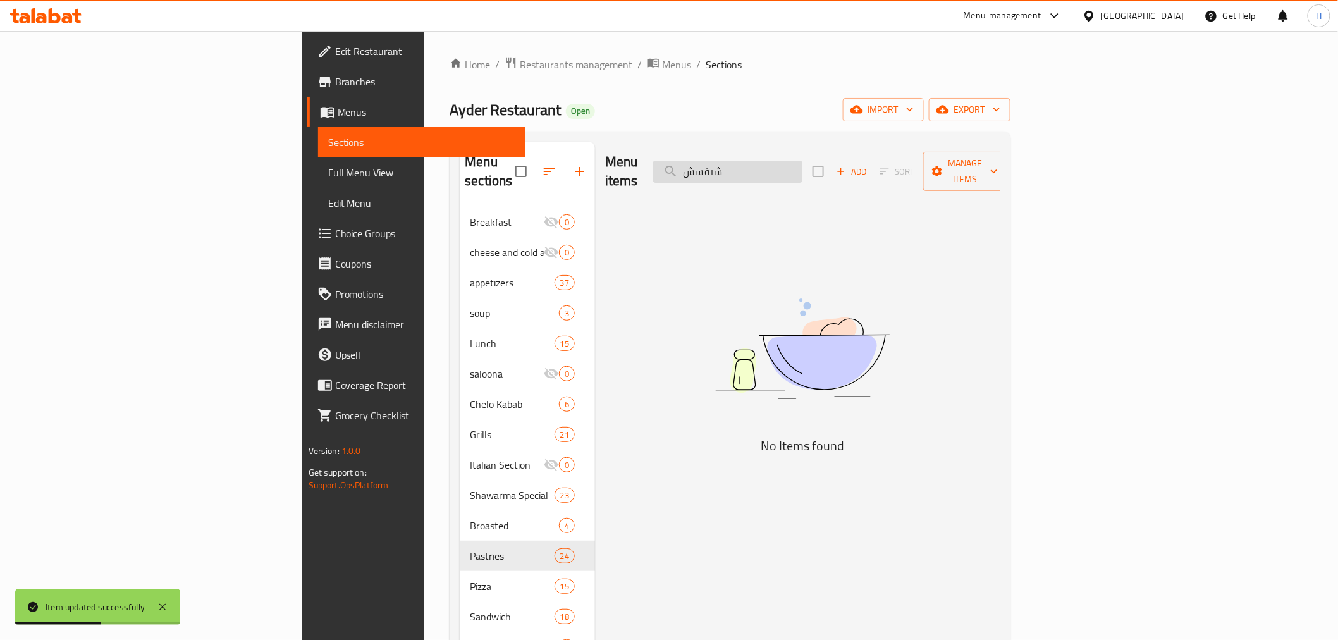
click at [802, 161] on input "شىفسش" at bounding box center [727, 172] width 149 height 22
click at [802, 162] on input "[DEMOGRAPHIC_DATA]" at bounding box center [727, 172] width 149 height 22
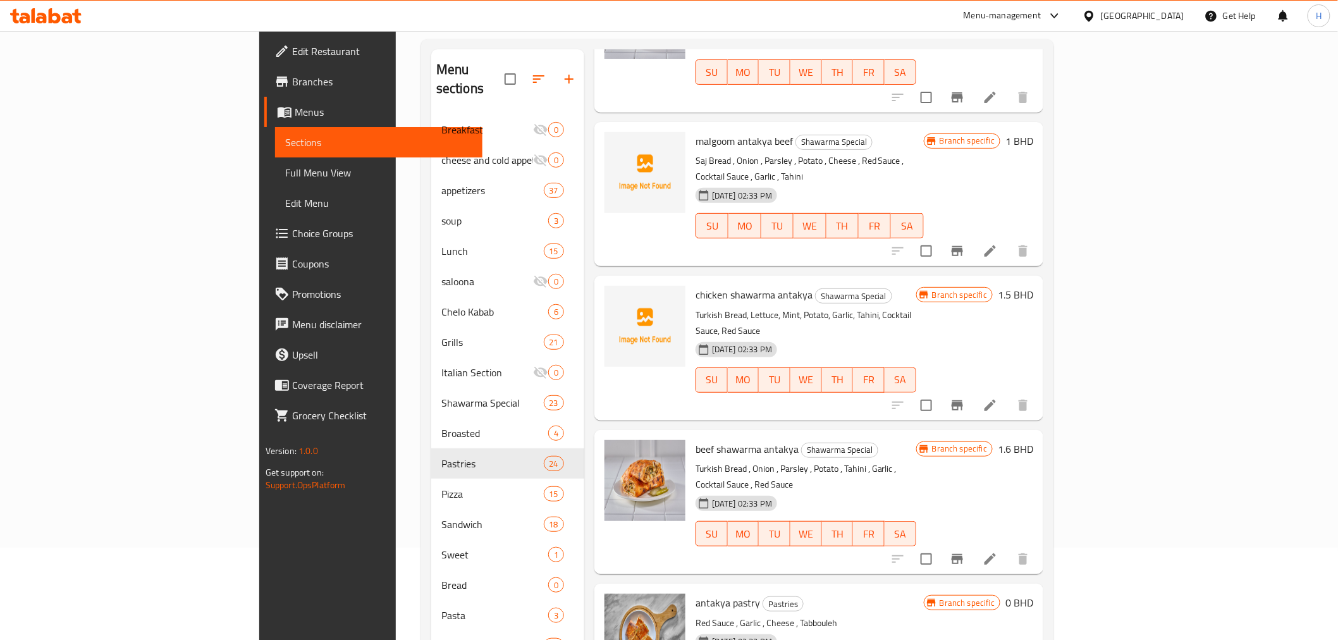
scroll to position [255, 0]
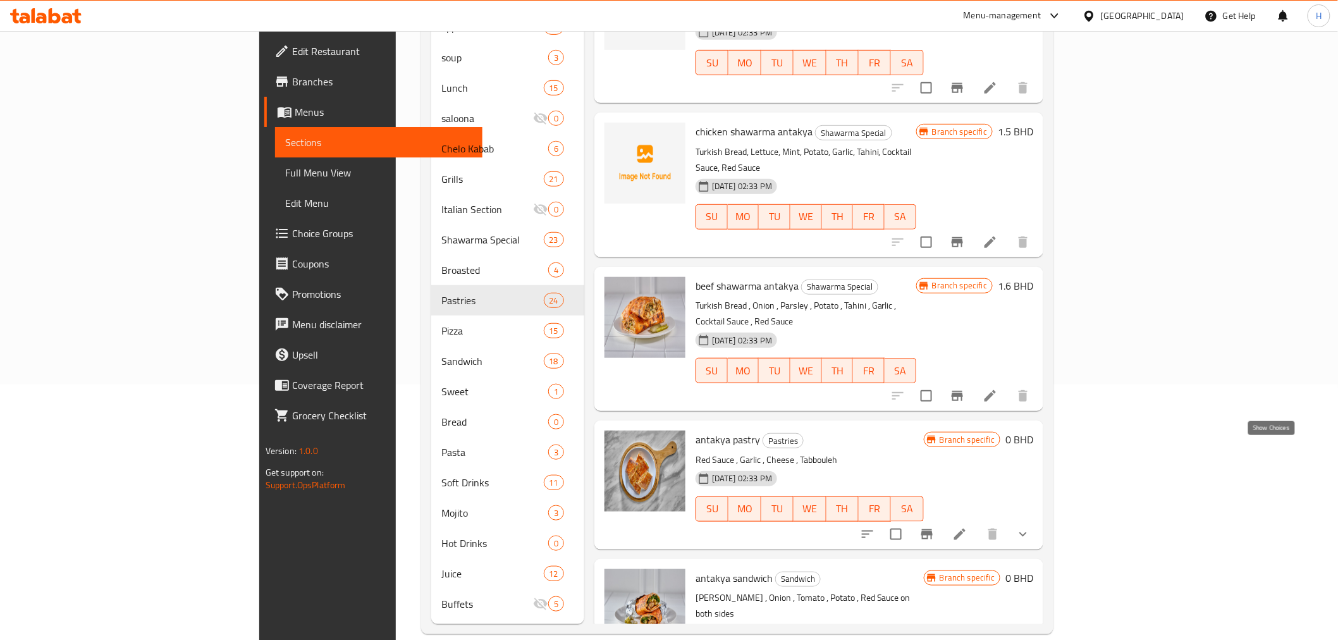
type input "ant"
click at [1031, 527] on icon "show more" at bounding box center [1022, 534] width 15 height 15
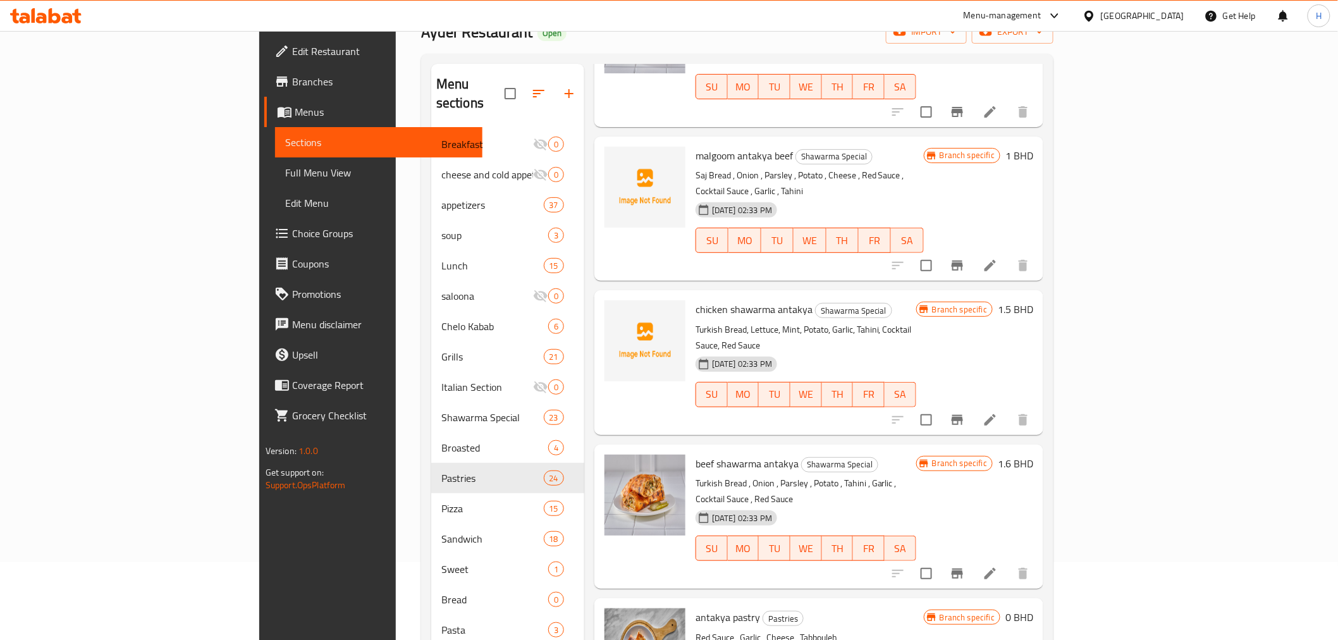
scroll to position [0, 0]
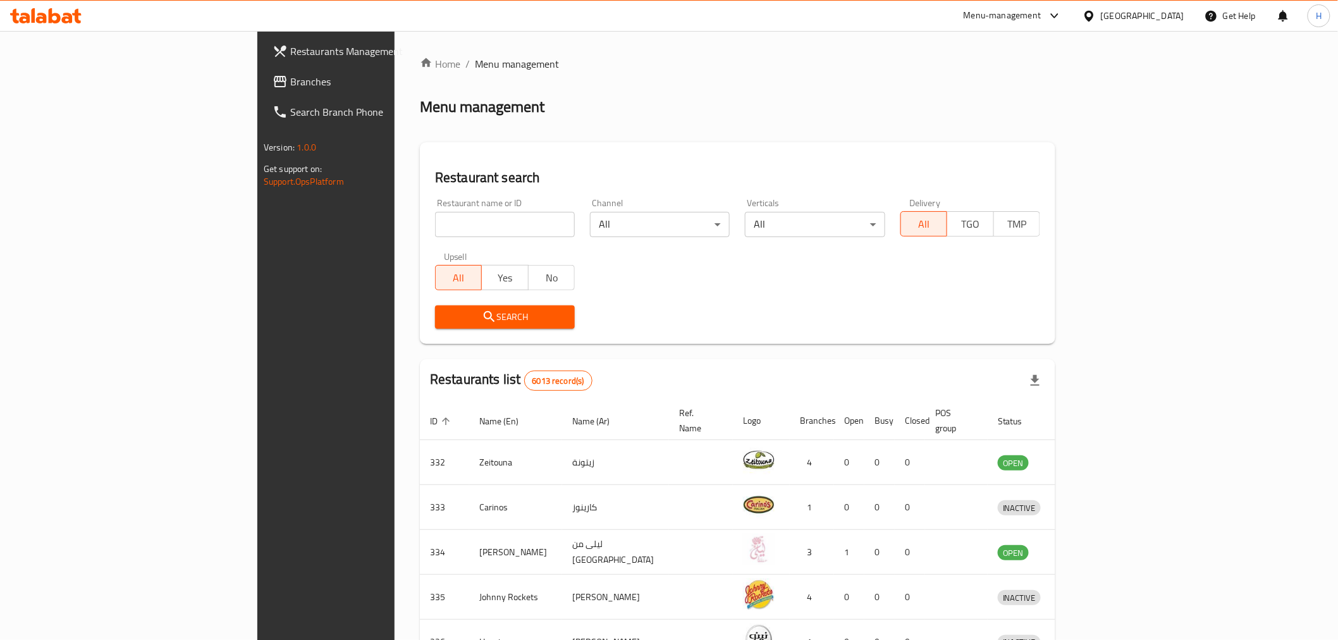
click at [435, 223] on input "search" at bounding box center [505, 224] width 140 height 25
type input "crumbles"
click button "Search" at bounding box center [505, 316] width 140 height 23
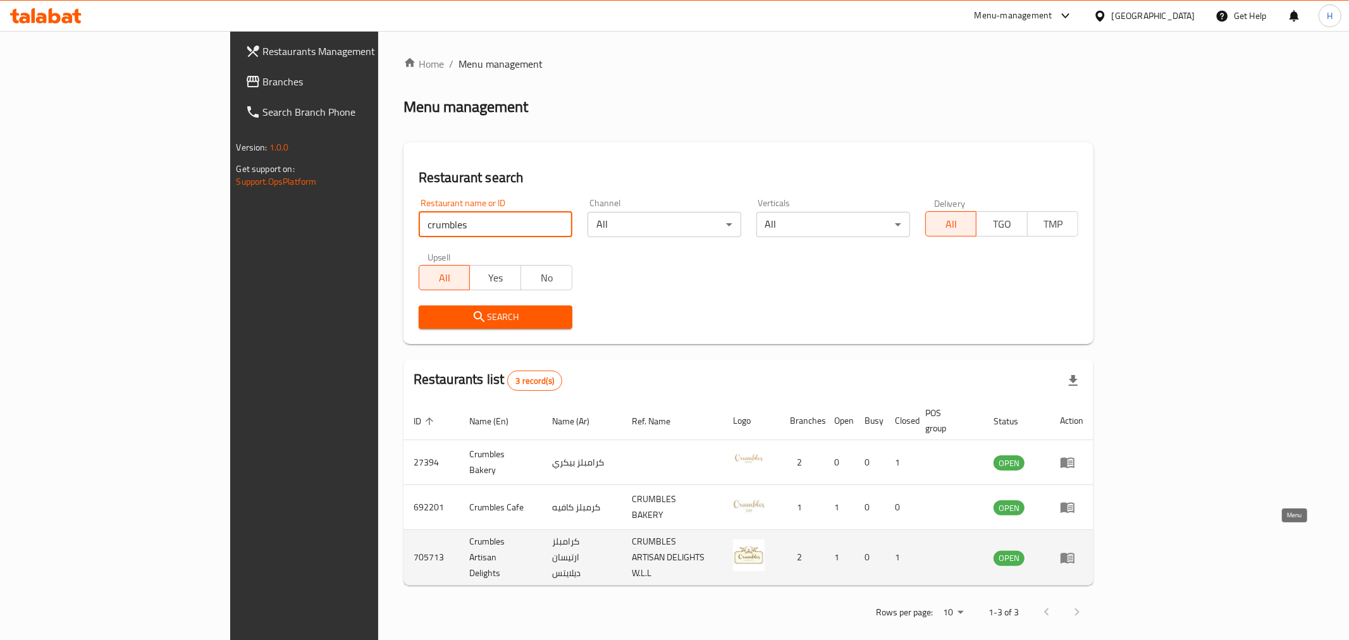
click at [1075, 550] on icon "enhanced table" at bounding box center [1067, 557] width 15 height 15
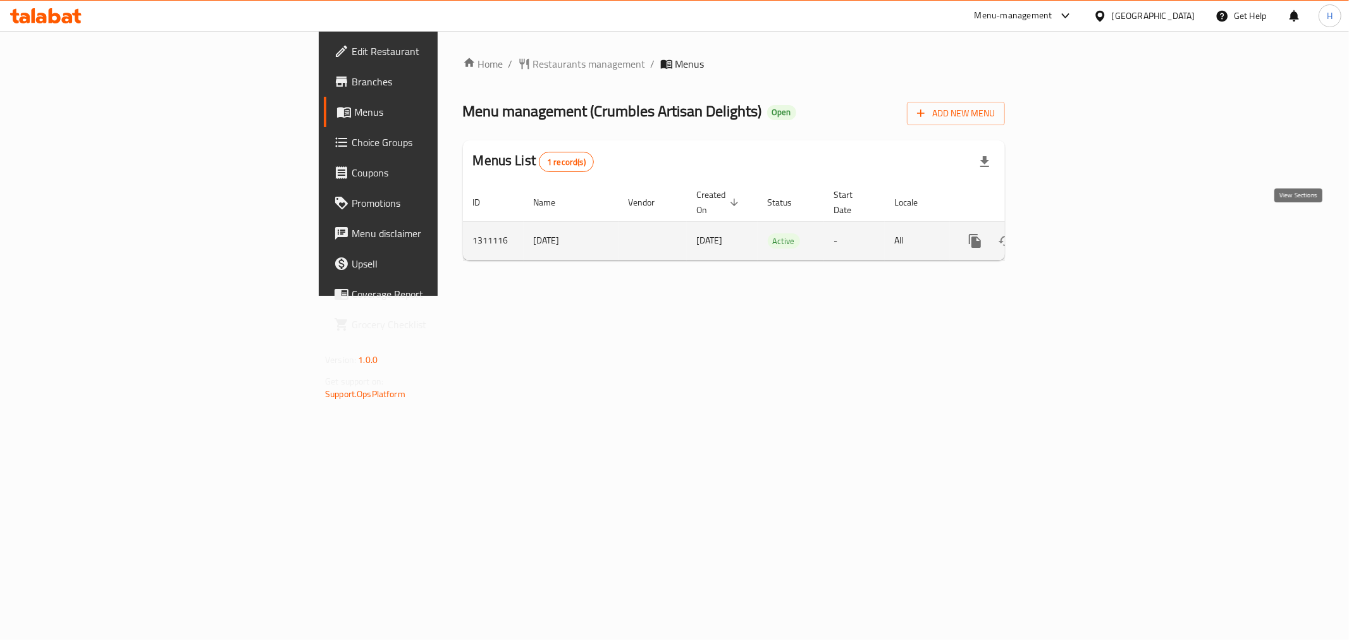
click at [1074, 233] on icon "enhanced table" at bounding box center [1065, 240] width 15 height 15
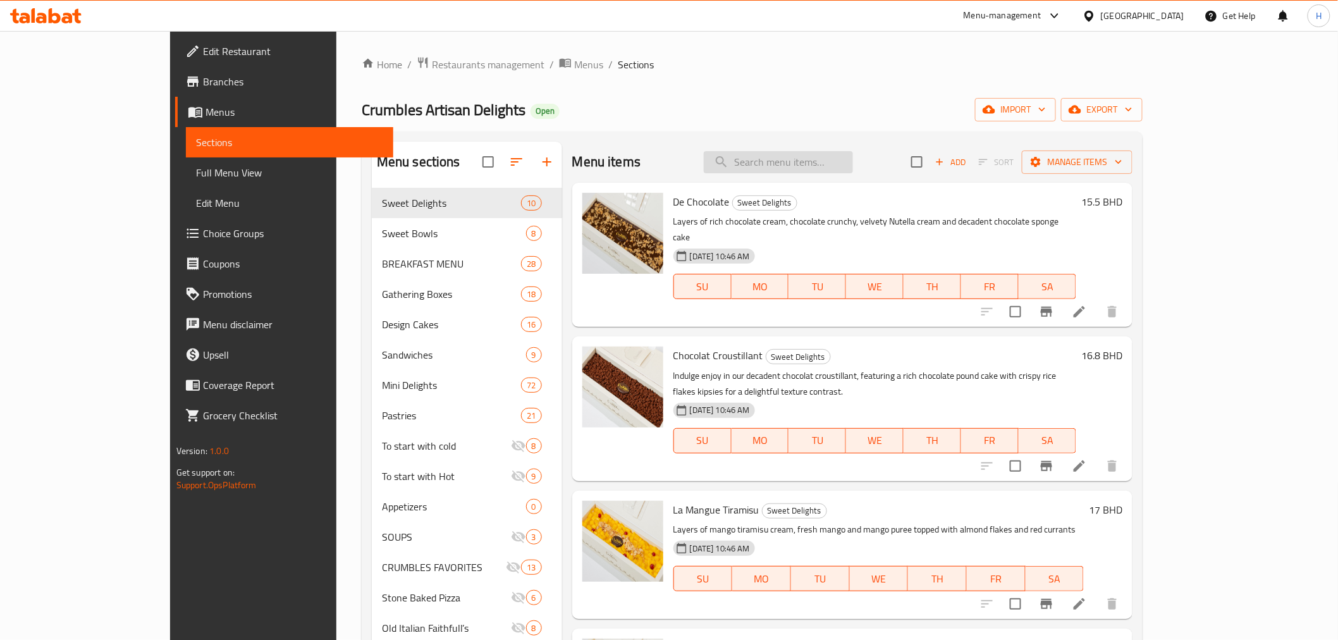
click at [806, 162] on input "search" at bounding box center [778, 162] width 149 height 22
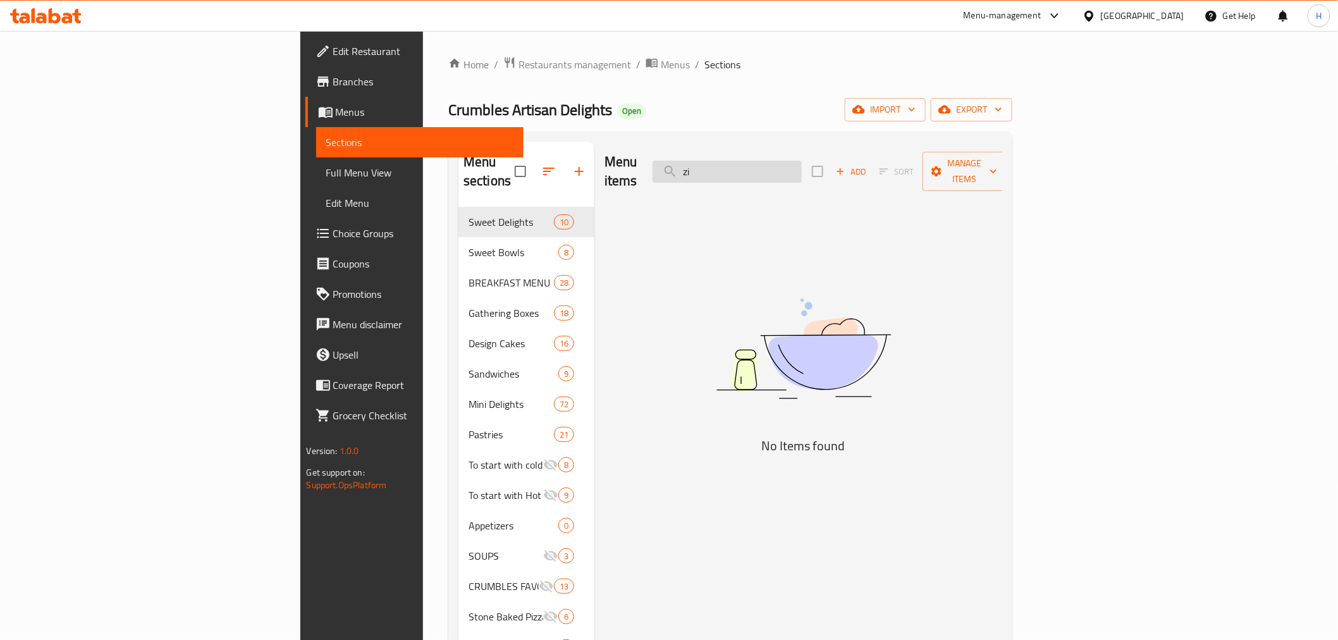
type input "z"
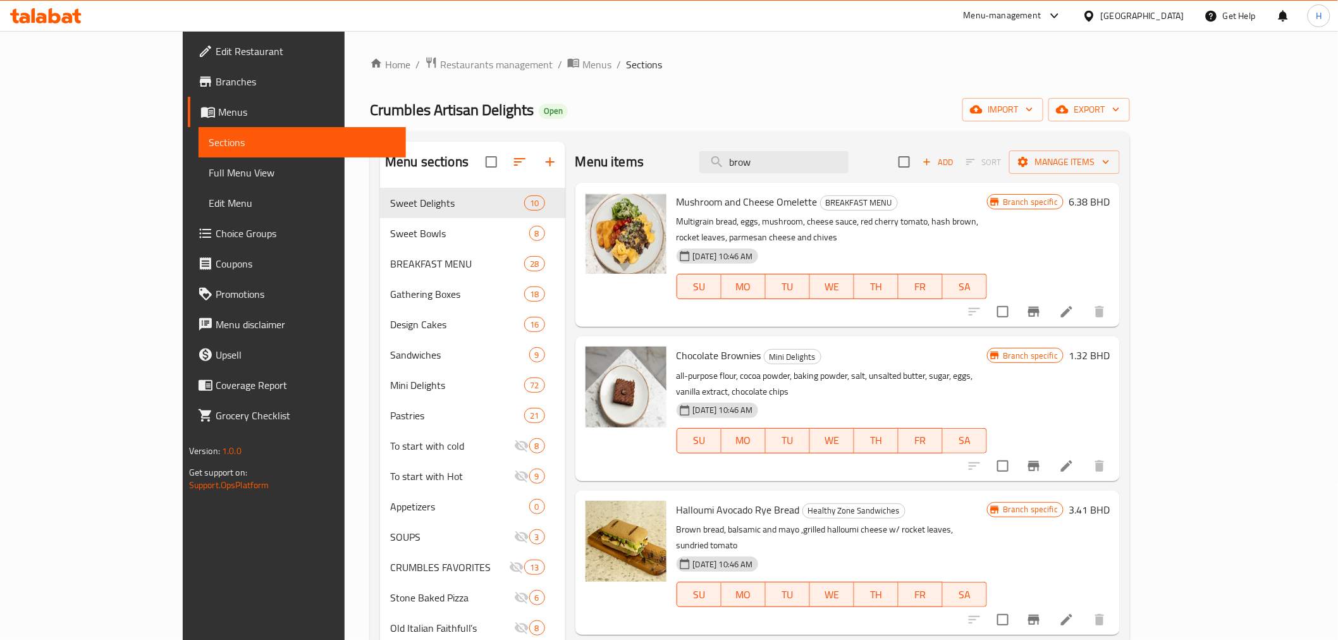
type input "brow"
drag, startPoint x: 1026, startPoint y: 20, endPoint x: 1028, endPoint y: 28, distance: 8.6
click at [1028, 29] on div "Menu-management" at bounding box center [1012, 16] width 119 height 30
click at [1029, 20] on div "Menu-management" at bounding box center [1003, 15] width 78 height 15
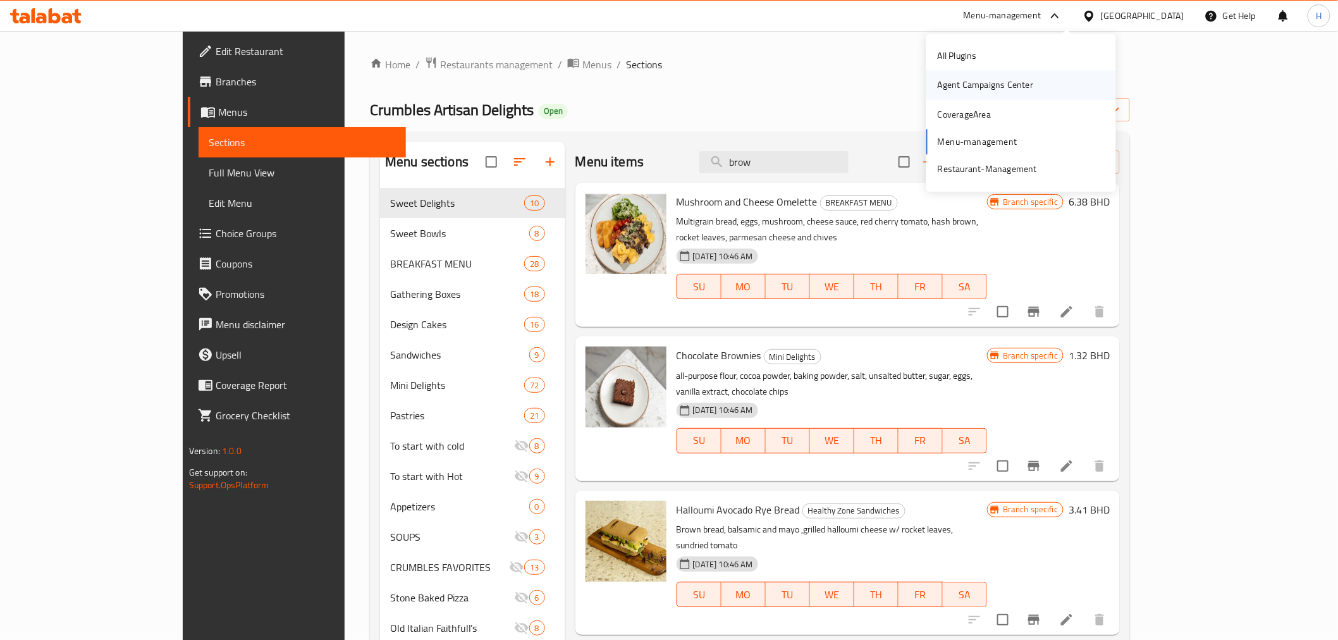
click at [984, 80] on div "Agent Campaigns Center" at bounding box center [985, 85] width 95 height 14
